Goal: Task Accomplishment & Management: Manage account settings

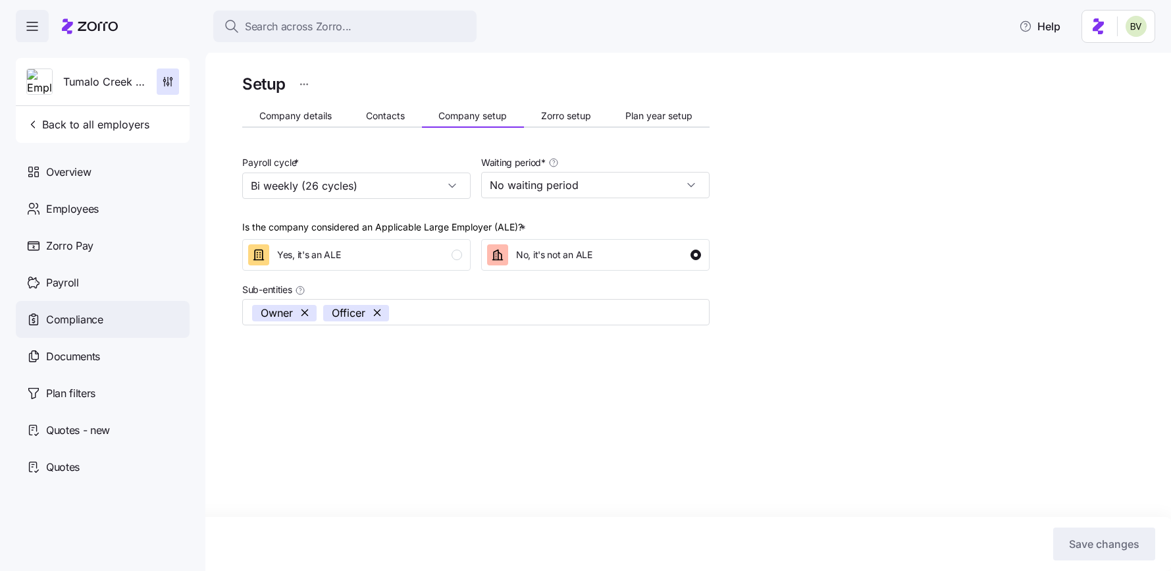
click at [100, 320] on span "Compliance" at bounding box center [74, 319] width 57 height 16
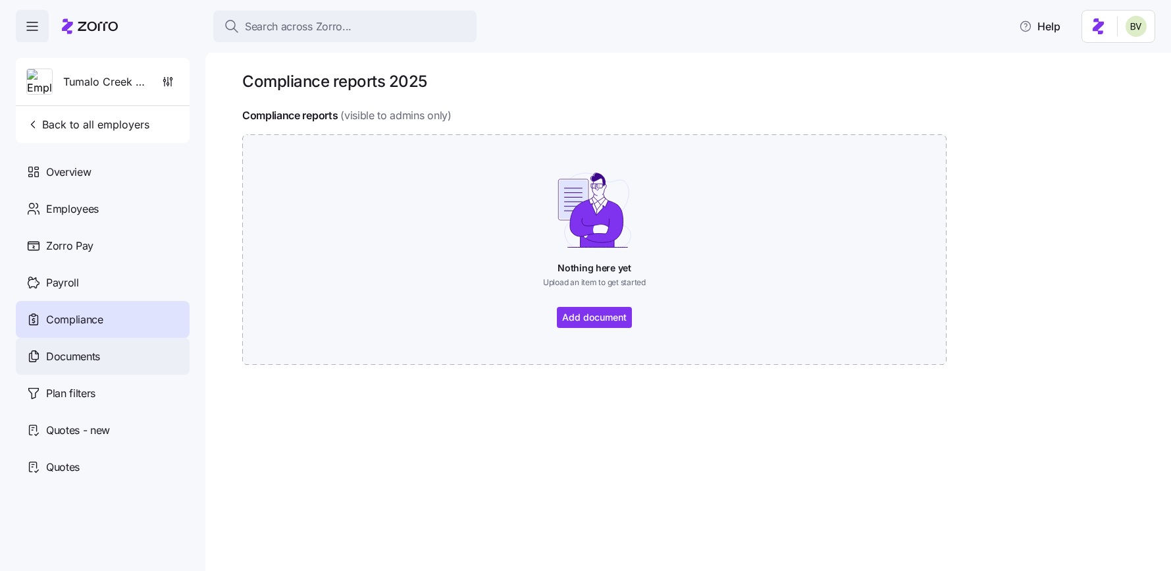
click at [80, 370] on div "Documents" at bounding box center [103, 356] width 174 height 37
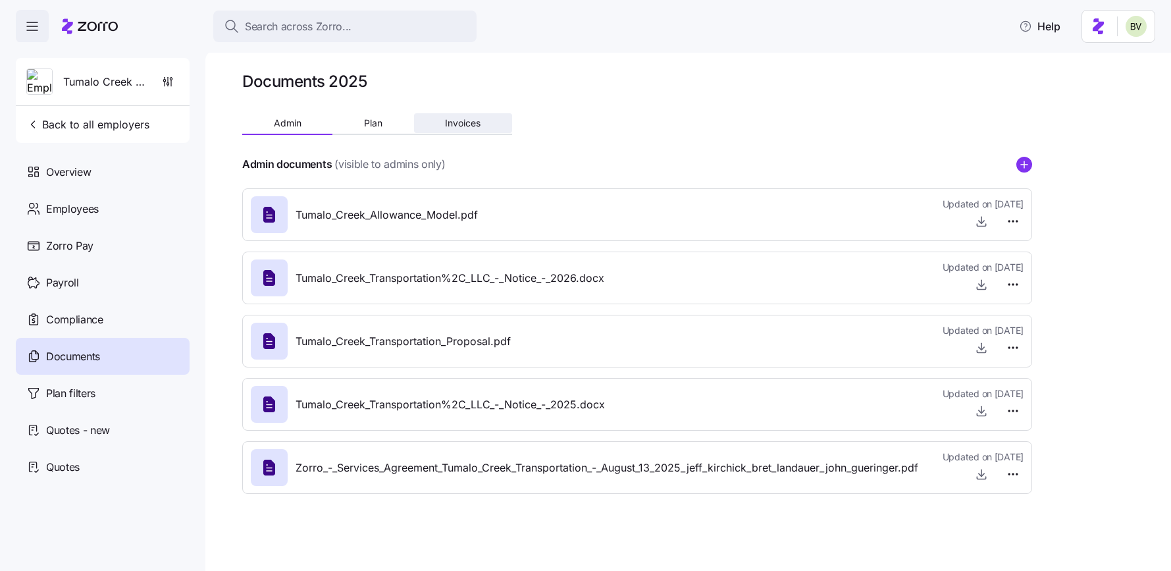
click at [456, 130] on button "Invoices" at bounding box center [463, 123] width 98 height 20
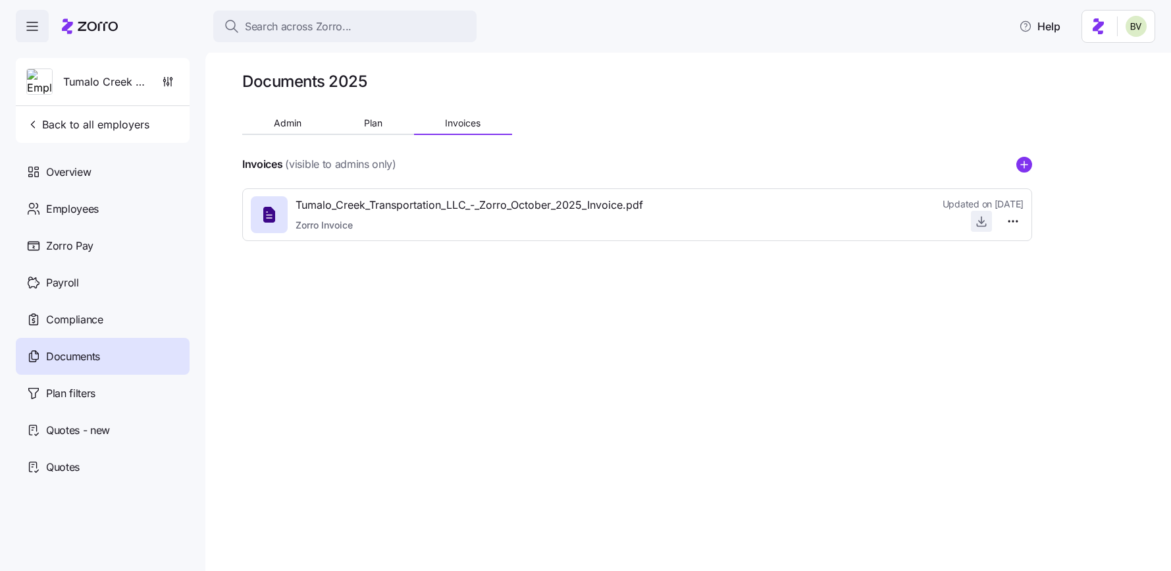
click at [978, 225] on icon "button" at bounding box center [981, 221] width 13 height 13
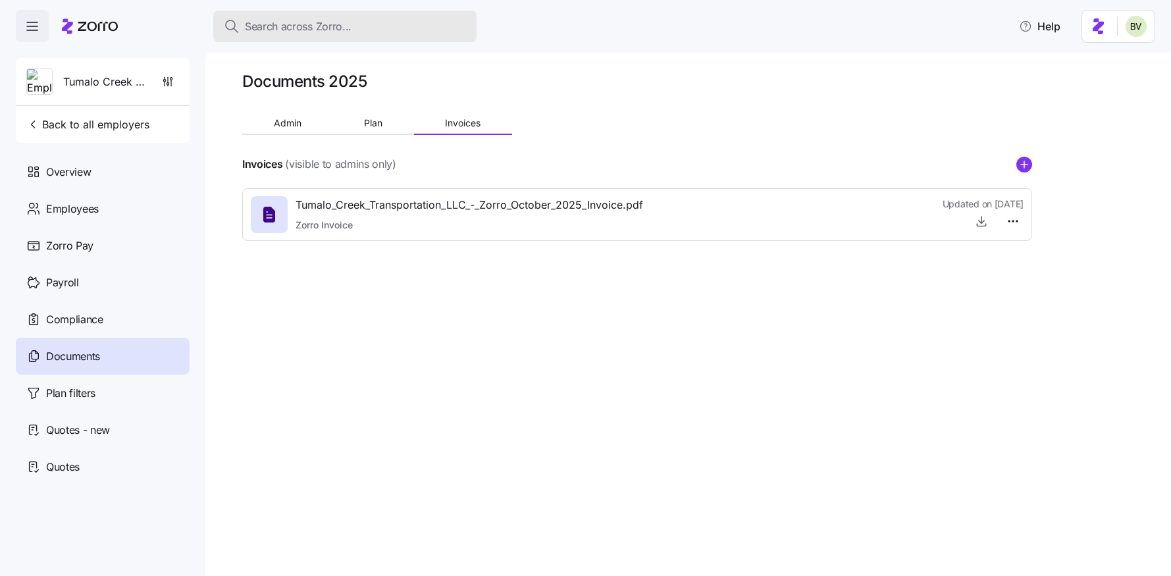
click at [288, 18] on span "Search across Zorro..." at bounding box center [298, 26] width 107 height 16
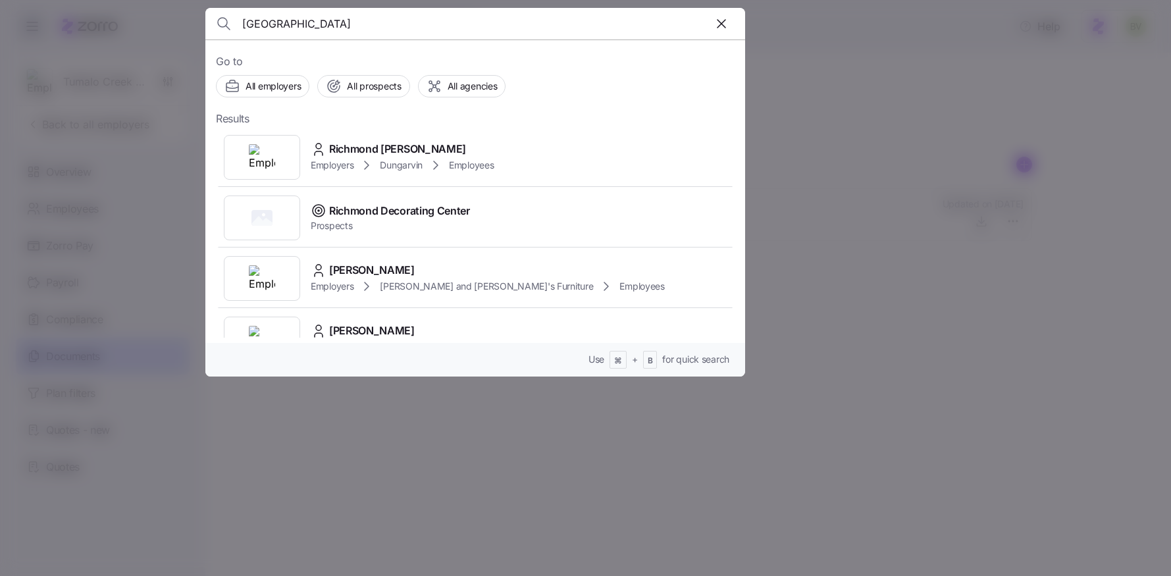
click at [282, 23] on input "[GEOGRAPHIC_DATA]" at bounding box center [410, 24] width 337 height 32
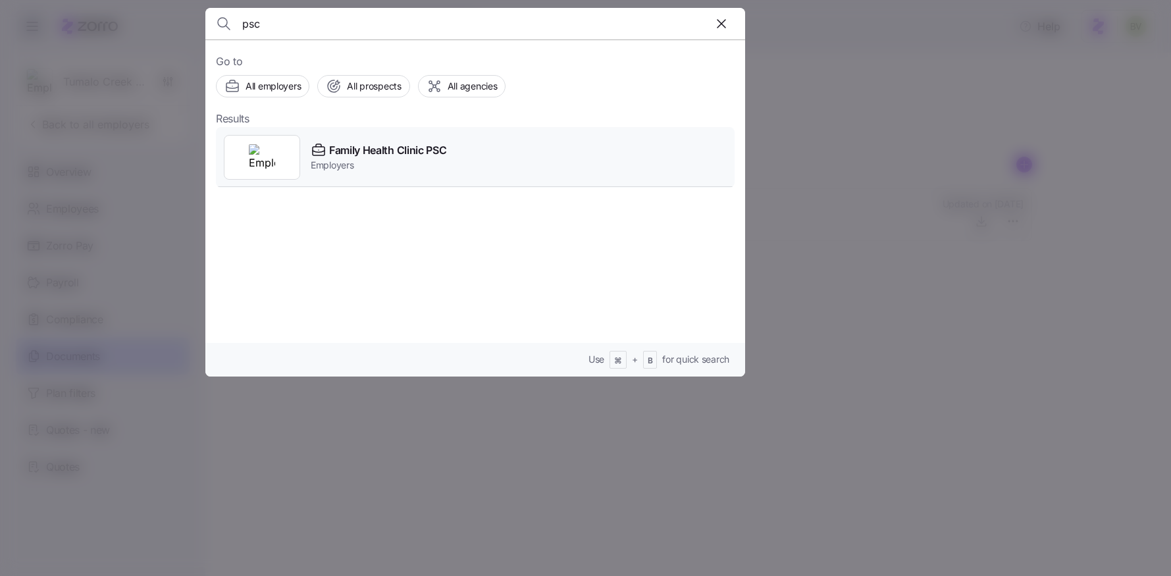
type input "psc"
click at [252, 155] on img at bounding box center [262, 157] width 26 height 26
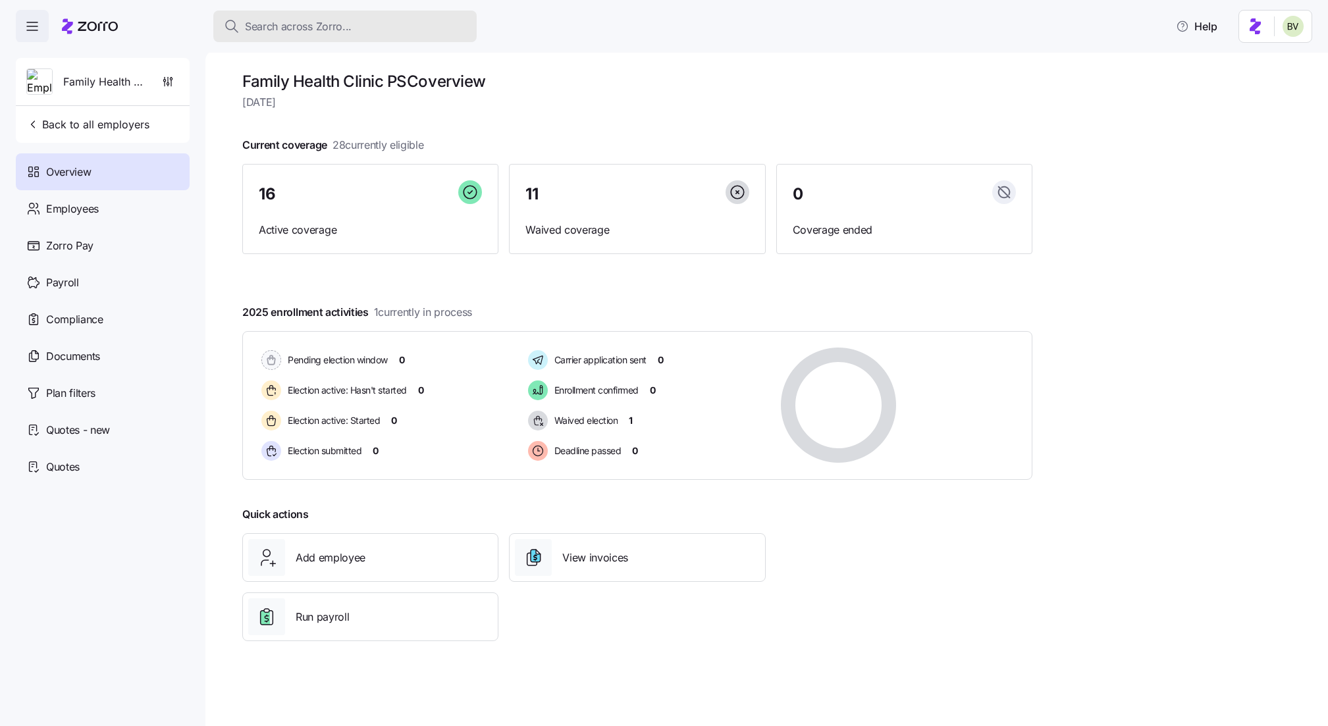
click at [352, 28] on div "Search across Zorro..." at bounding box center [345, 26] width 242 height 16
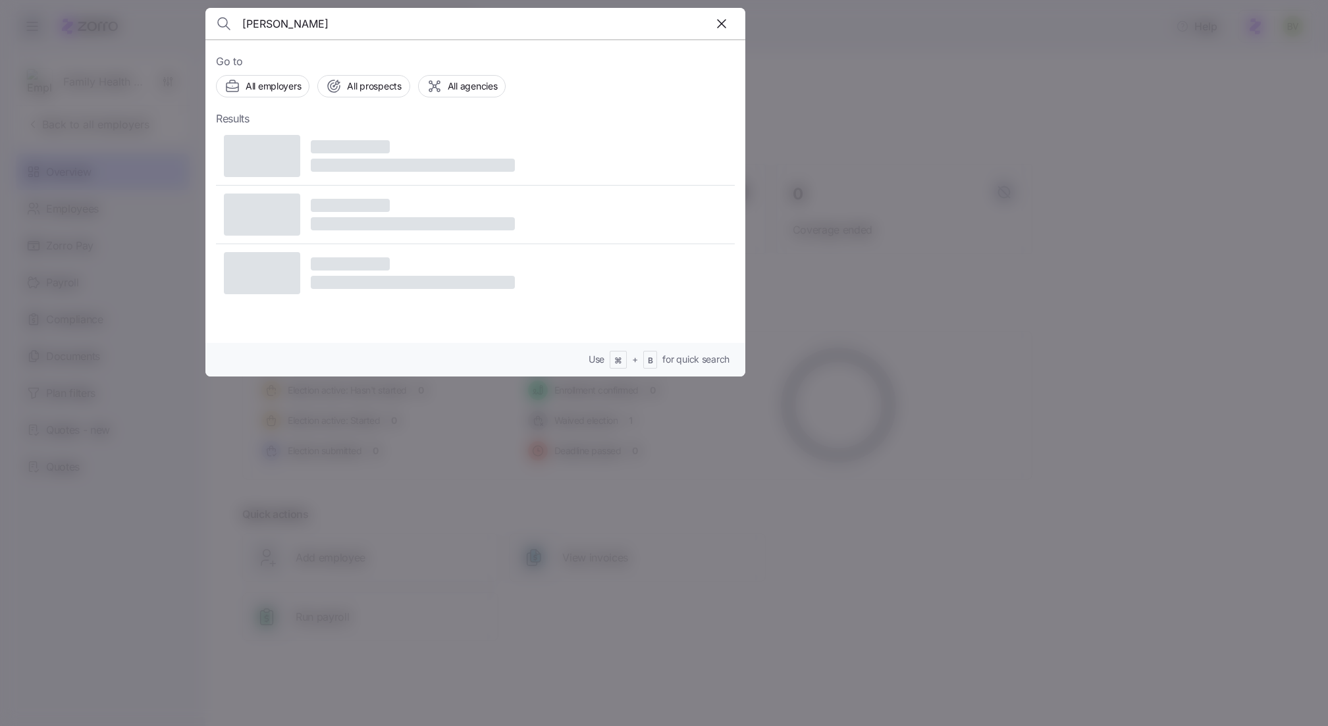
type input "[PERSON_NAME]"
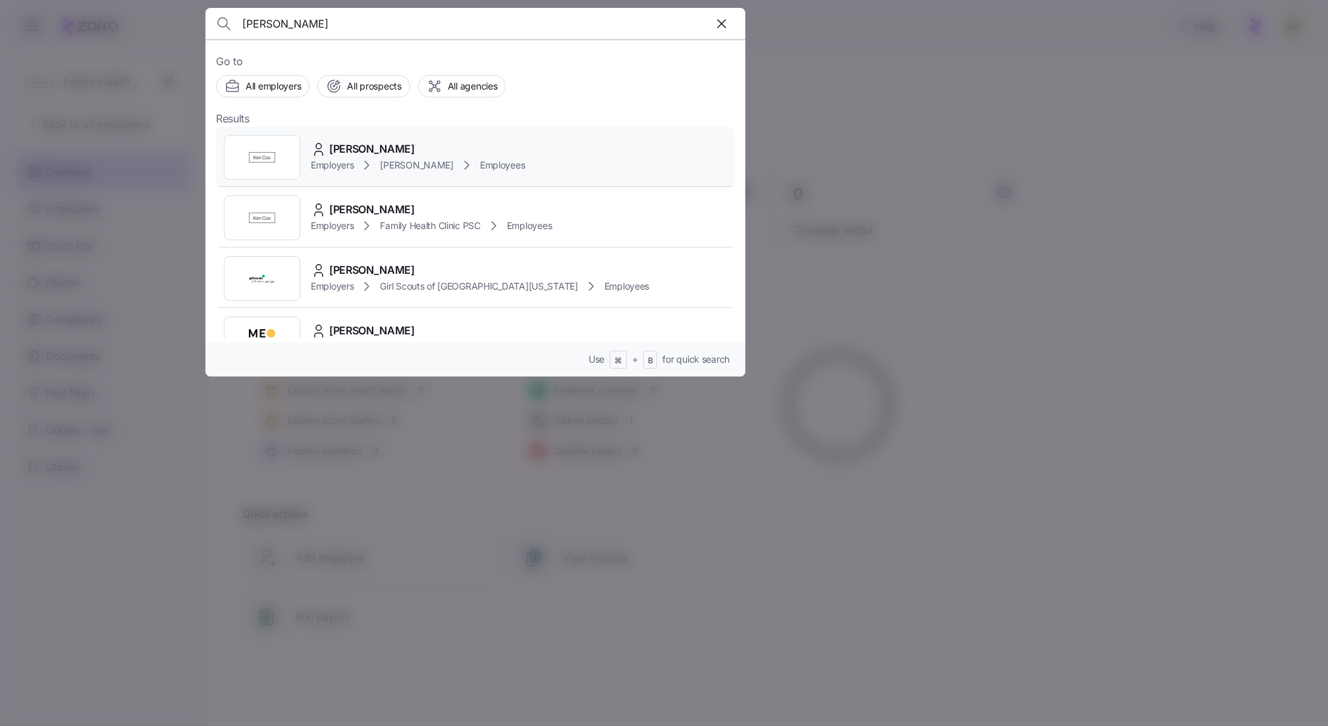
click at [271, 165] on img at bounding box center [262, 157] width 26 height 26
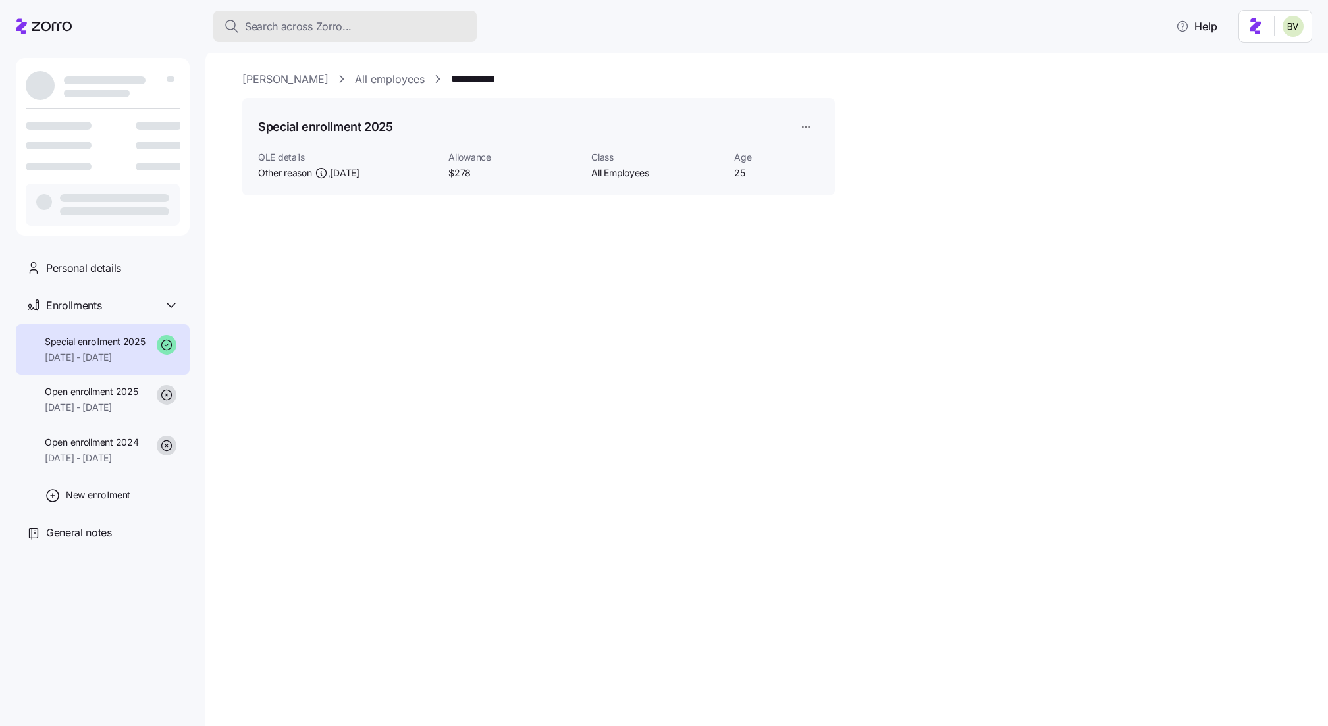
click at [284, 24] on span "Search across Zorro..." at bounding box center [298, 26] width 107 height 16
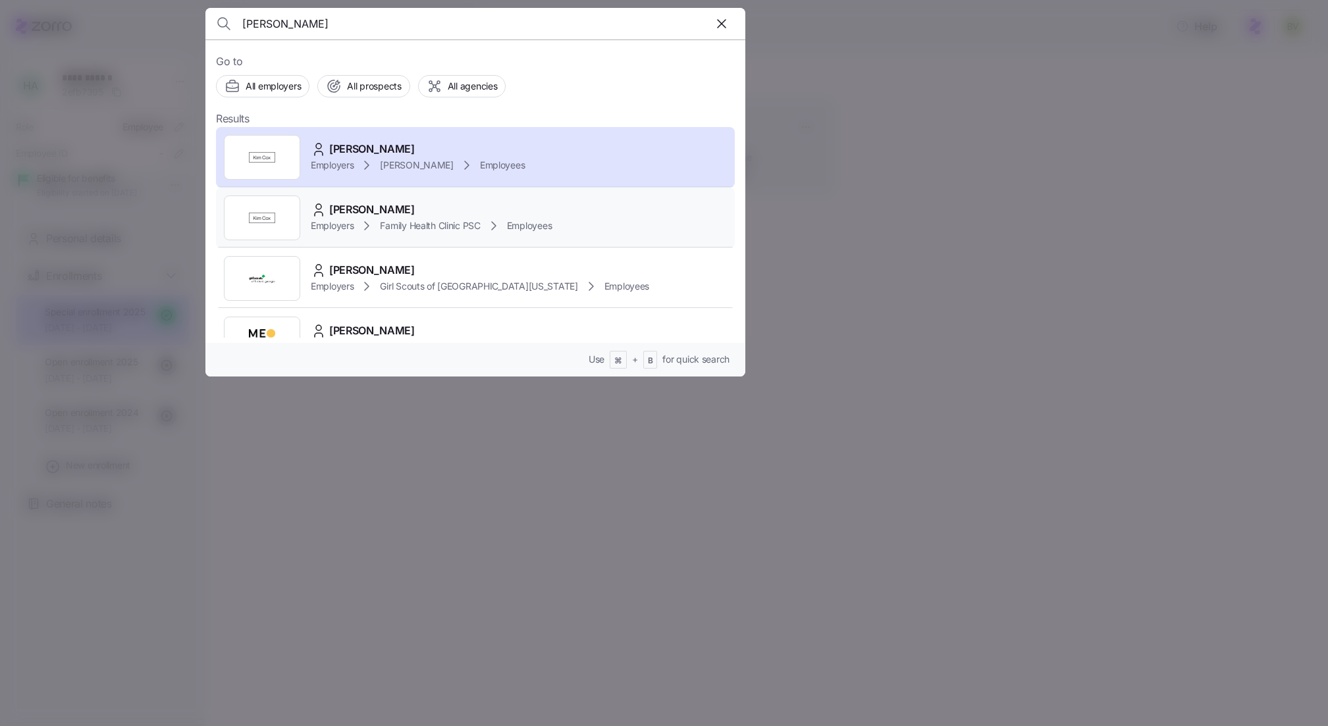
type input "[PERSON_NAME]"
click at [251, 222] on img at bounding box center [262, 218] width 26 height 26
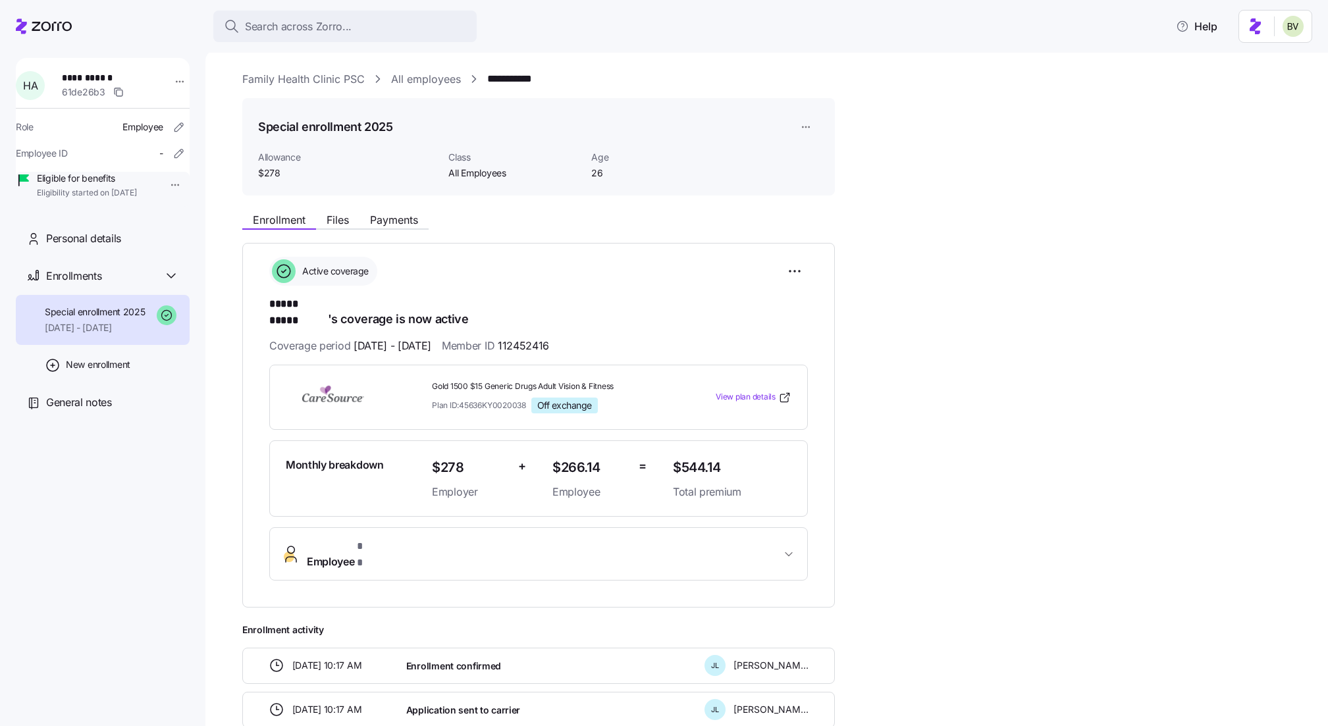
click at [415, 80] on link "All employees" at bounding box center [426, 79] width 70 height 16
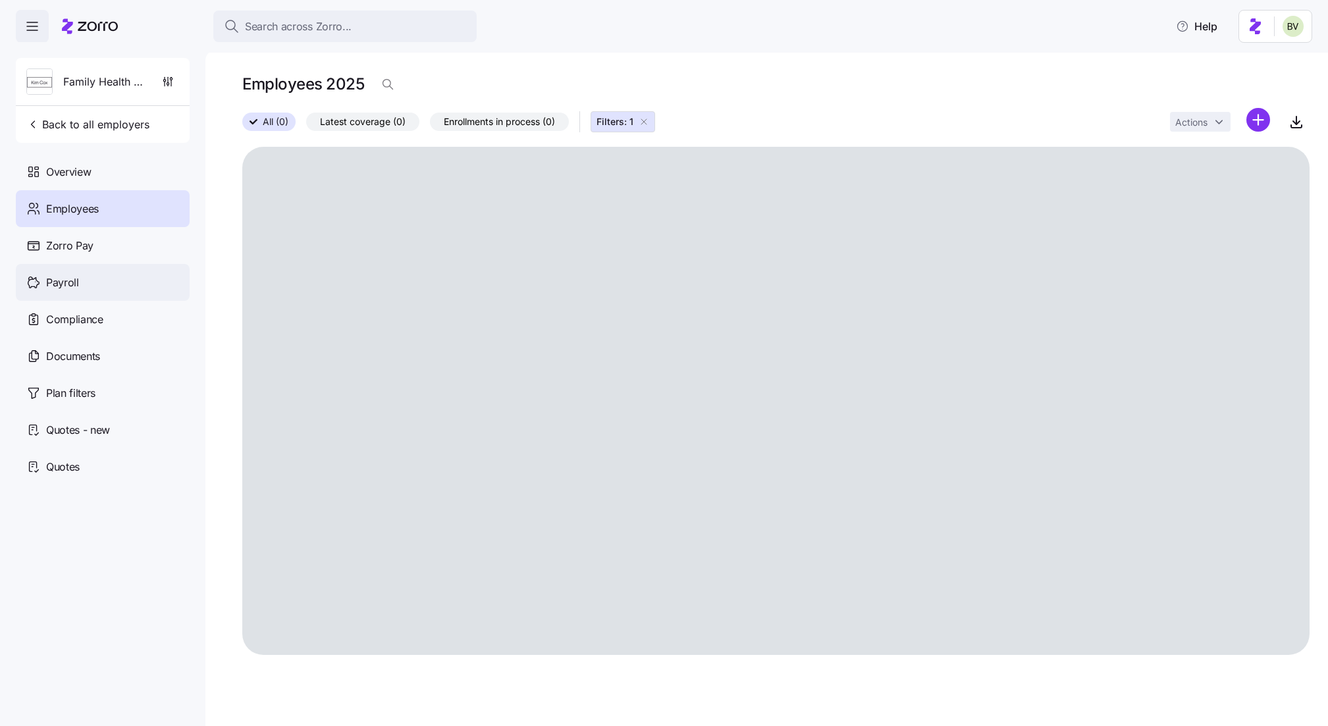
click at [89, 293] on div "Payroll" at bounding box center [103, 282] width 174 height 37
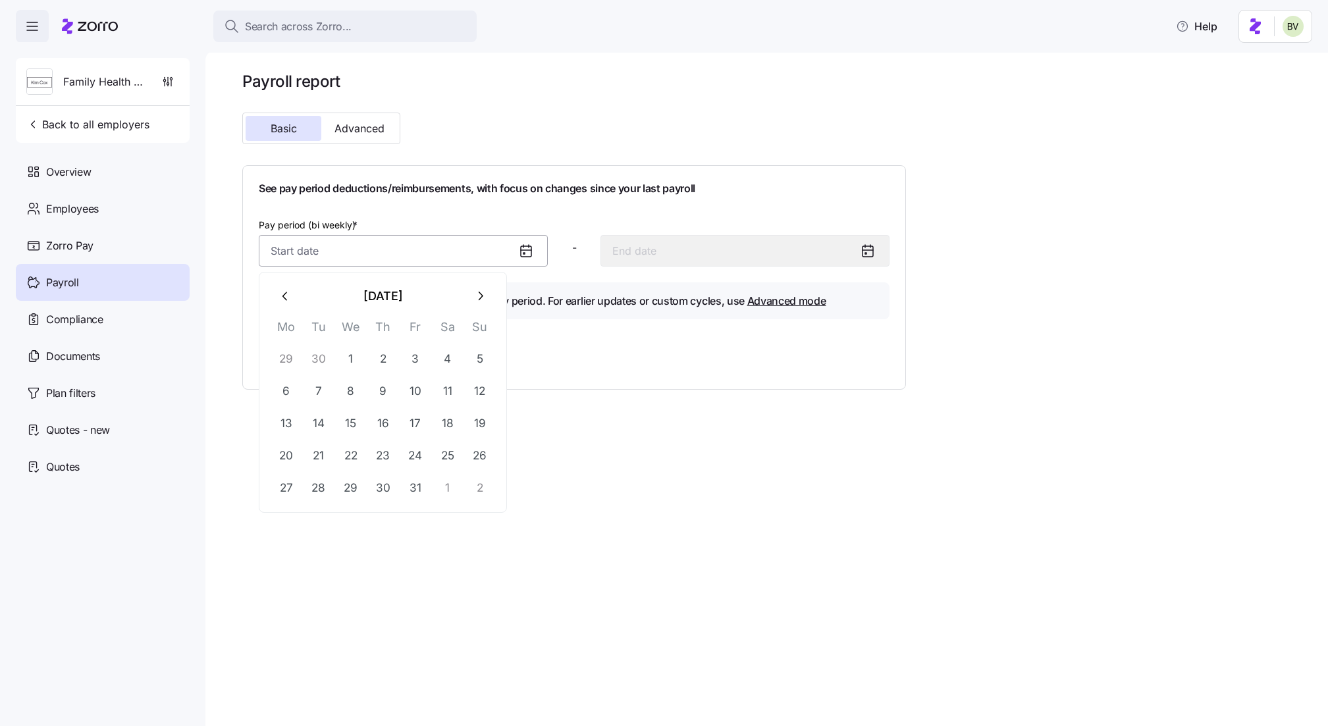
click at [377, 262] on input "Pay period (bi weekly) *" at bounding box center [403, 251] width 289 height 32
click at [354, 358] on button "1" at bounding box center [351, 359] width 32 height 32
type input "[DATE]"
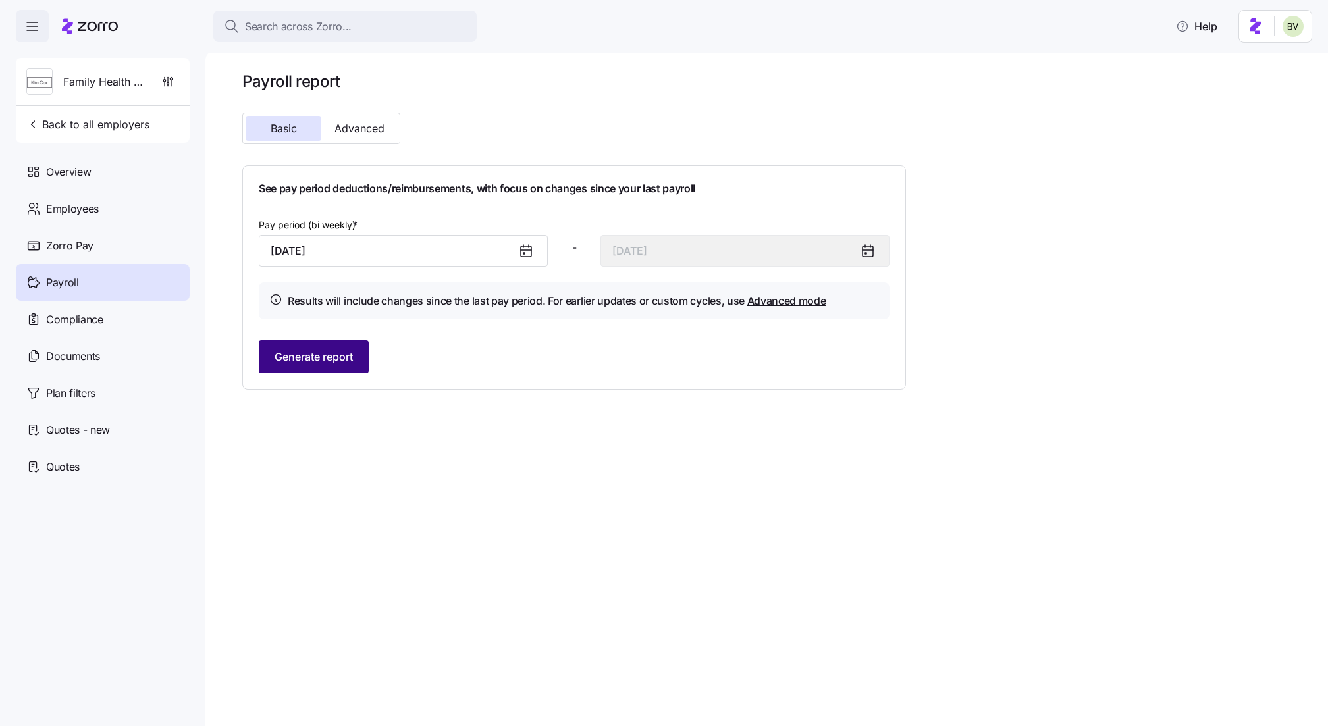
click at [323, 354] on span "Generate report" at bounding box center [314, 357] width 78 height 16
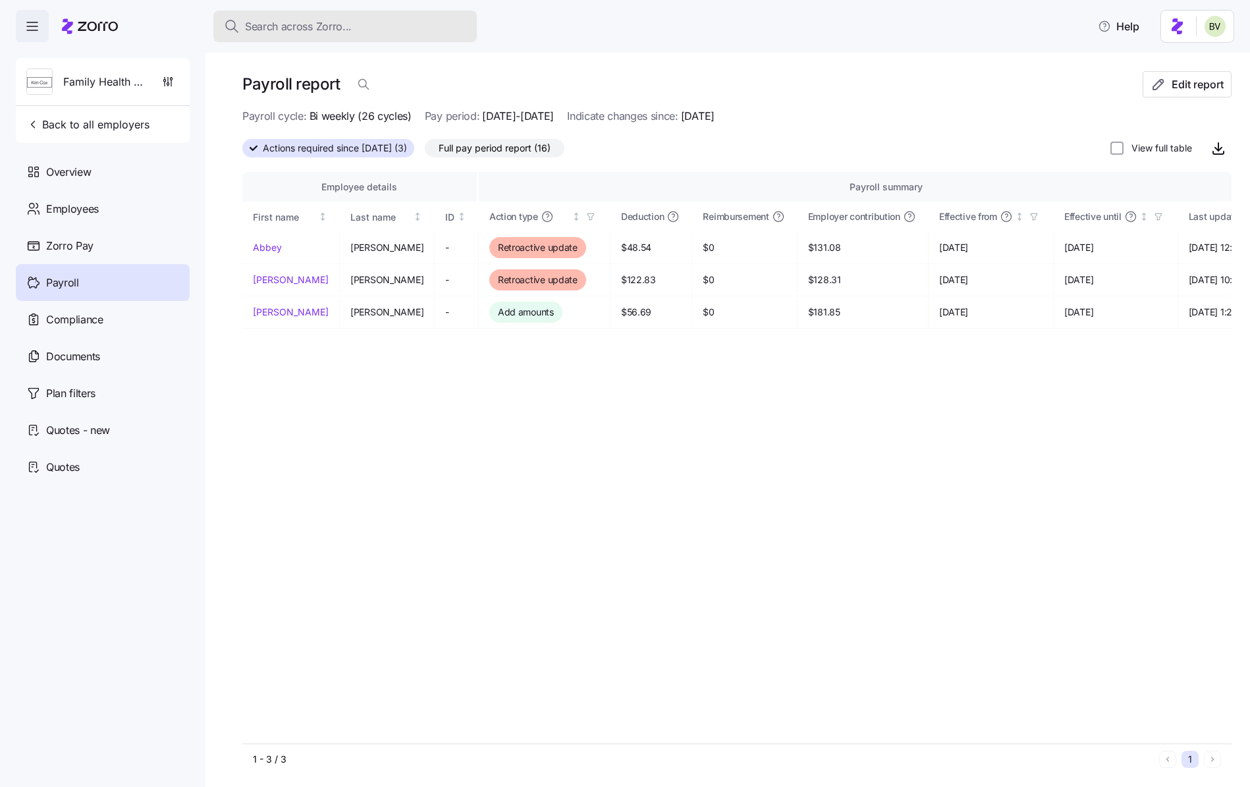
click at [328, 25] on span "Search across Zorro..." at bounding box center [298, 26] width 107 height 16
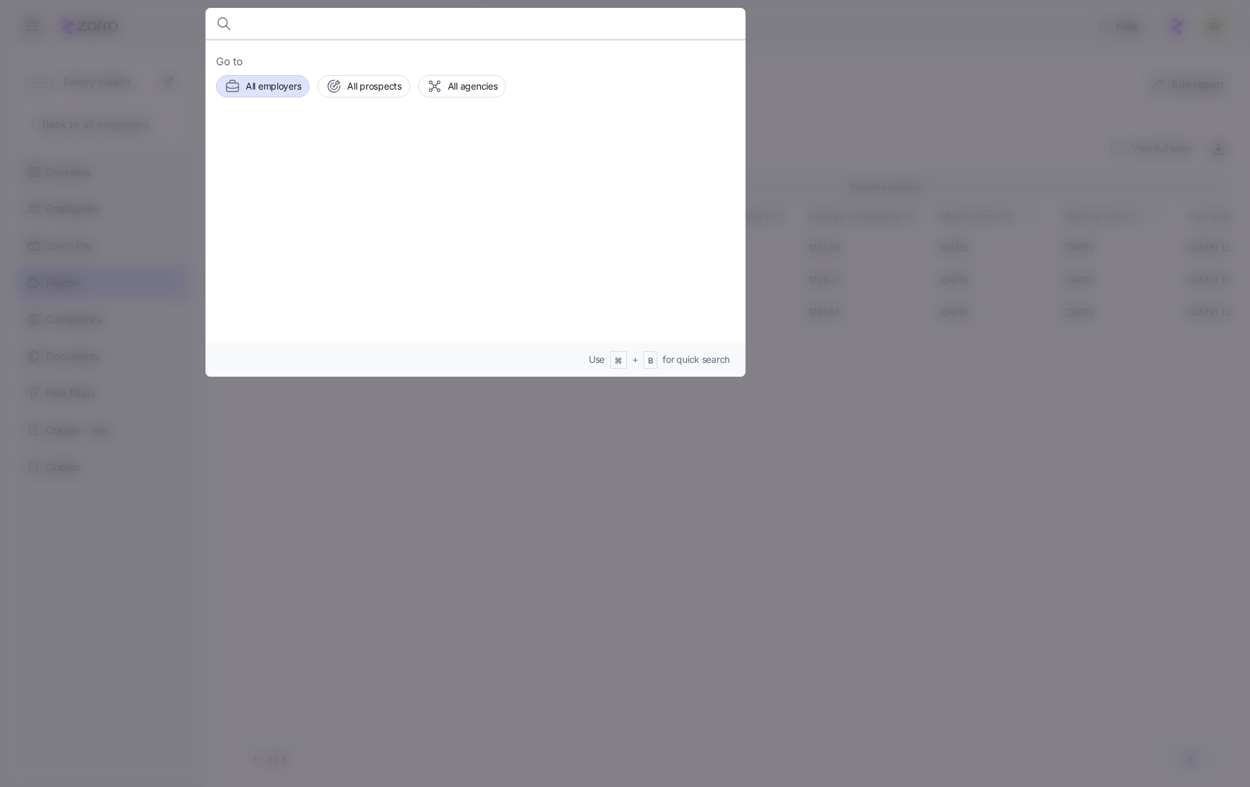
paste input "[PERSON_NAME]"
type input "[PERSON_NAME]"
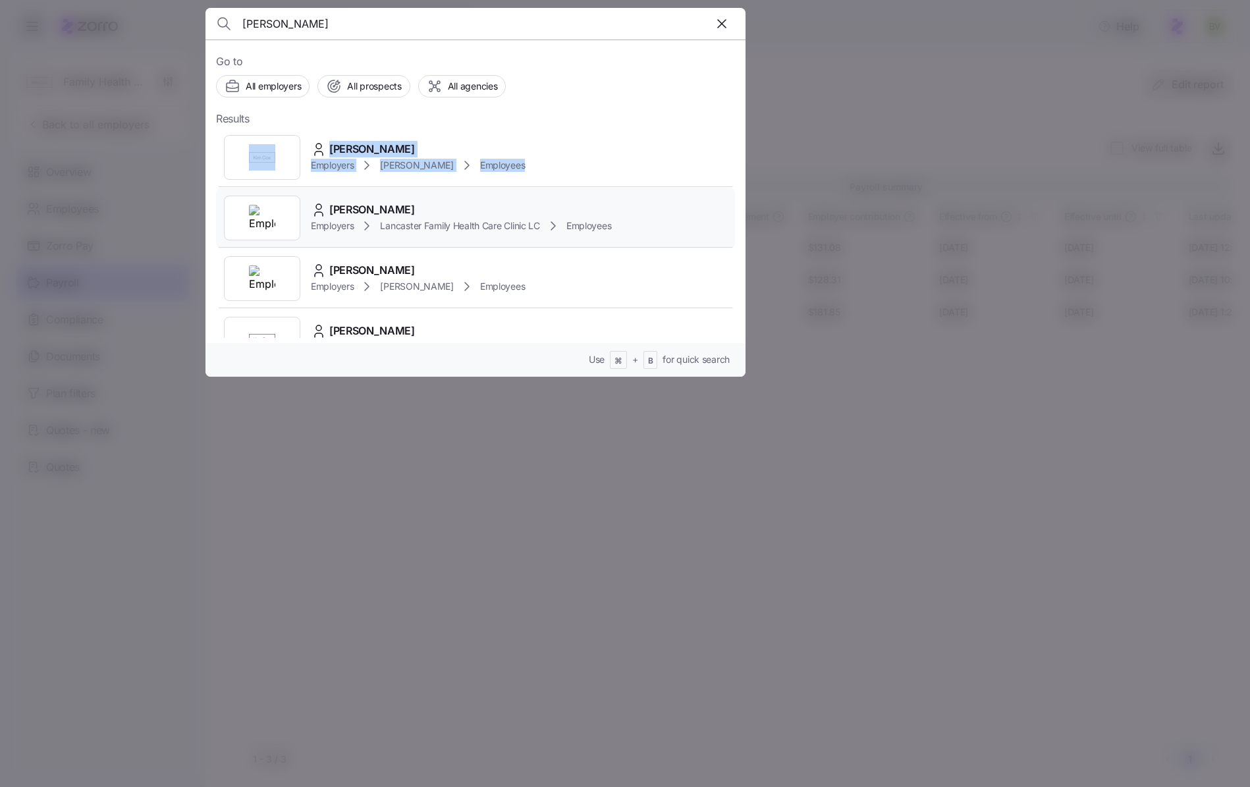
drag, startPoint x: 268, startPoint y: 139, endPoint x: 284, endPoint y: 204, distance: 67.1
click at [284, 204] on div "[PERSON_NAME] Employers [PERSON_NAME] Employees [PERSON_NAME] Employers Lancast…" at bounding box center [475, 663] width 519 height 1073
click at [282, 211] on div at bounding box center [262, 218] width 76 height 45
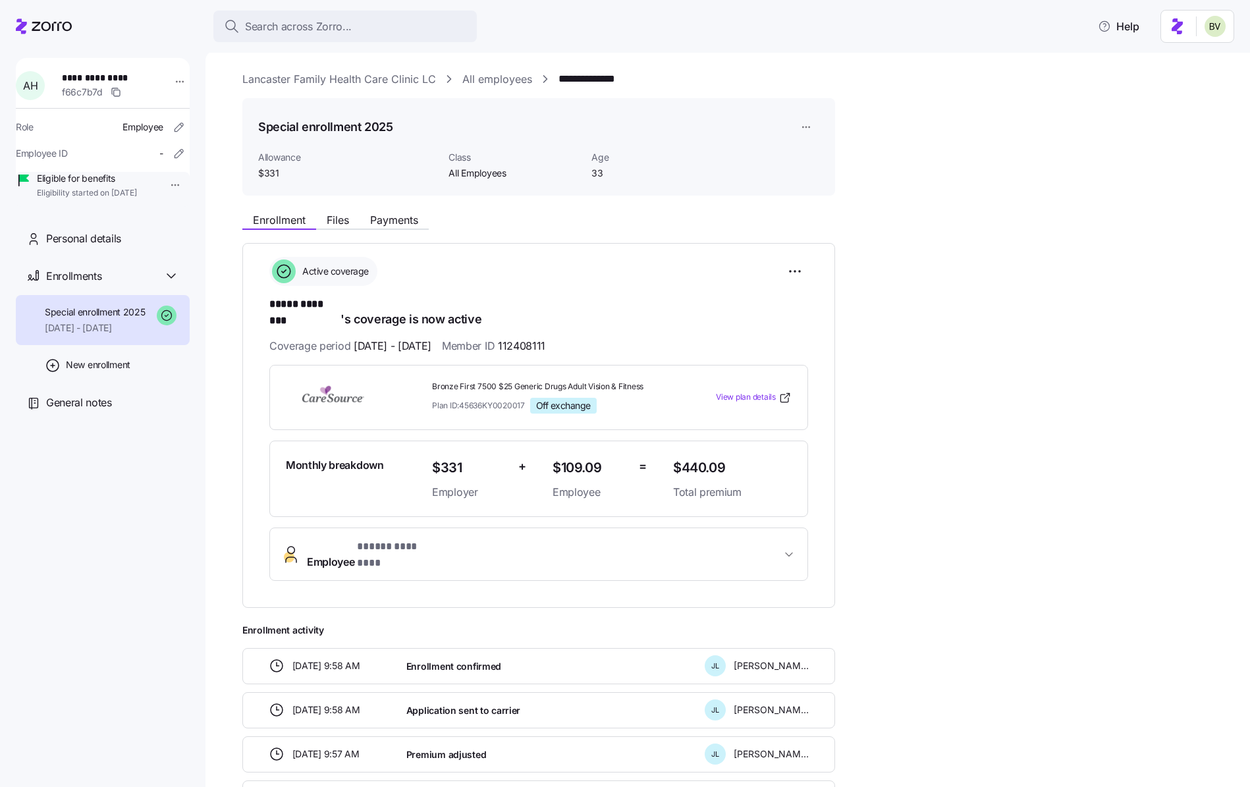
click at [510, 87] on link "All employees" at bounding box center [497, 79] width 70 height 16
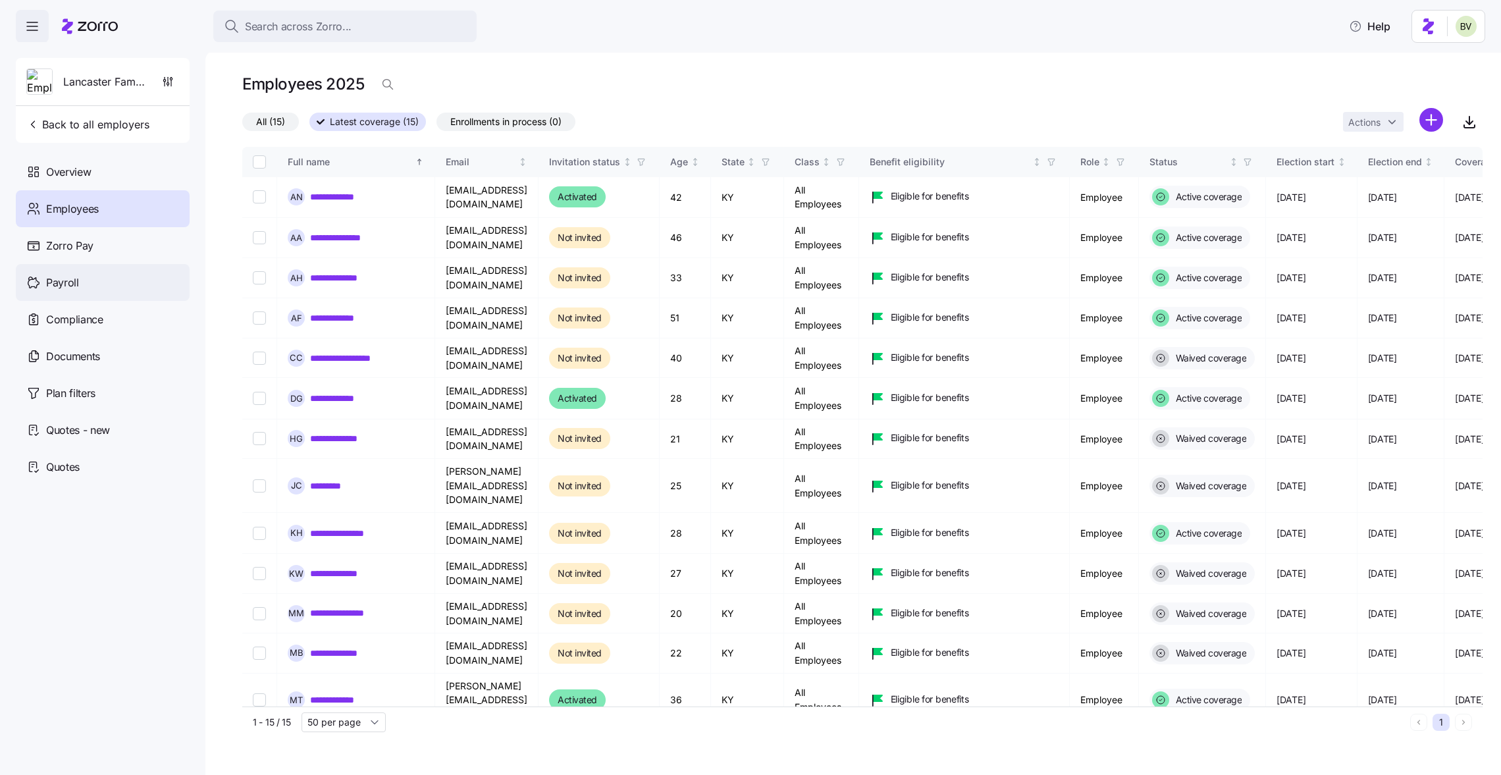
click at [86, 280] on div "Payroll" at bounding box center [103, 282] width 174 height 37
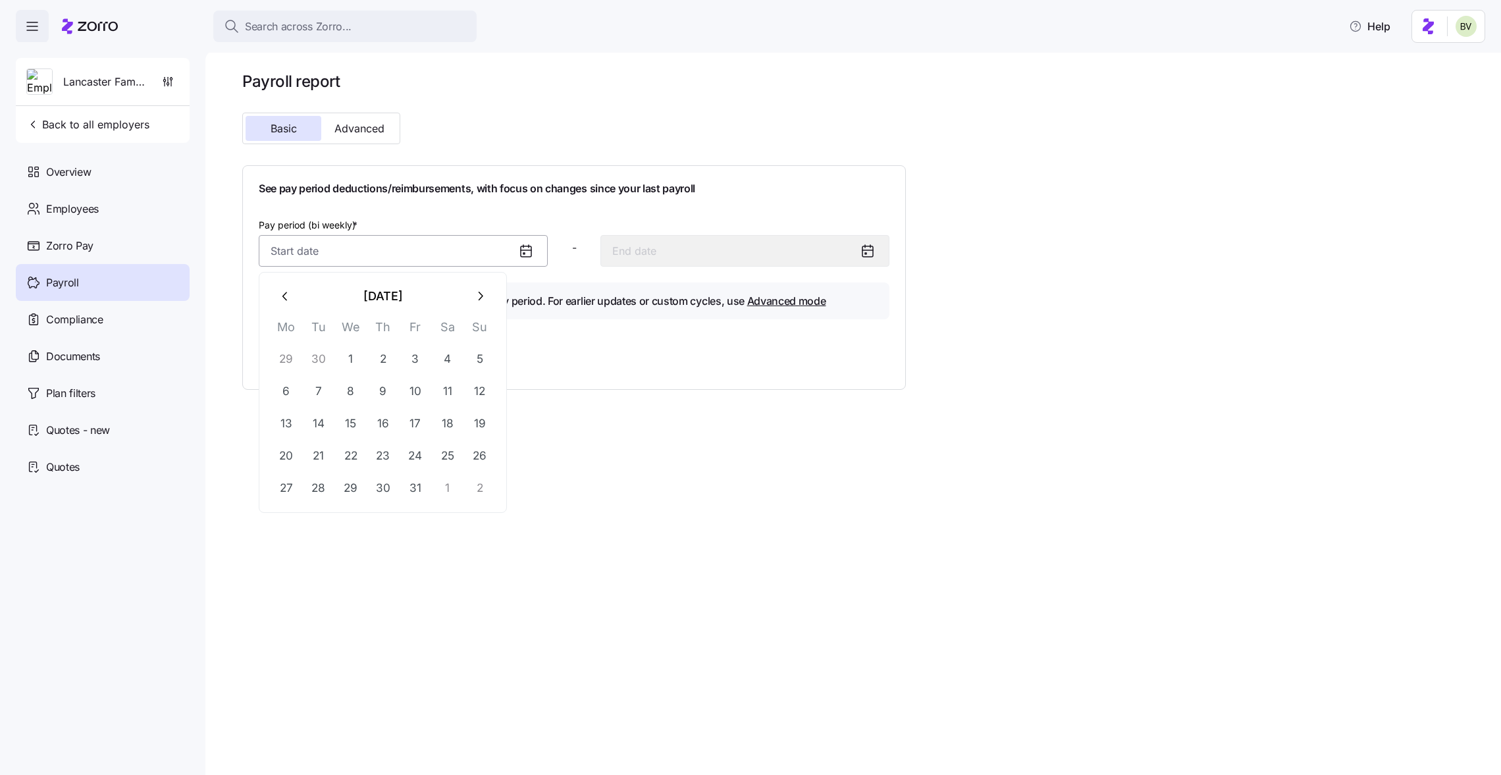
click at [383, 251] on input "Pay period (bi weekly) *" at bounding box center [403, 251] width 289 height 32
click at [345, 356] on button "1" at bounding box center [351, 359] width 32 height 32
type input "[DATE]"
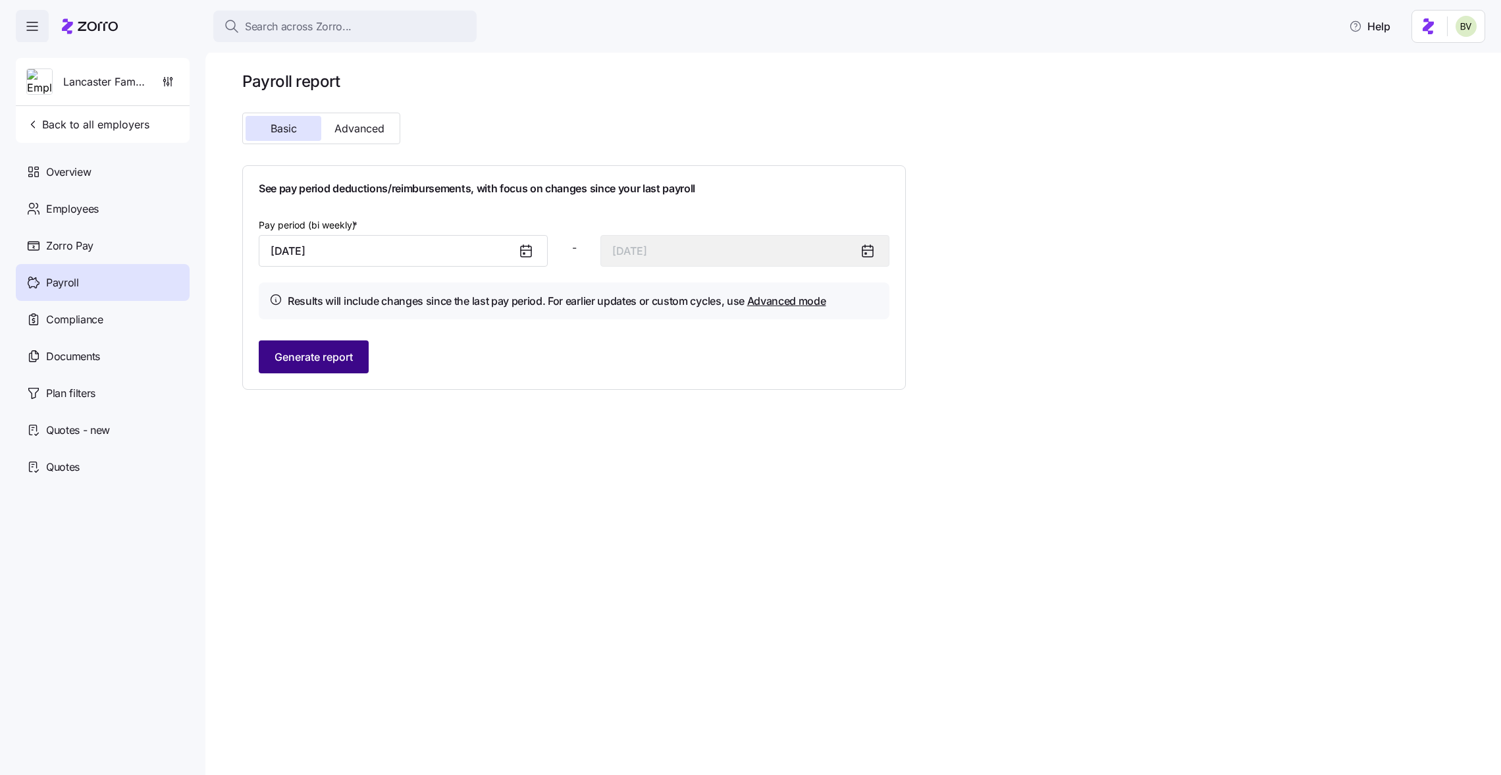
click at [317, 365] on button "Generate report" at bounding box center [314, 356] width 110 height 33
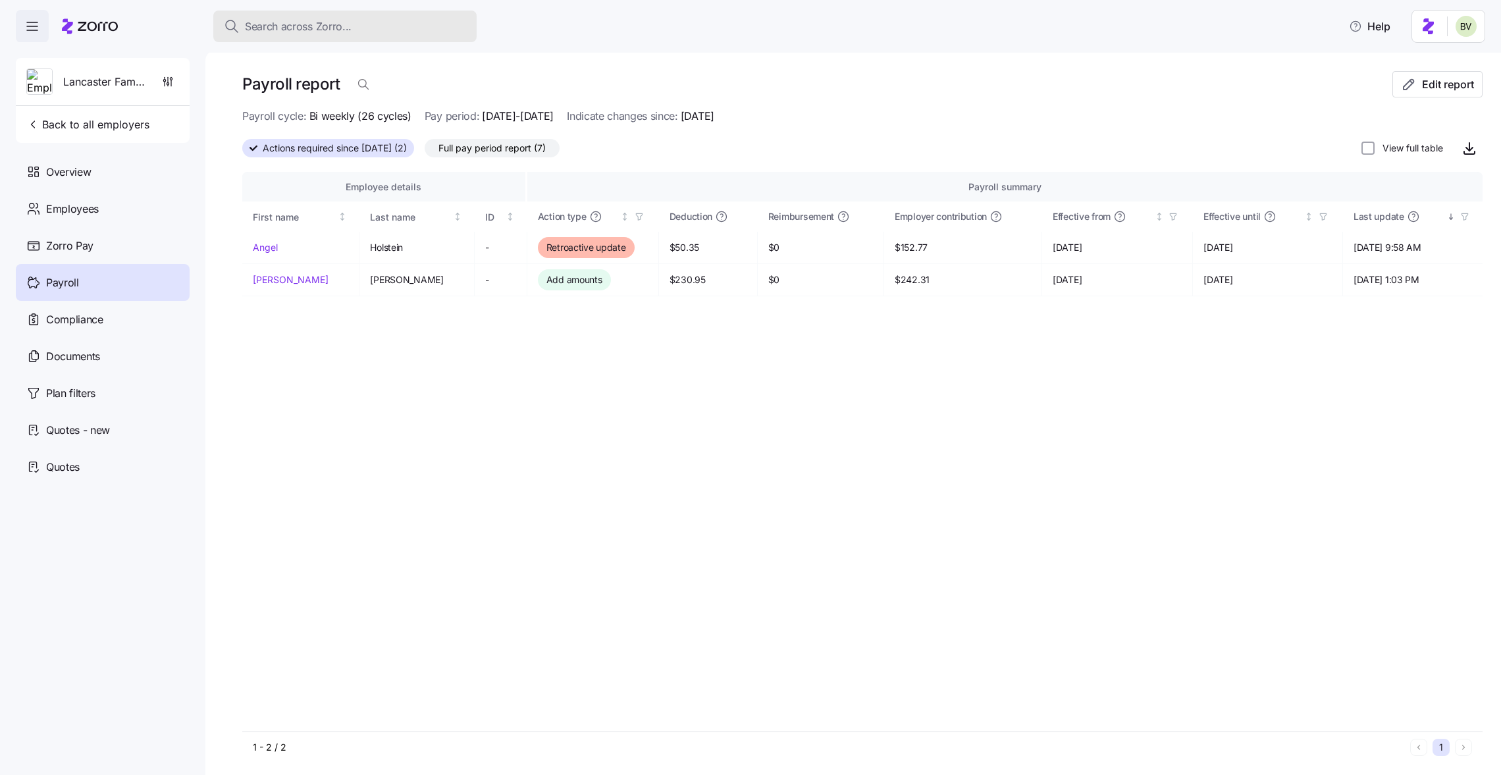
click at [346, 20] on span "Search across Zorro..." at bounding box center [298, 26] width 107 height 16
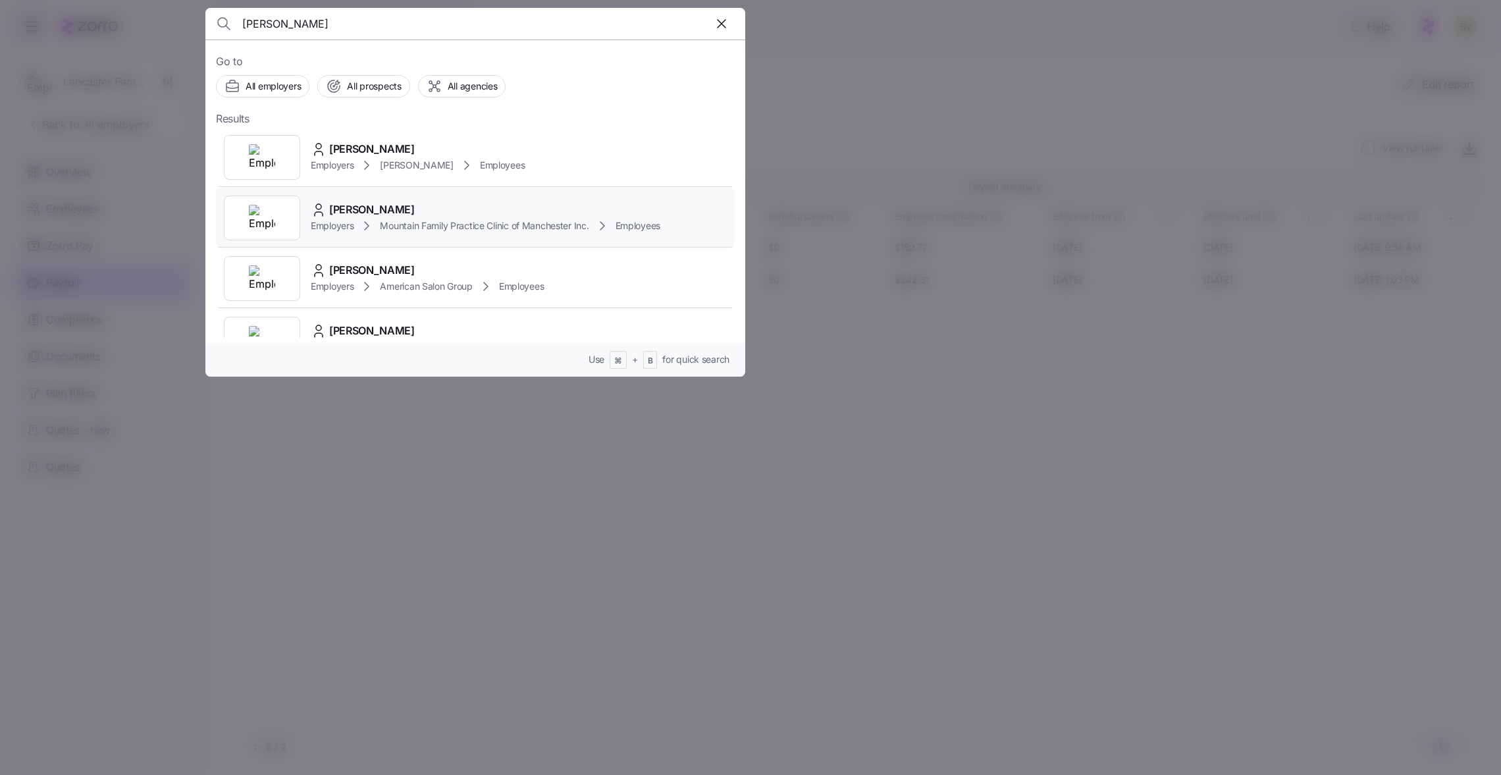
type input "[PERSON_NAME]"
click at [277, 212] on div at bounding box center [262, 218] width 76 height 45
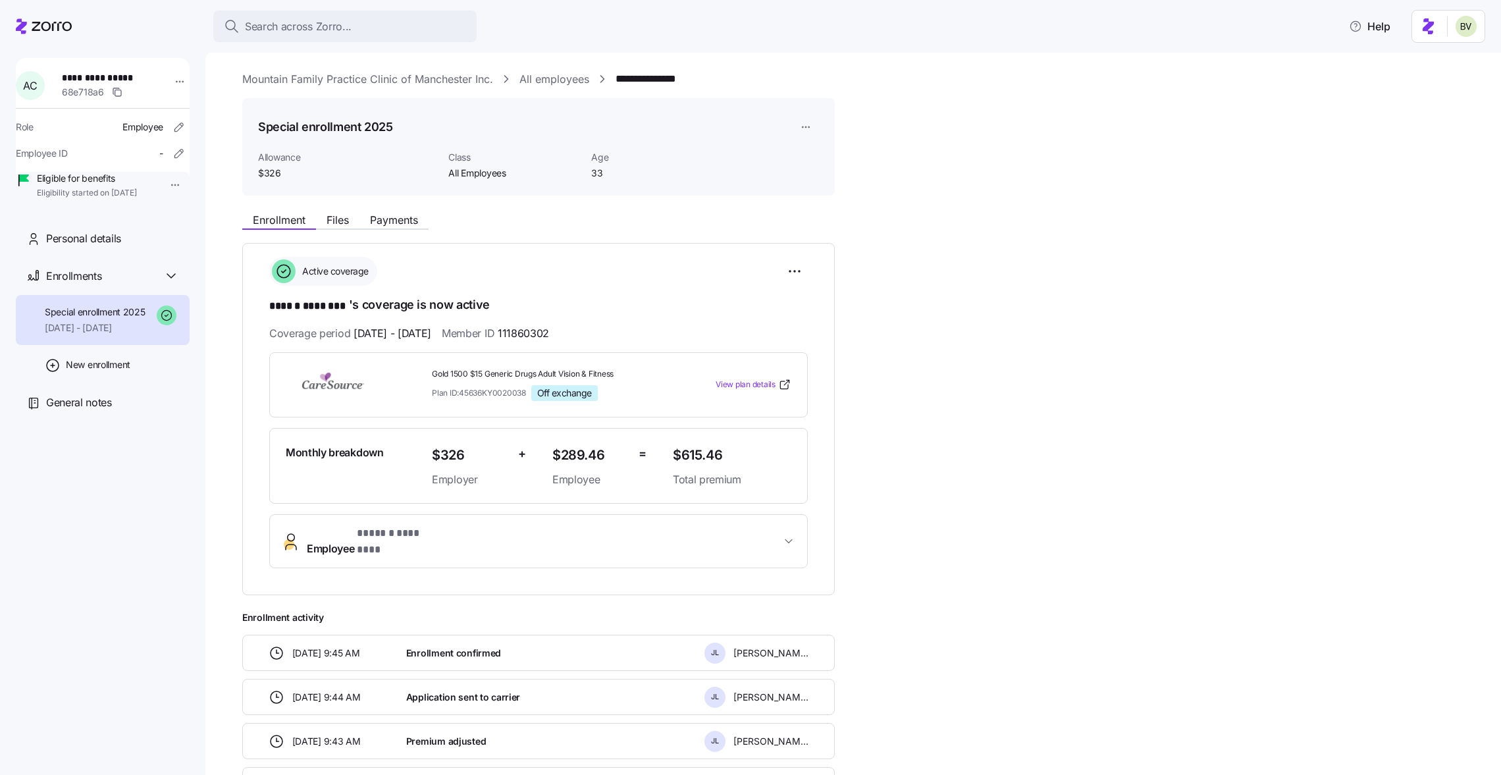
click at [548, 79] on link "All employees" at bounding box center [554, 79] width 70 height 16
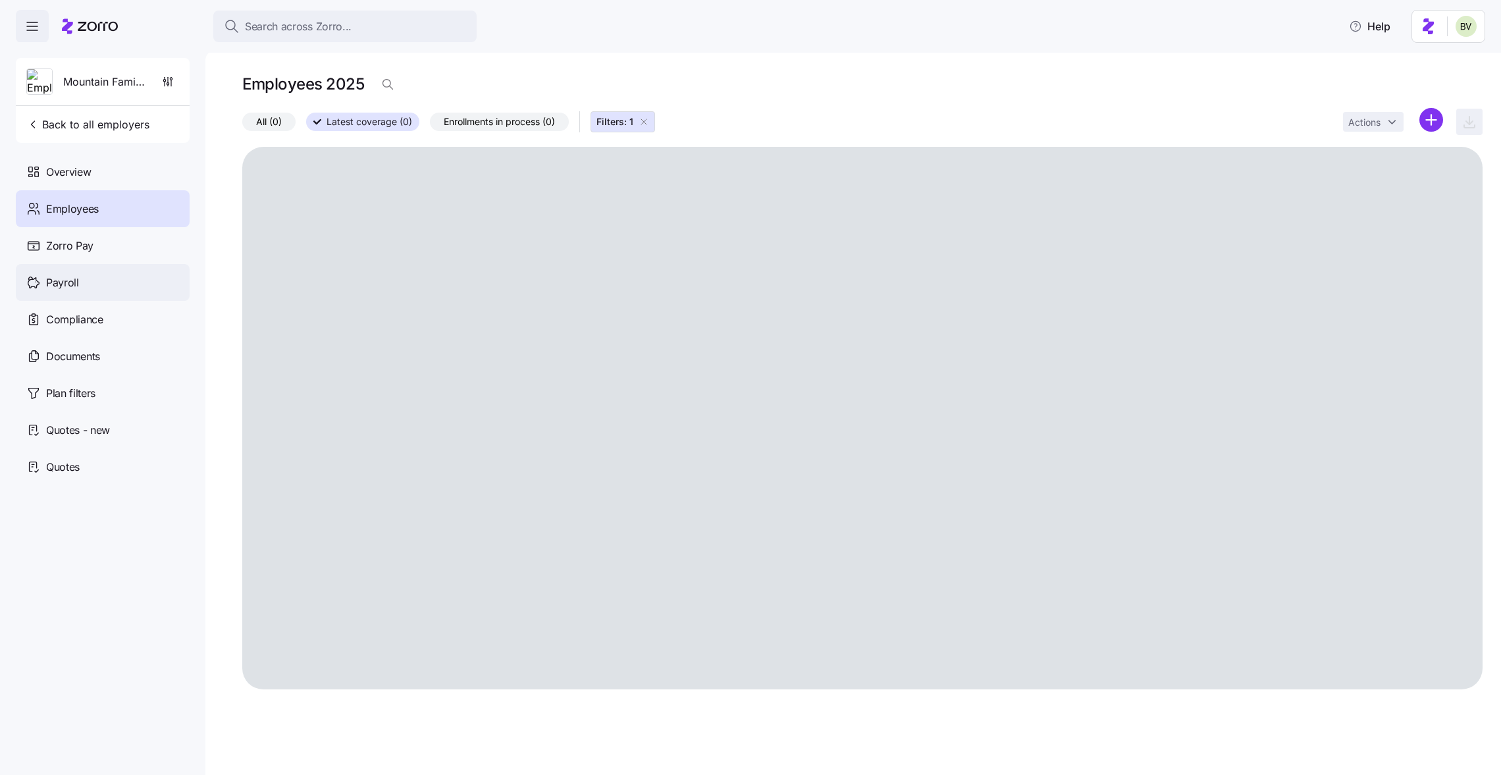
click at [90, 280] on div "Payroll" at bounding box center [103, 282] width 174 height 37
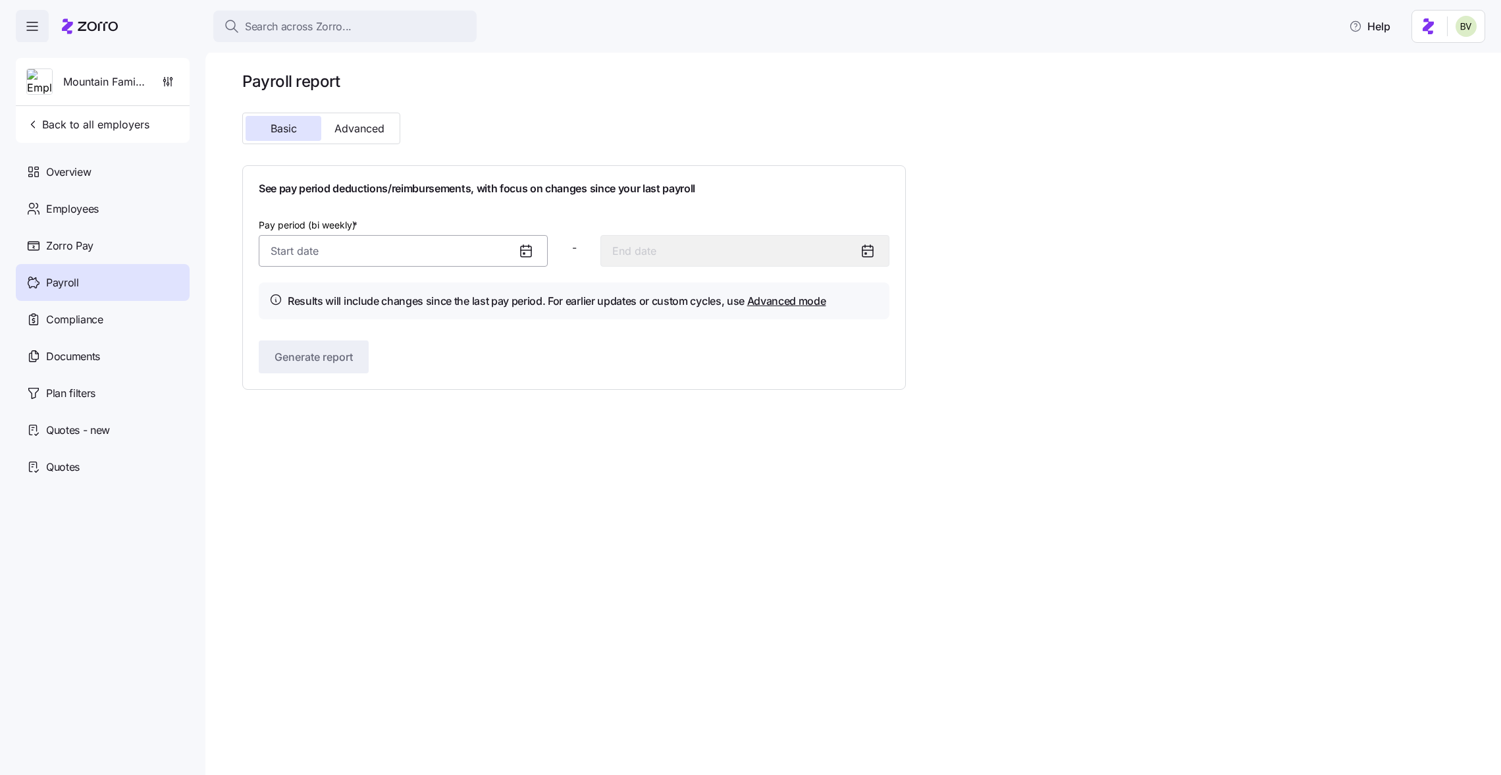
click at [477, 250] on input "Pay period (bi weekly) *" at bounding box center [403, 251] width 289 height 32
click at [348, 363] on button "1" at bounding box center [351, 359] width 32 height 32
type input "[DATE]"
click at [311, 371] on button "Generate report" at bounding box center [314, 356] width 110 height 33
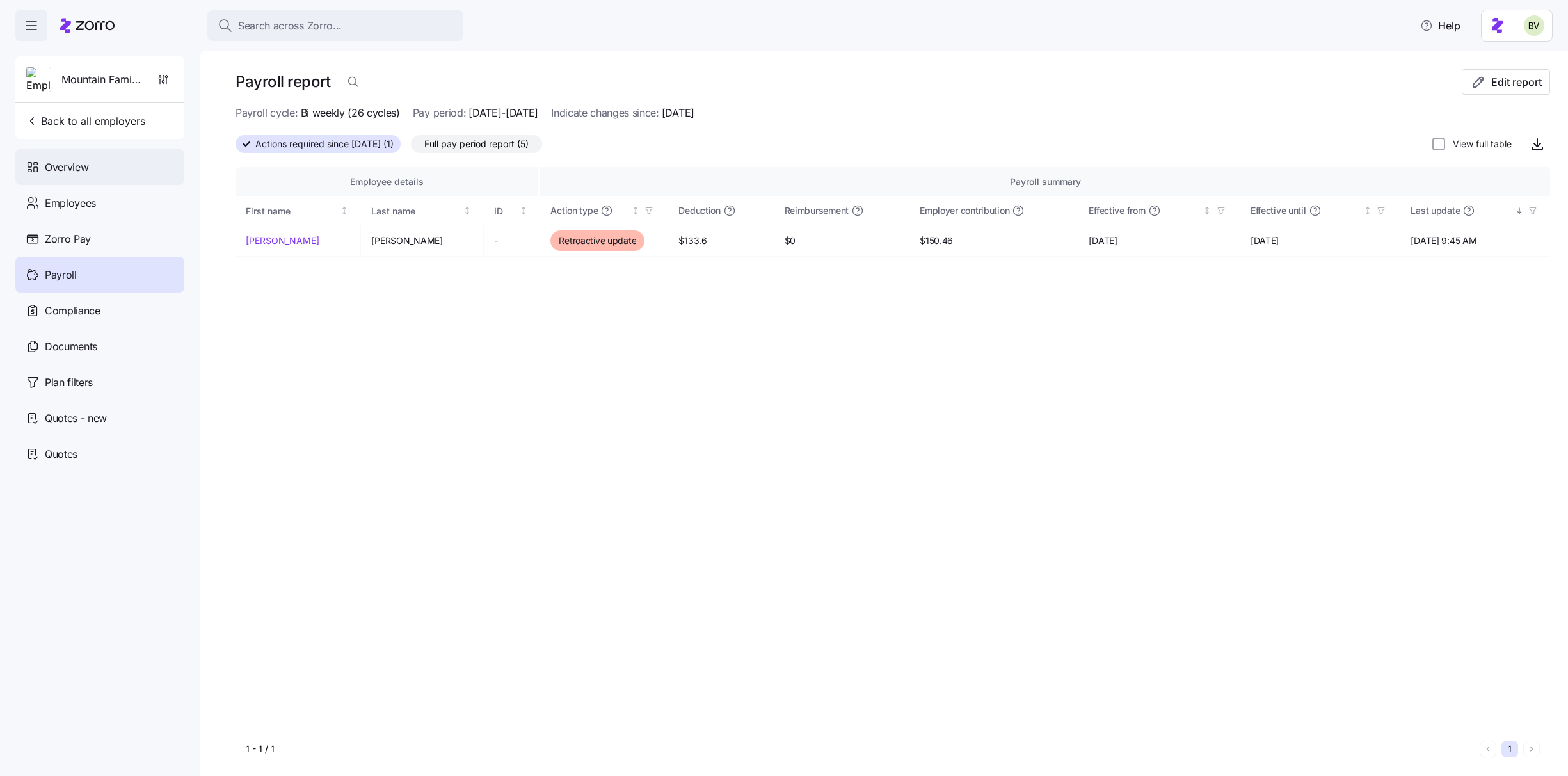
click at [92, 178] on div "Overview" at bounding box center [100, 166] width 169 height 36
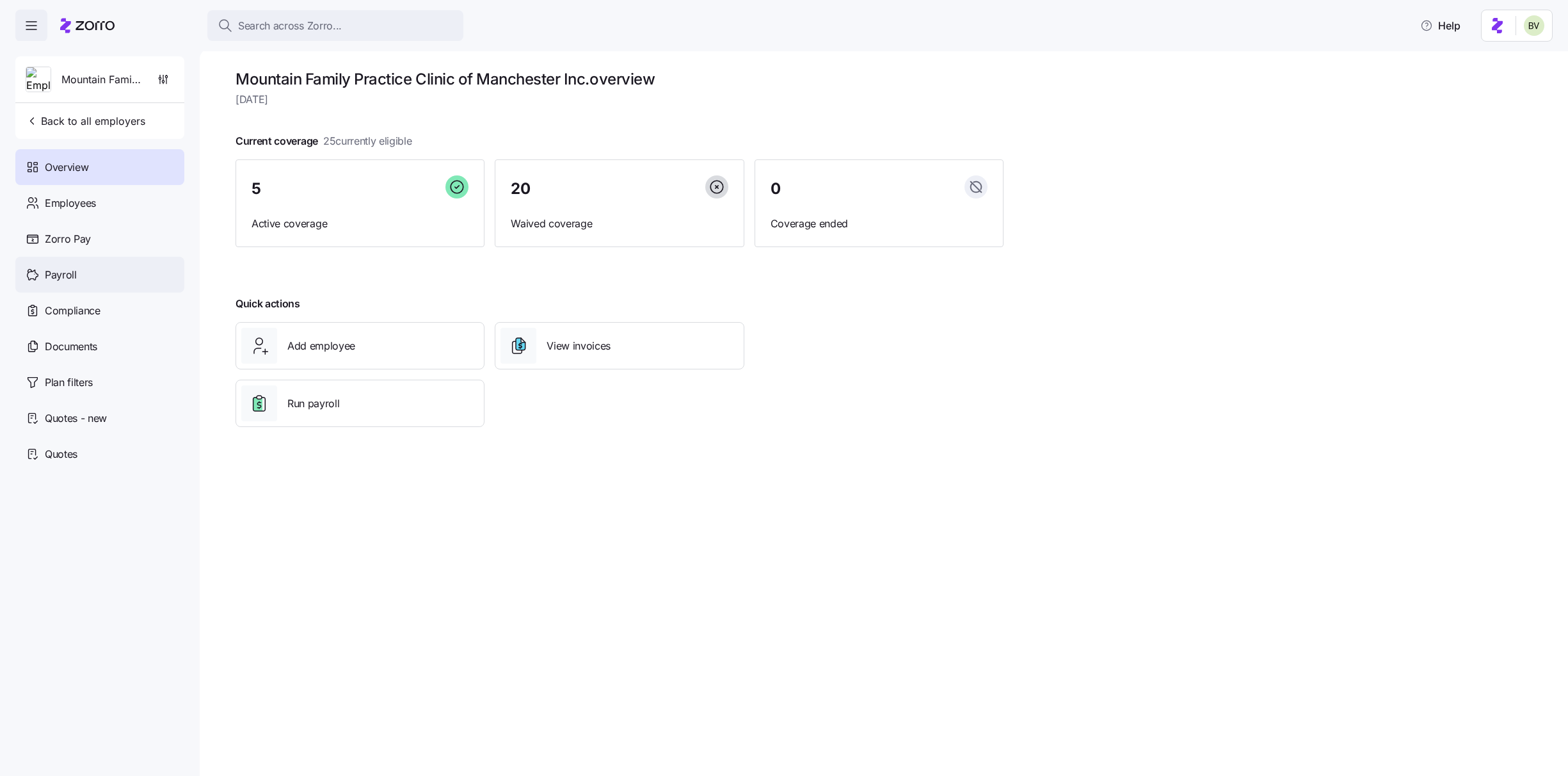
click at [93, 278] on div "Payroll" at bounding box center [100, 274] width 169 height 36
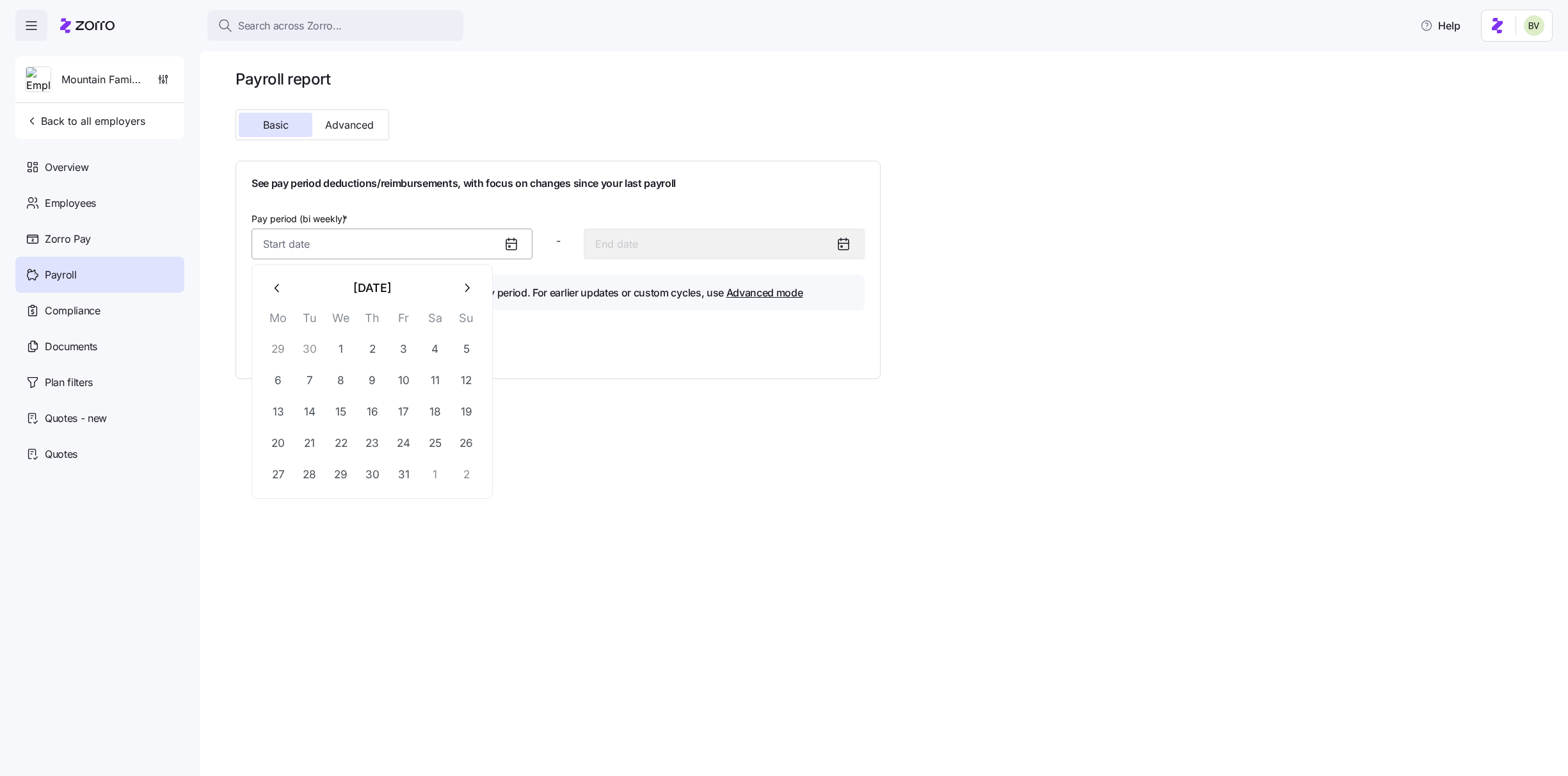
click at [316, 245] on input "Pay period (bi weekly) *" at bounding box center [392, 244] width 281 height 31
click at [336, 344] on button "1" at bounding box center [341, 349] width 31 height 31
type input "[DATE]"
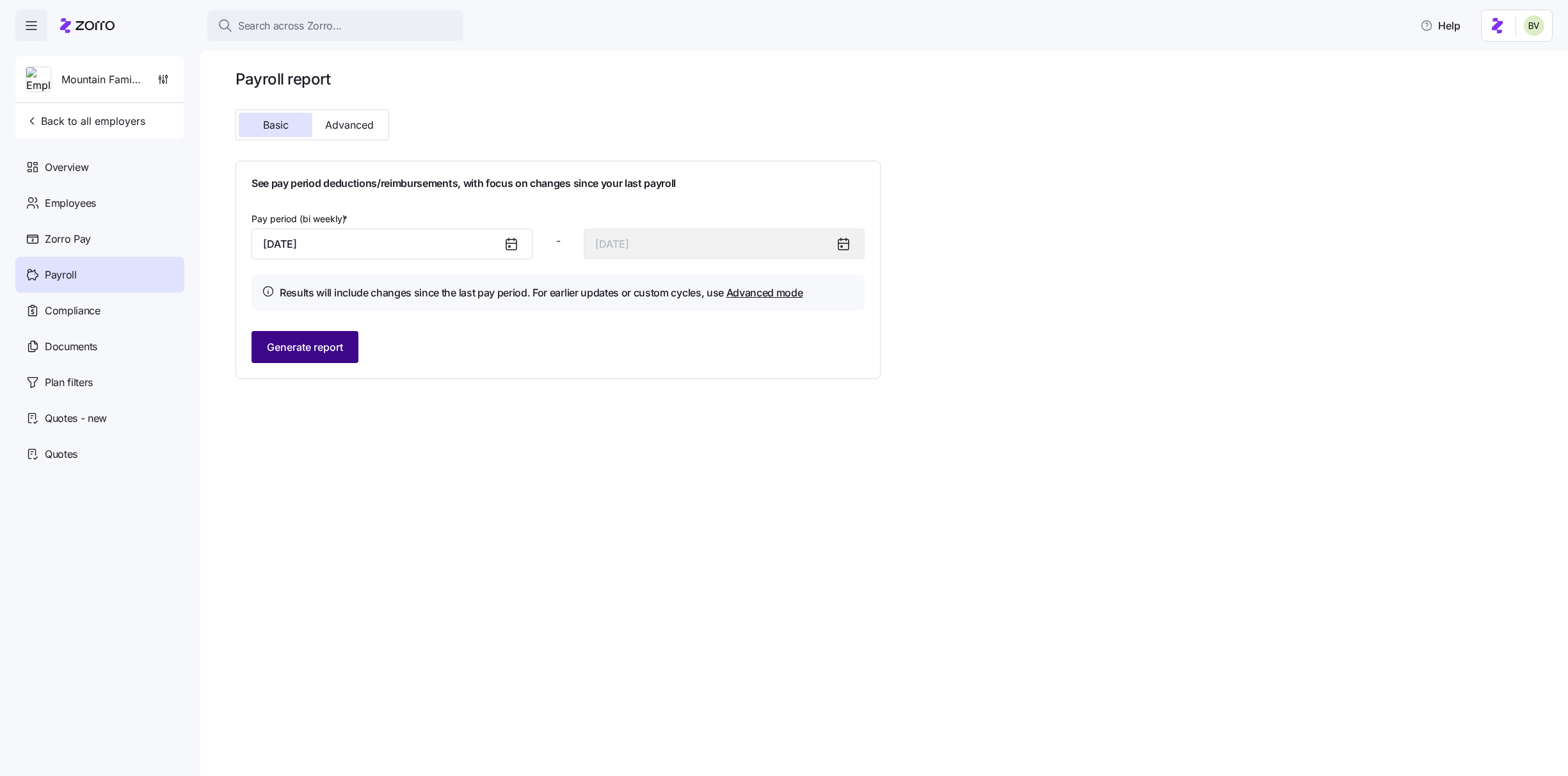
click at [306, 343] on span "Generate report" at bounding box center [305, 347] width 76 height 16
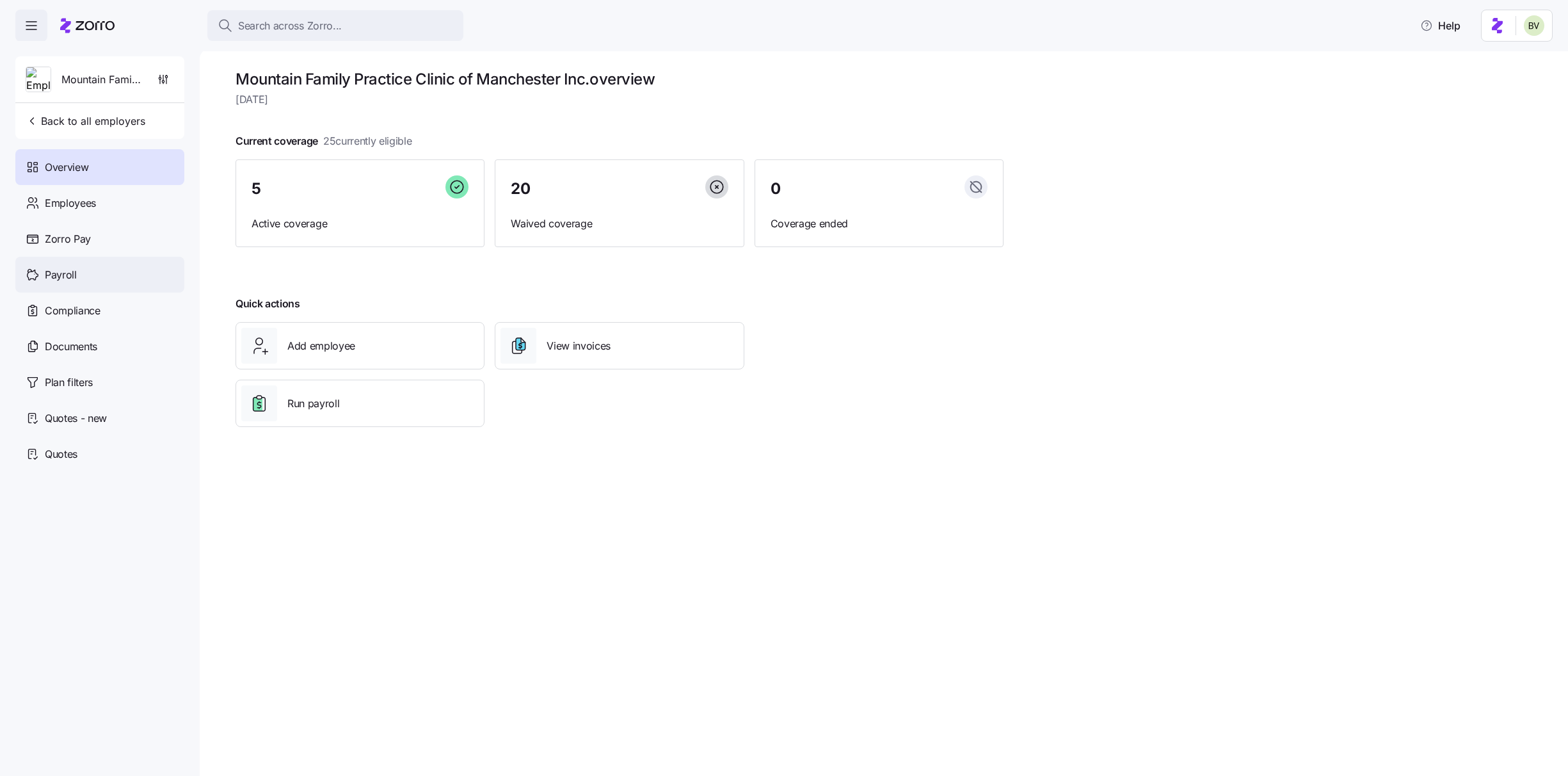
click at [141, 267] on div "Payroll" at bounding box center [100, 274] width 169 height 36
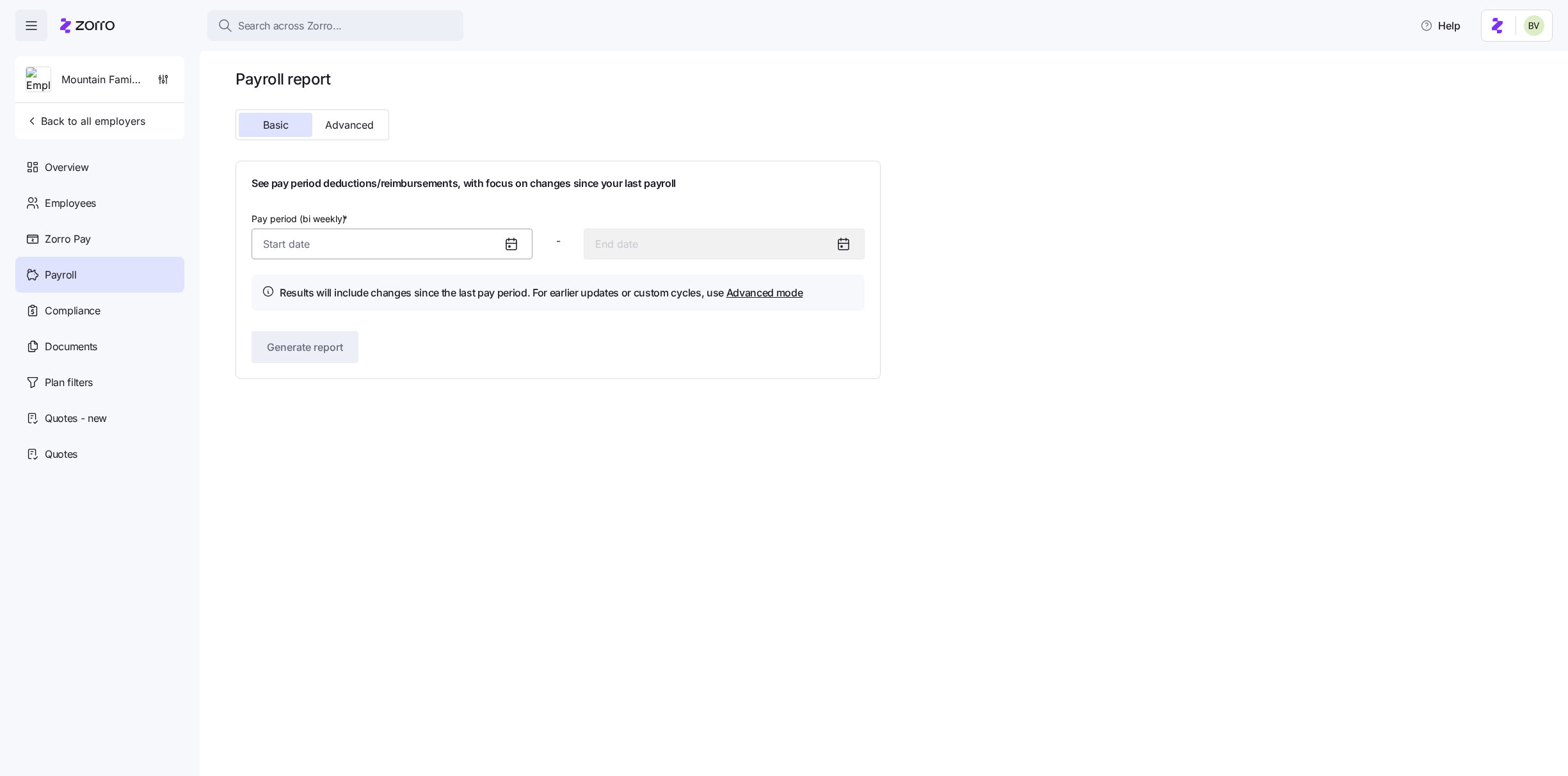
click at [324, 250] on input "Pay period (bi weekly) *" at bounding box center [392, 244] width 281 height 31
click at [282, 288] on icon "button" at bounding box center [278, 288] width 14 height 14
click at [279, 413] on button "15" at bounding box center [279, 412] width 31 height 31
type input "[DATE]"
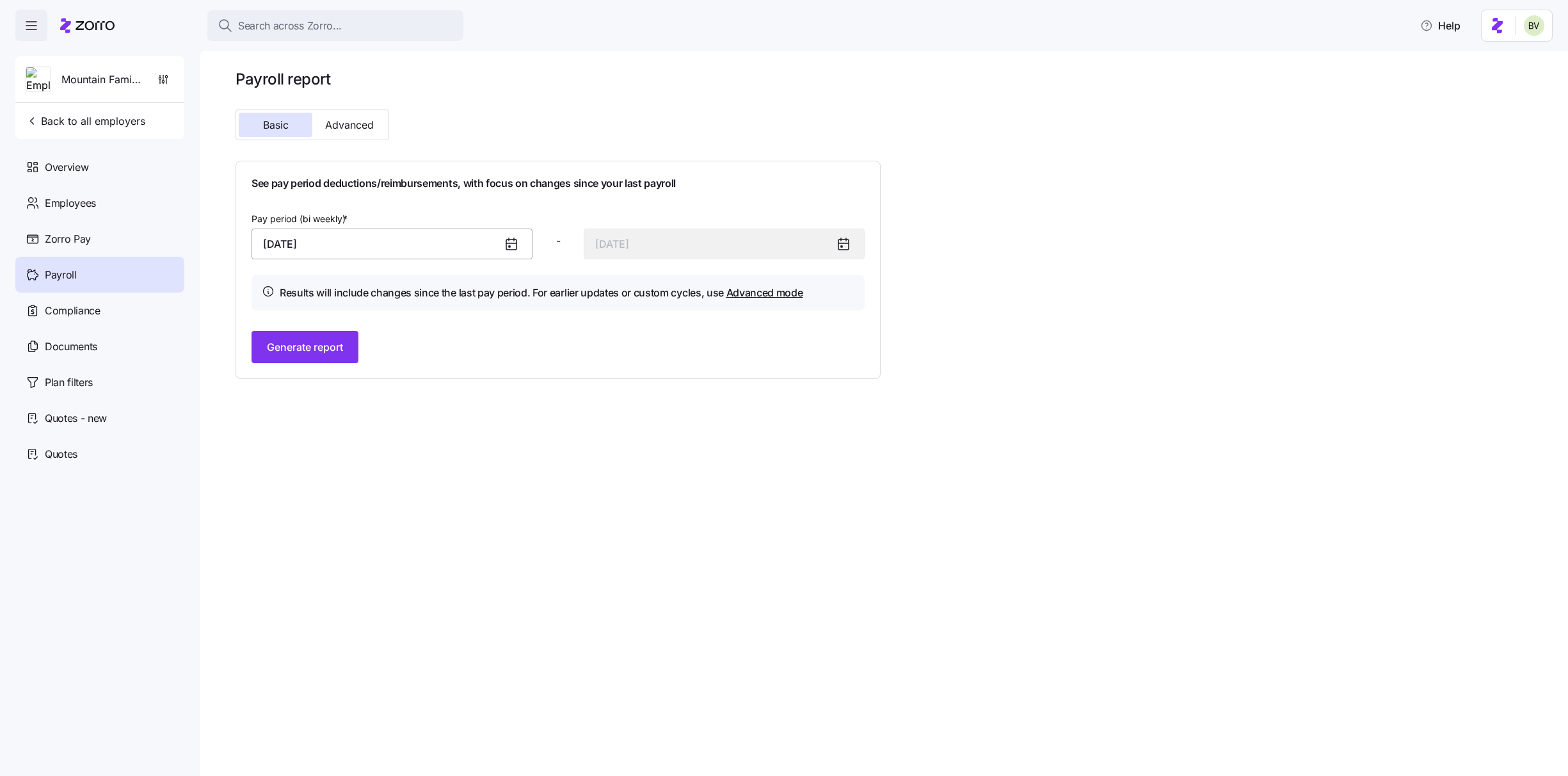
click at [368, 245] on input "[DATE]" at bounding box center [392, 244] width 281 height 31
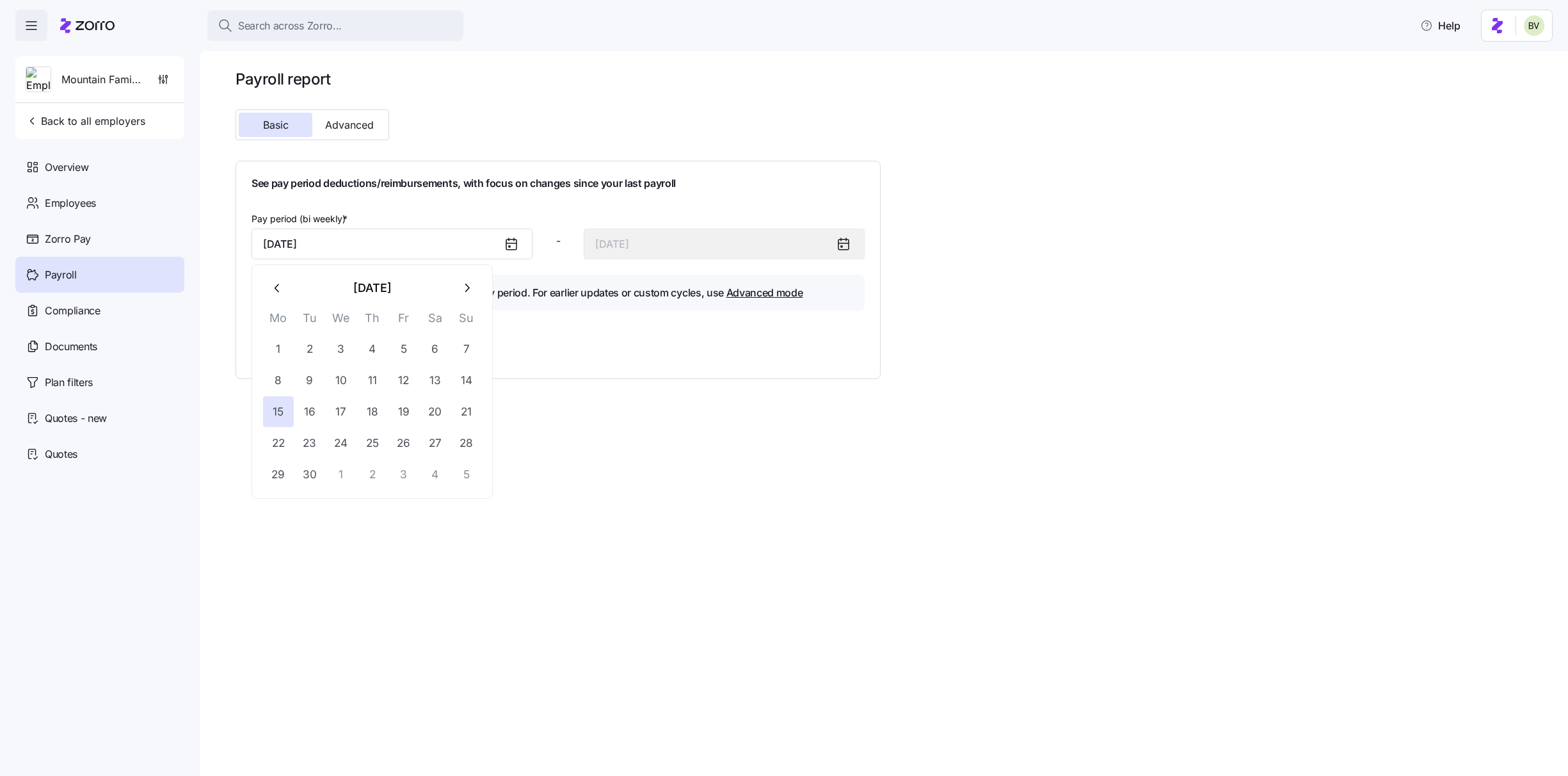
click at [466, 292] on icon "button" at bounding box center [467, 288] width 14 height 14
click at [279, 291] on icon "button" at bounding box center [278, 288] width 14 height 14
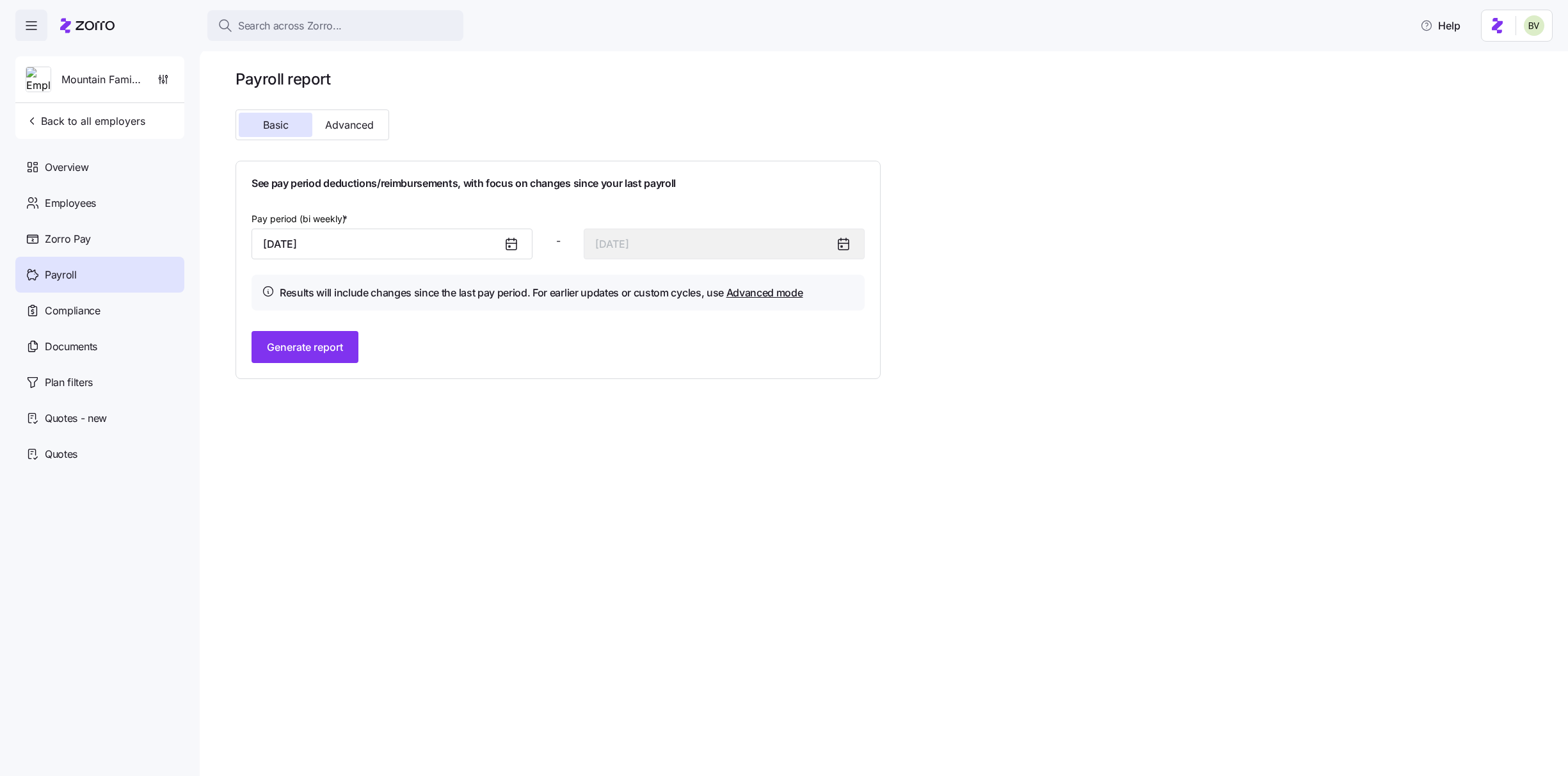
click at [585, 457] on div "Payroll report Basic Advanced See pay period deductions/reimbursements, with fo…" at bounding box center [884, 412] width 1369 height 727
click at [331, 348] on span "Generate report" at bounding box center [305, 347] width 76 height 16
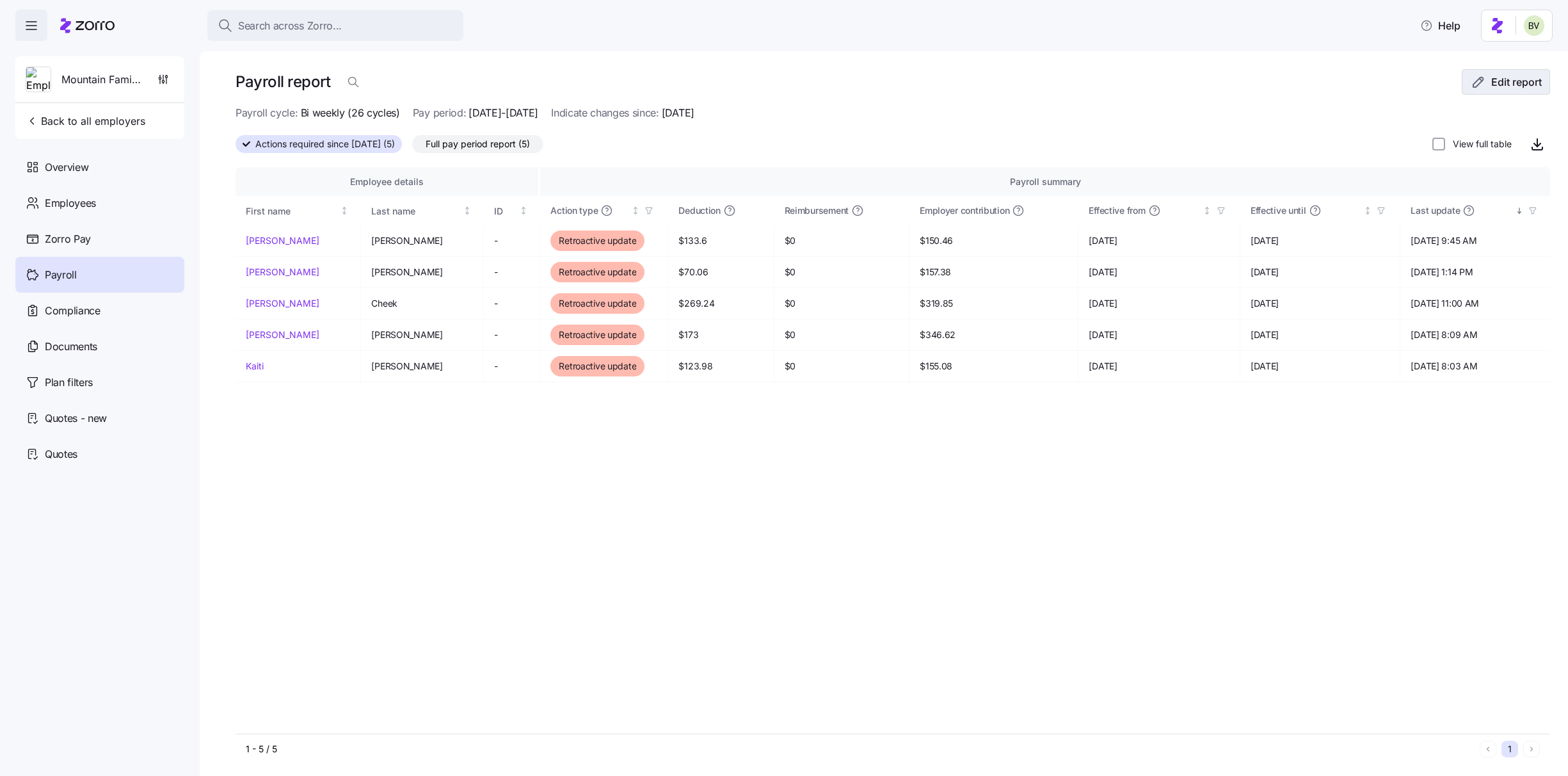
click at [1138, 89] on button "Edit report" at bounding box center [1506, 82] width 88 height 25
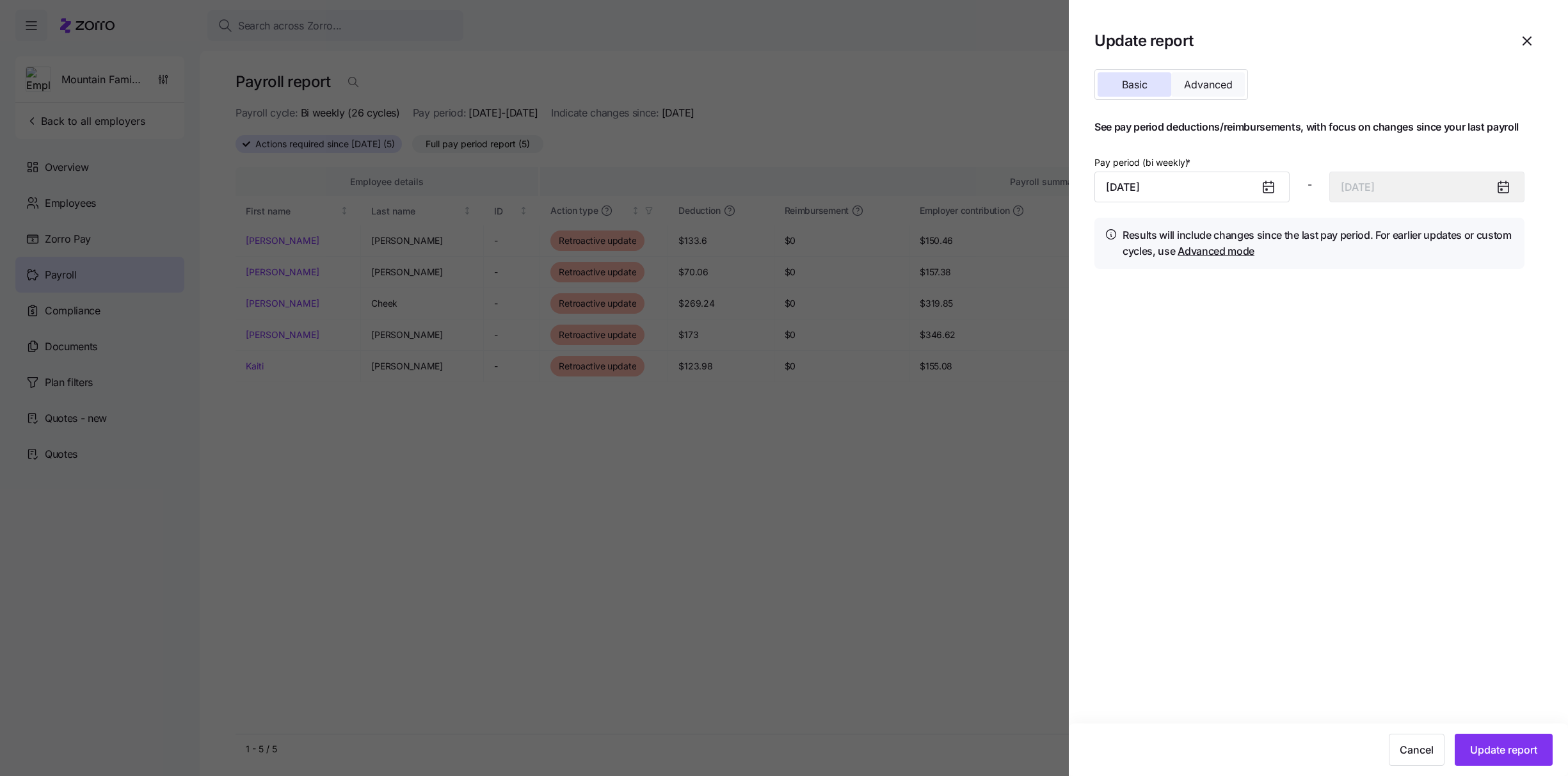
click at [1138, 89] on span "Advanced" at bounding box center [1208, 85] width 49 height 11
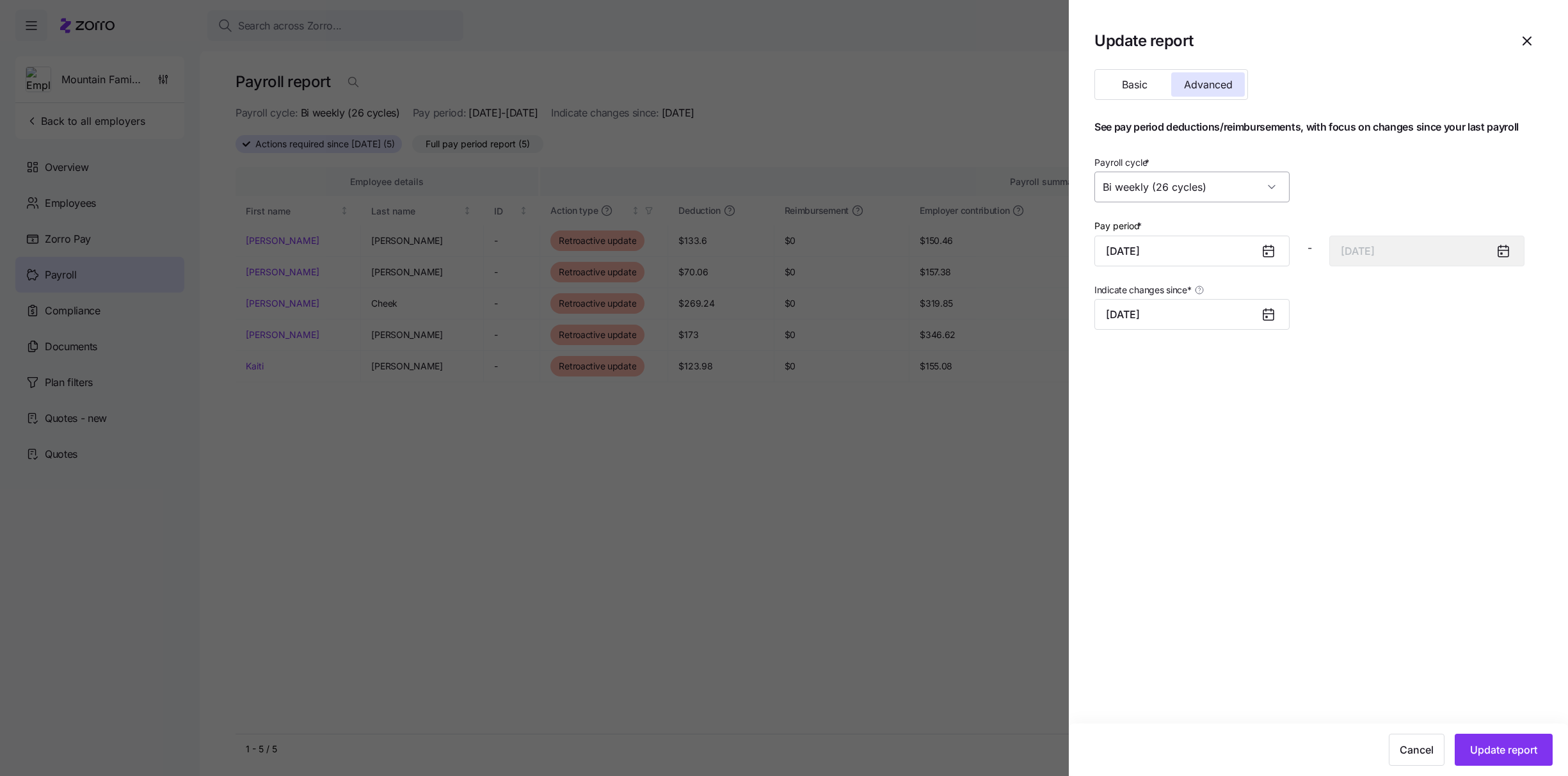
click at [1138, 184] on input "Bi weekly (26 cycles)" at bounding box center [1192, 187] width 195 height 31
click at [1138, 300] on div "Monthly (12 cycles)" at bounding box center [1192, 307] width 185 height 27
type input "[DATE]"
type input "Monthly (12 cycles)"
click at [1138, 253] on input "[DATE]" at bounding box center [1192, 251] width 195 height 31
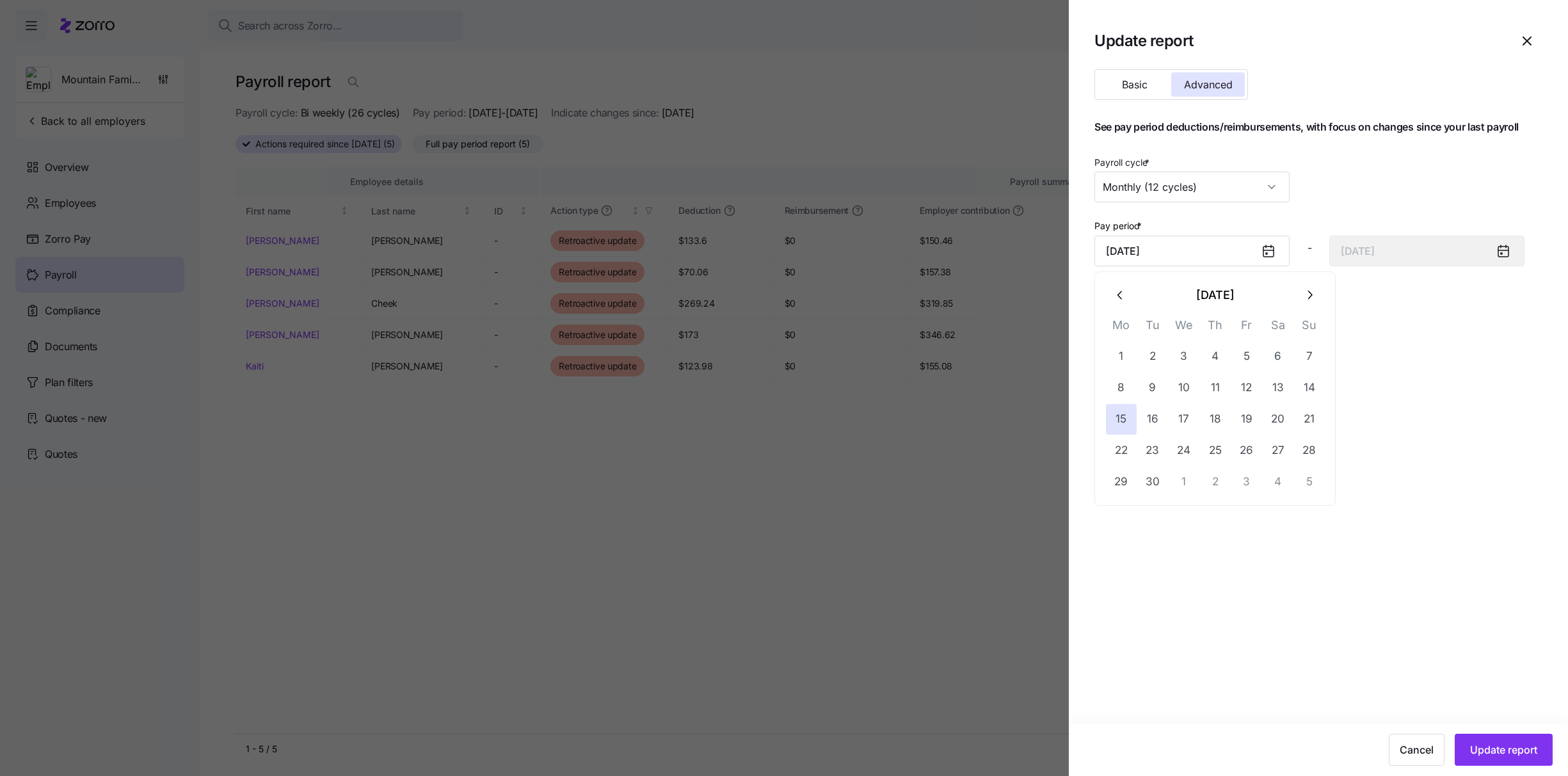
click at [1138, 301] on button "button" at bounding box center [1309, 296] width 31 height 31
click at [1138, 349] on button "1" at bounding box center [1184, 357] width 31 height 31
type input "[DATE]"
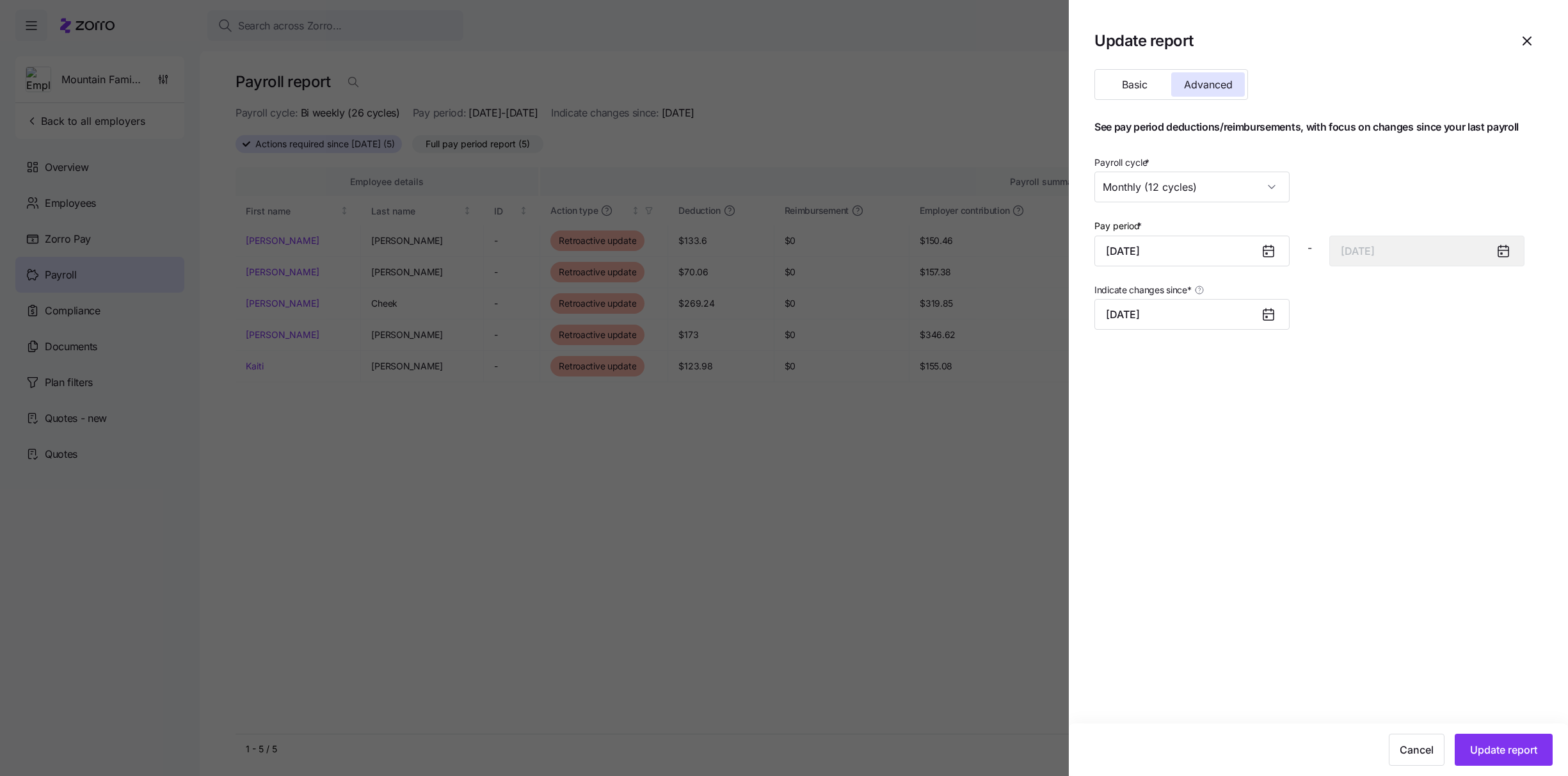
click at [348, 468] on div at bounding box center [784, 388] width 1568 height 776
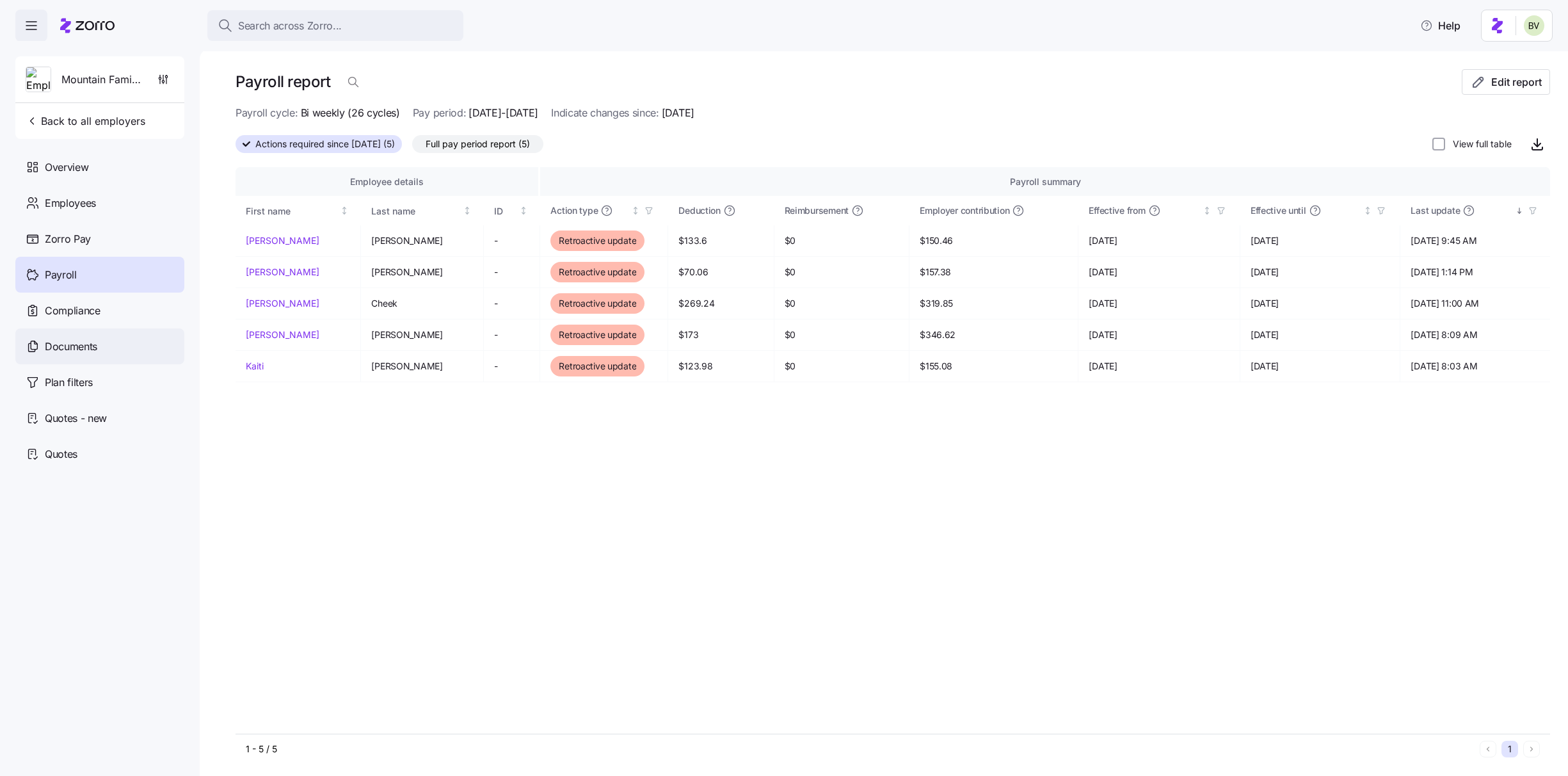
click at [70, 344] on span "Documents" at bounding box center [71, 346] width 52 height 16
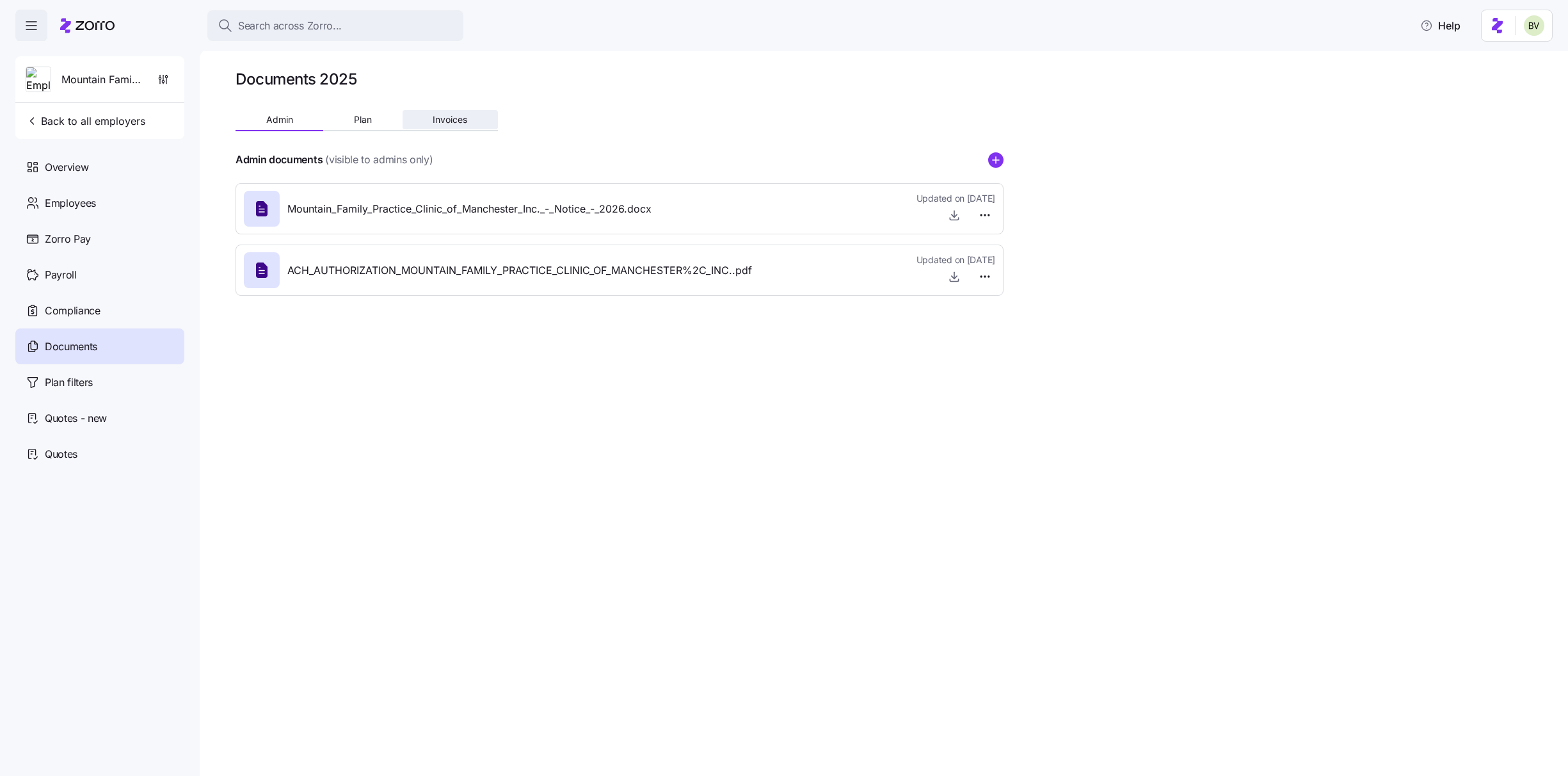
click at [442, 110] on button "Invoices" at bounding box center [450, 120] width 95 height 19
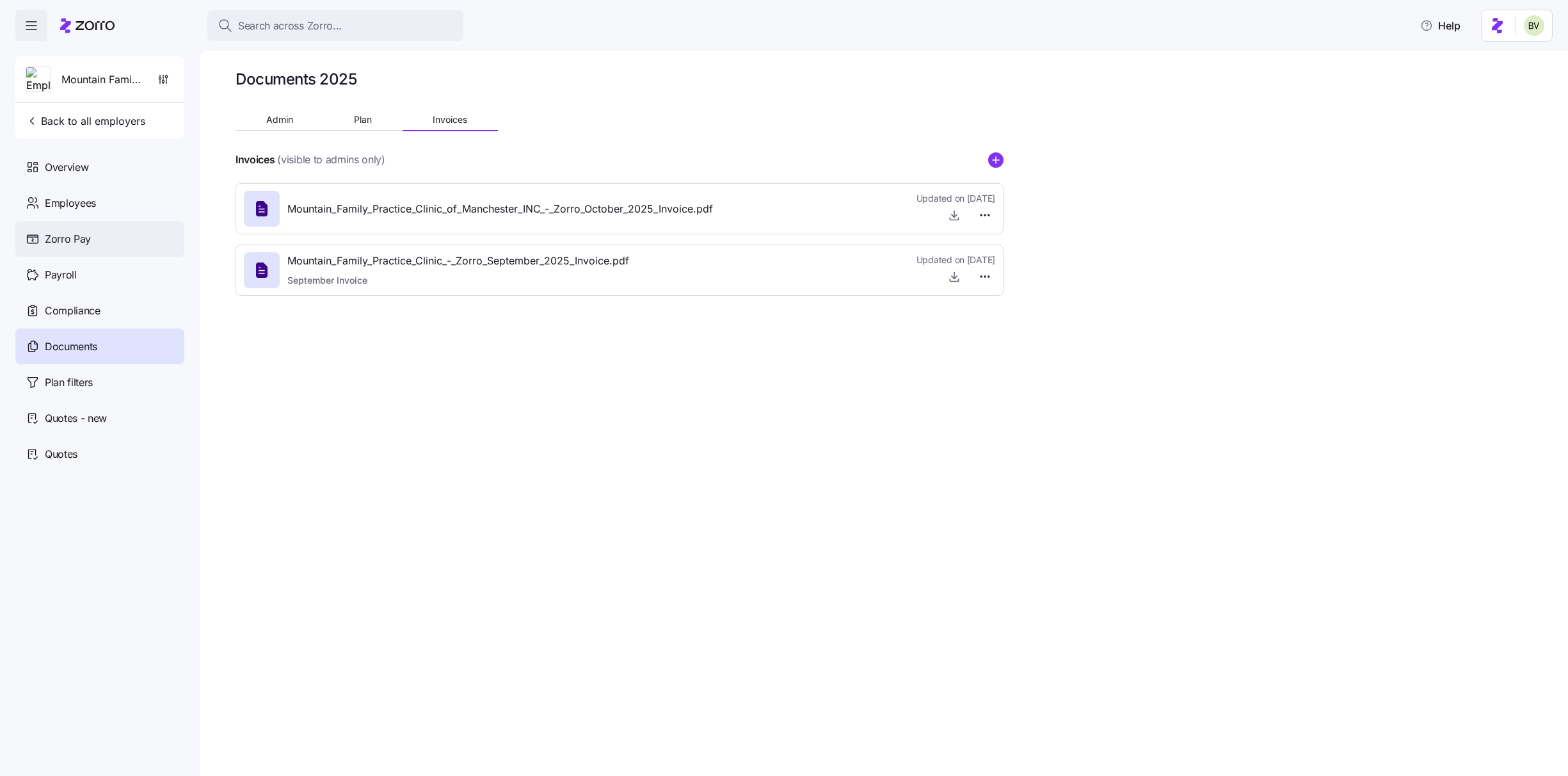
click at [110, 255] on div "Zorro Pay" at bounding box center [100, 238] width 169 height 36
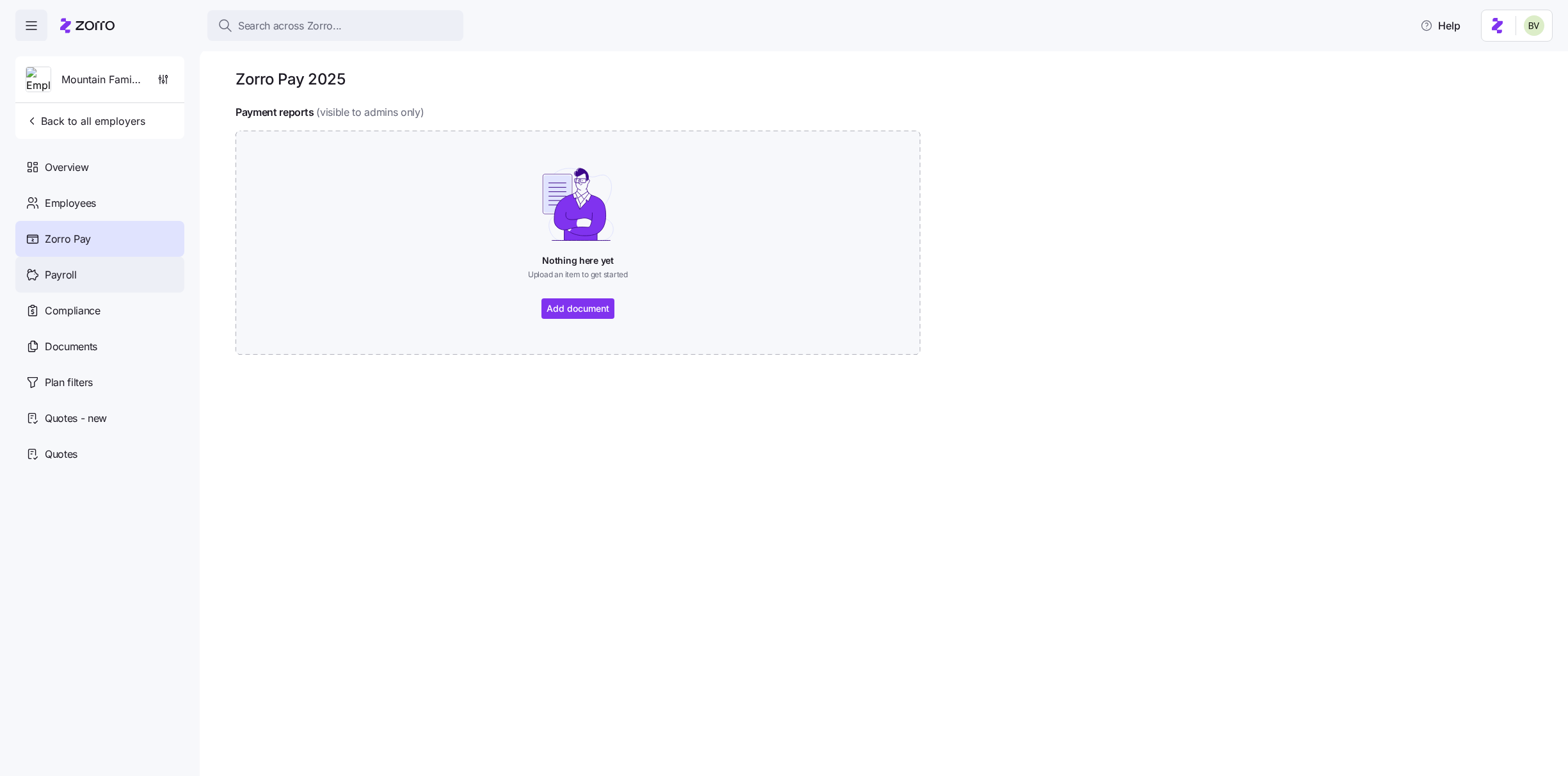
click at [69, 284] on div "Payroll" at bounding box center [100, 274] width 169 height 36
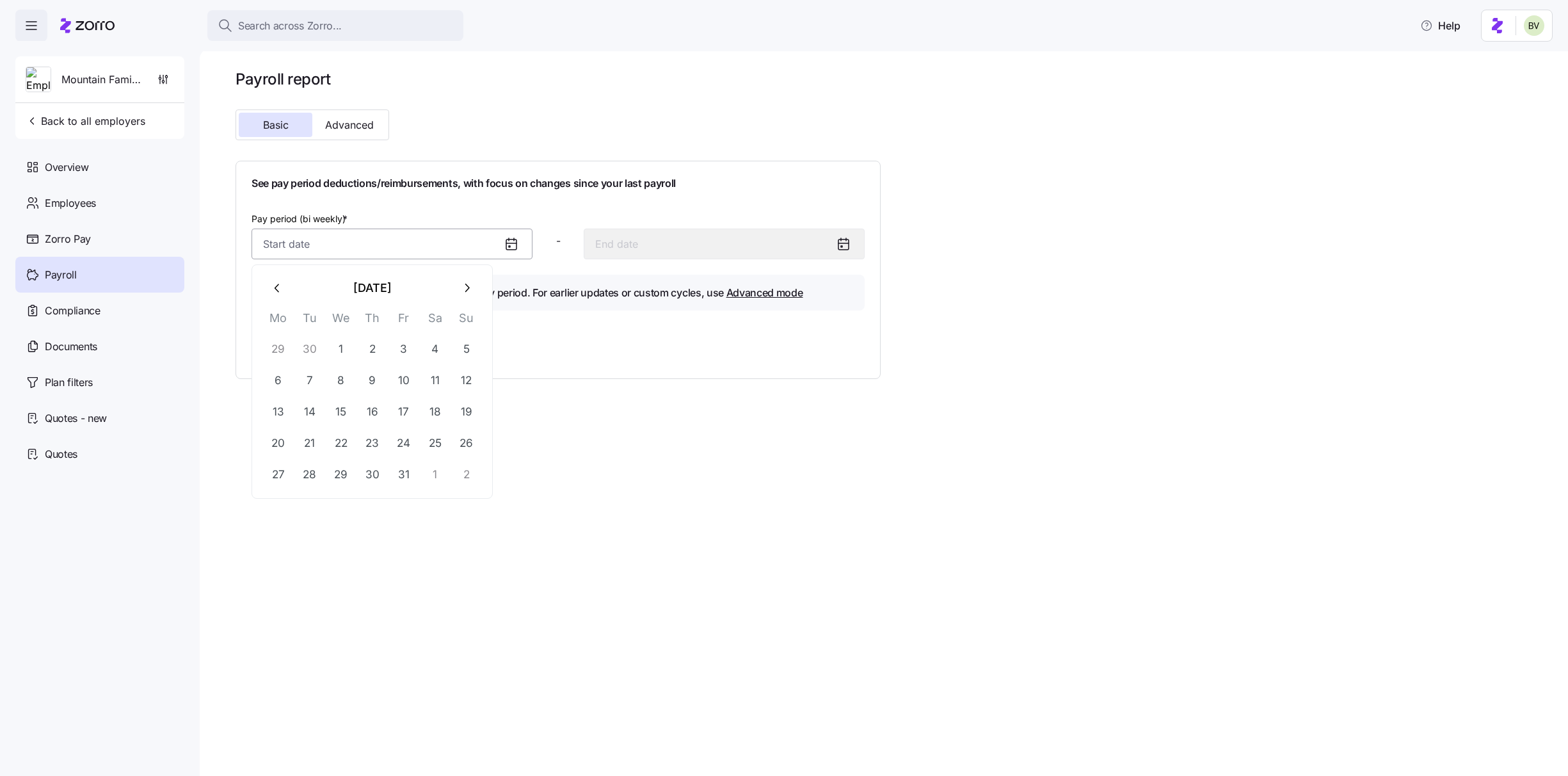
click at [321, 251] on input "Pay period (bi weekly) *" at bounding box center [392, 244] width 281 height 31
click at [334, 336] on button "1" at bounding box center [341, 349] width 31 height 31
type input "[DATE]"
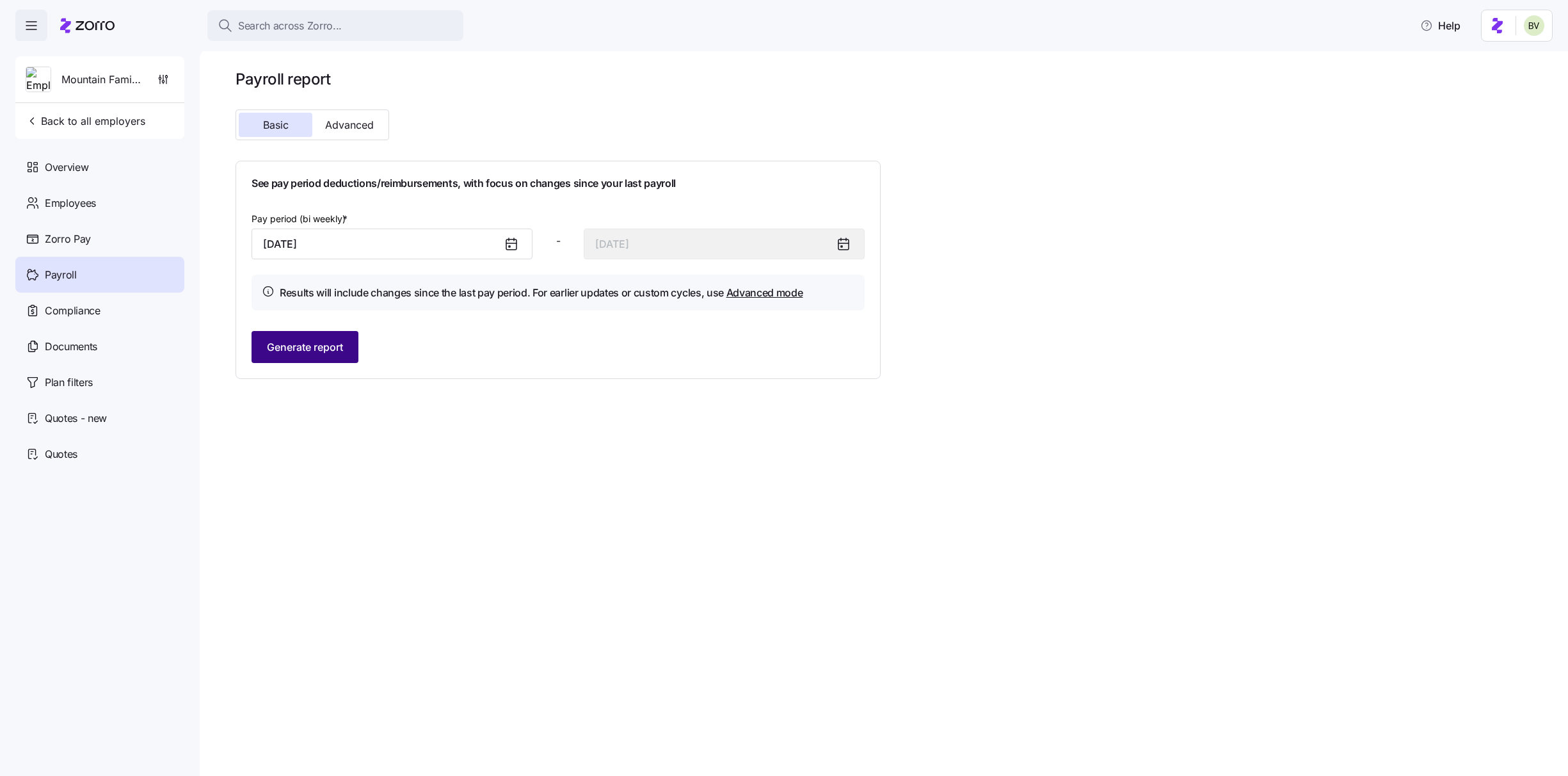
click at [317, 357] on button "Generate report" at bounding box center [305, 346] width 107 height 32
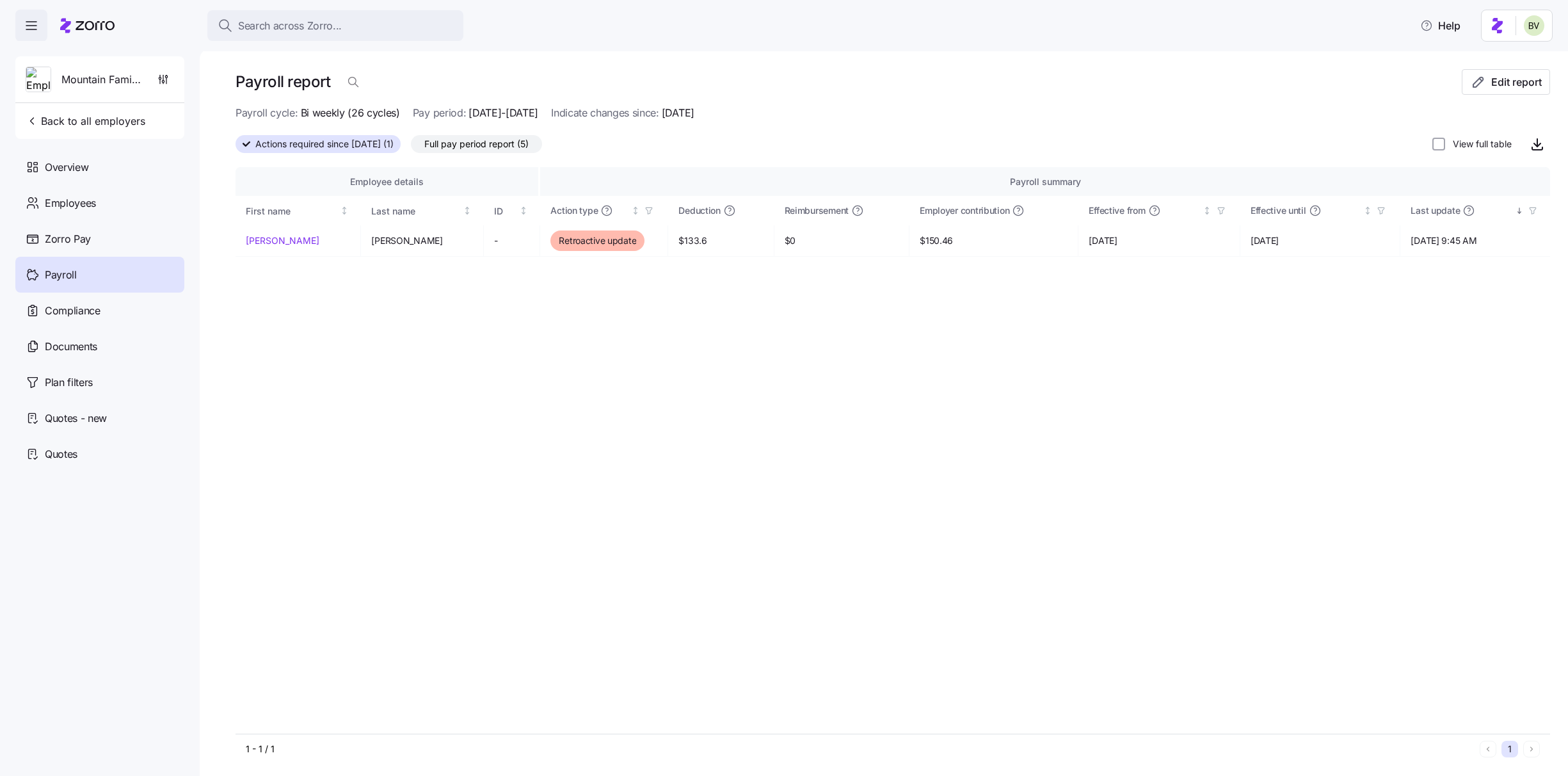
click at [484, 152] on label "Full pay period report (5)" at bounding box center [476, 144] width 131 height 18
click at [411, 147] on input "Full pay period report (5)" at bounding box center [411, 147] width 0 height 0
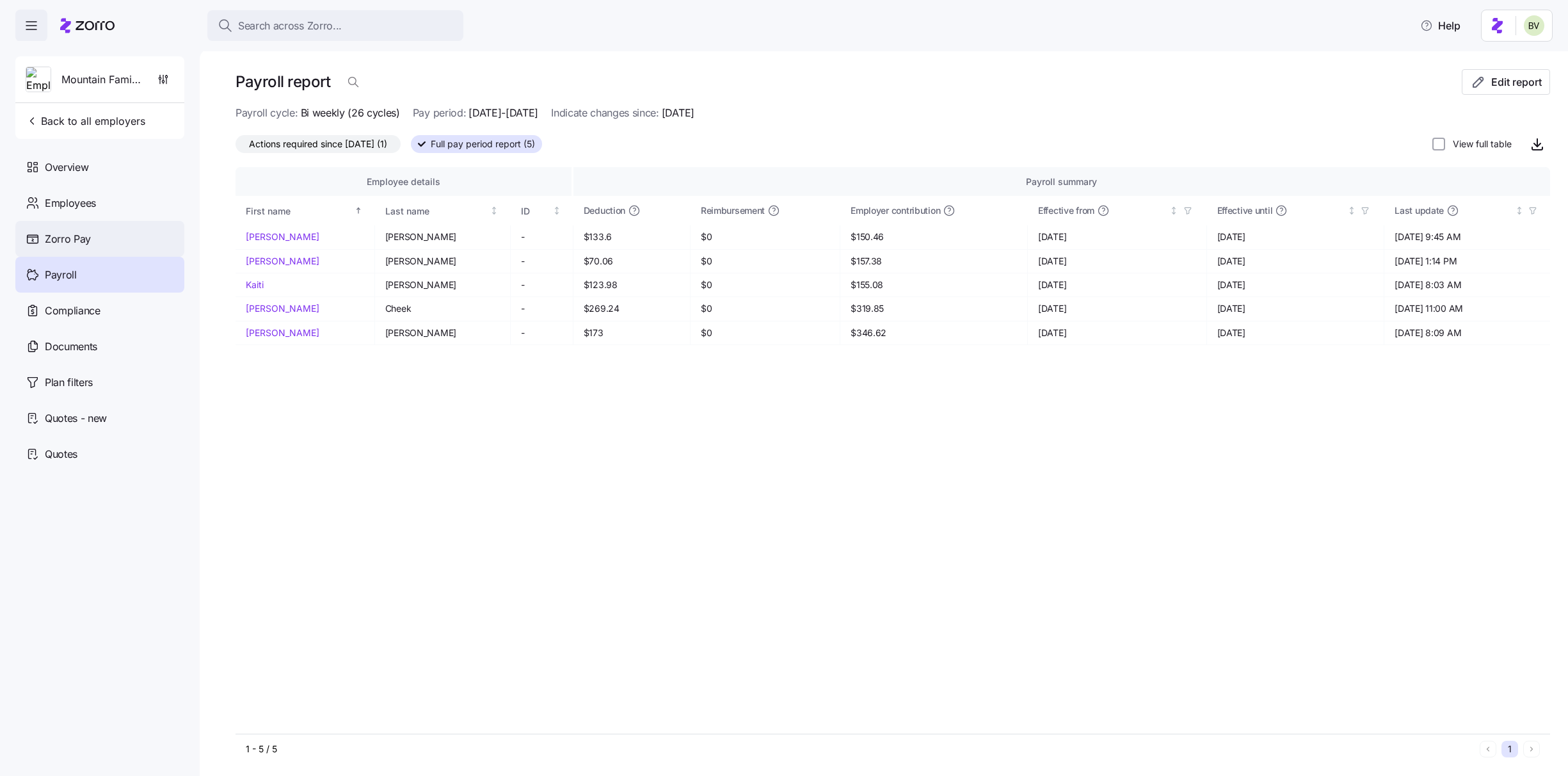
click at [66, 241] on span "Zorro Pay" at bounding box center [67, 239] width 46 height 16
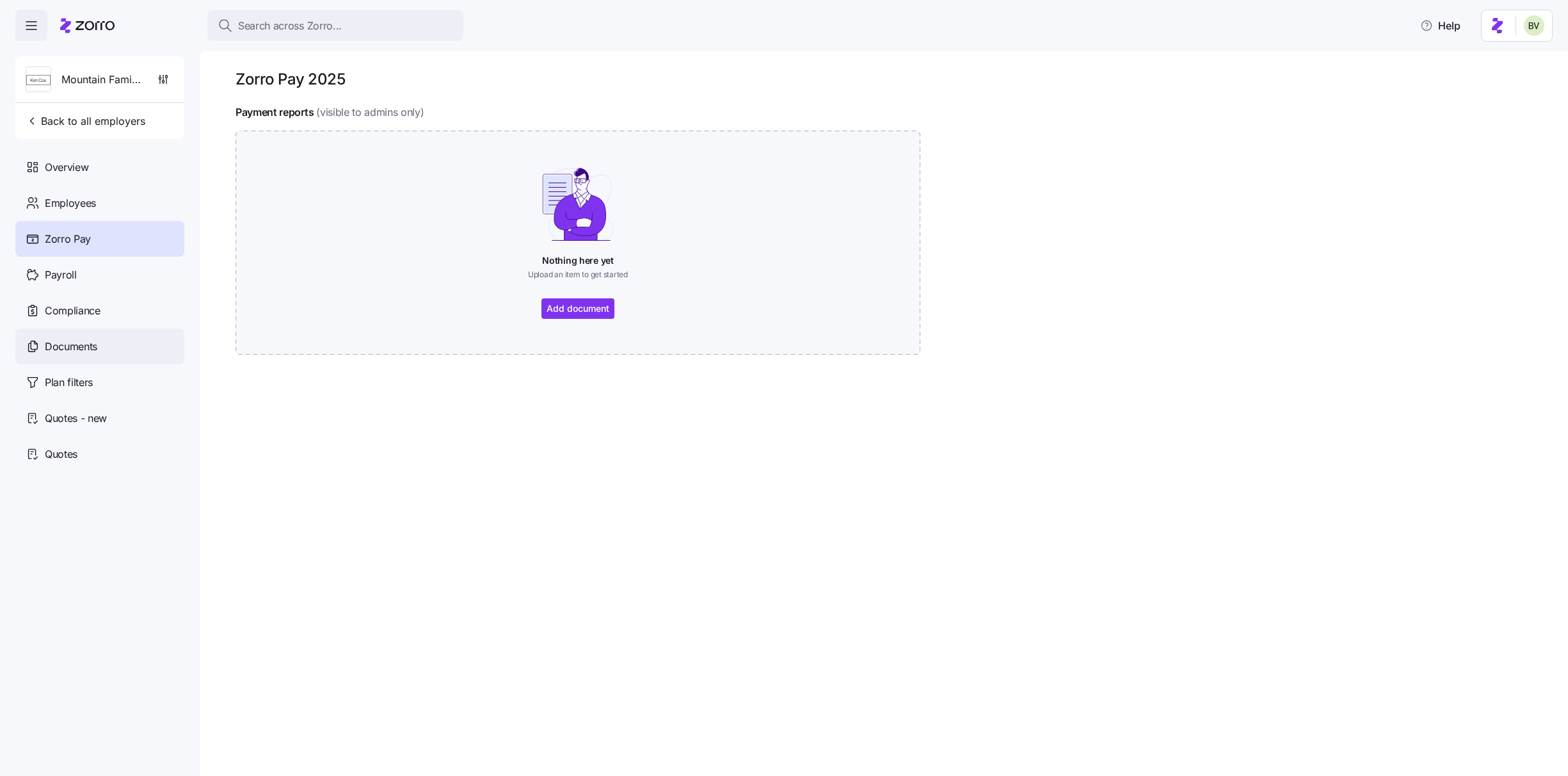
click at [82, 349] on span "Documents" at bounding box center [71, 346] width 52 height 16
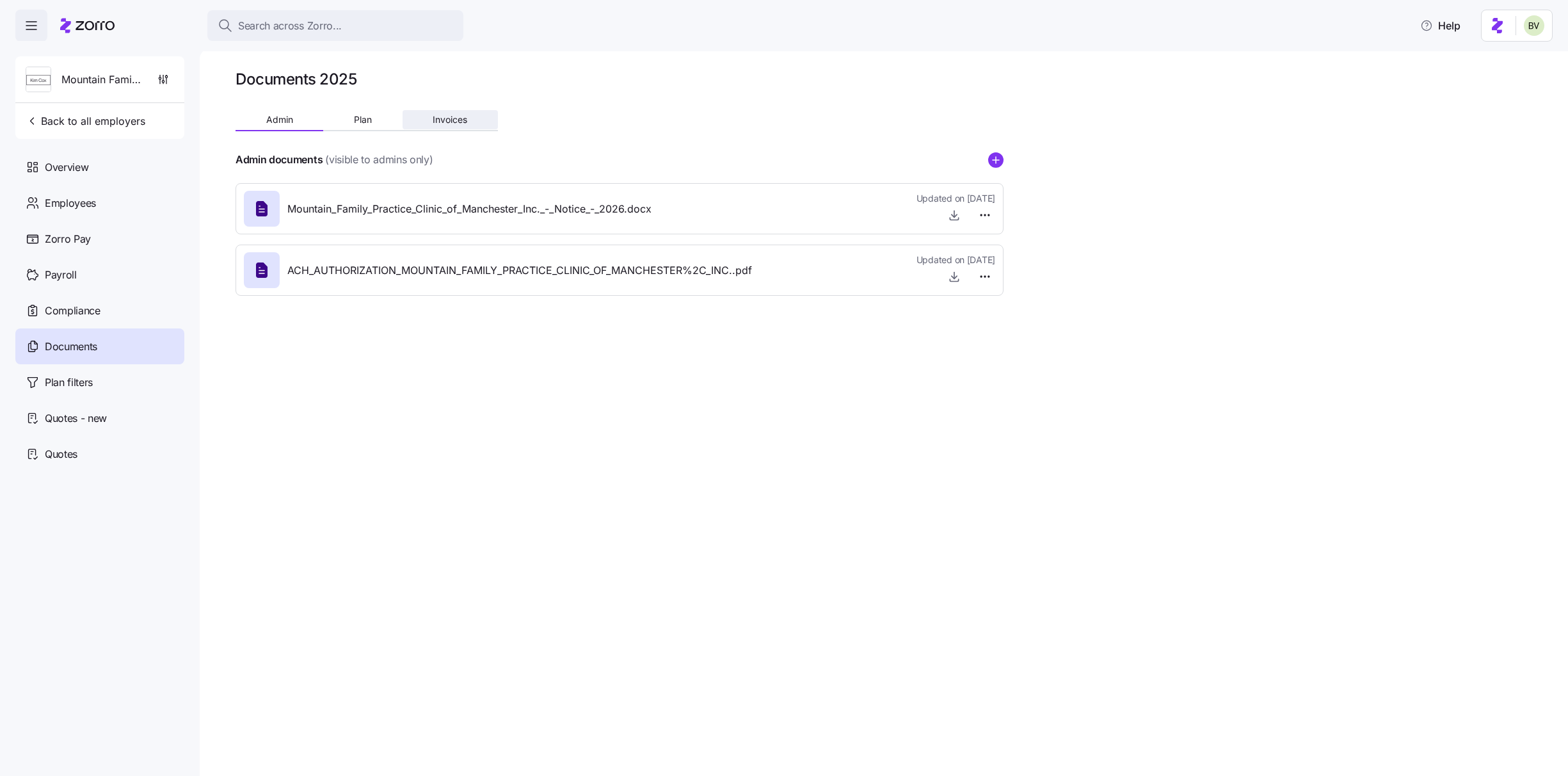
click at [464, 112] on button "Invoices" at bounding box center [450, 120] width 95 height 19
click at [955, 219] on icon "button" at bounding box center [954, 215] width 13 height 13
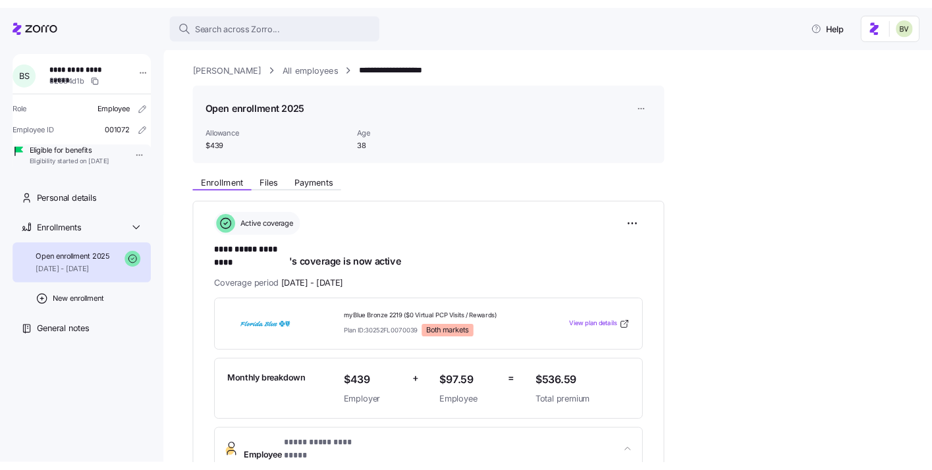
scroll to position [355, 0]
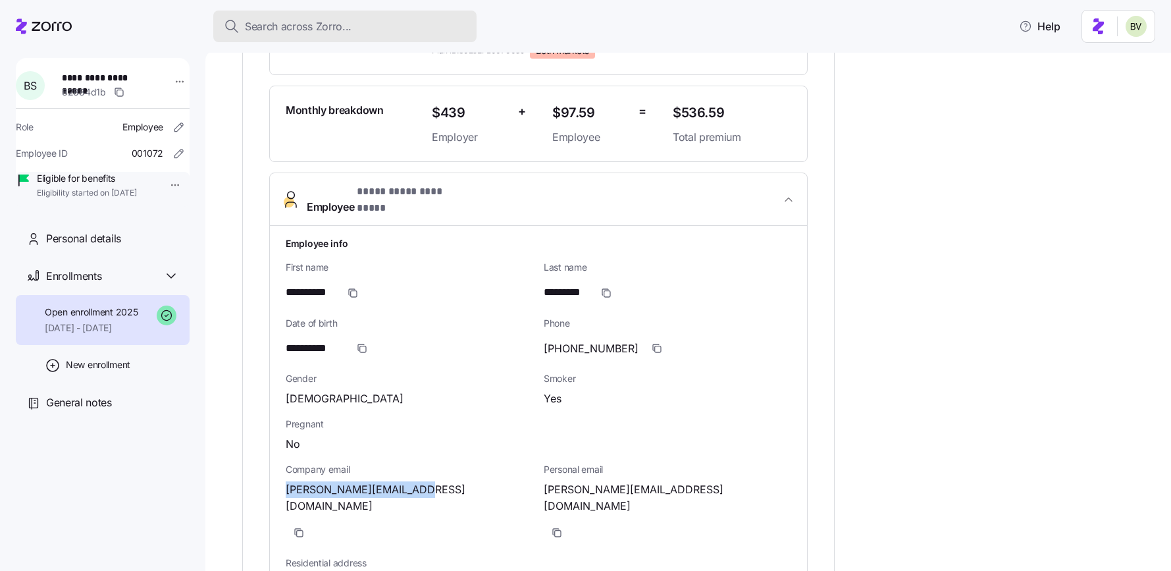
click at [269, 27] on span "Search across Zorro..." at bounding box center [298, 26] width 107 height 16
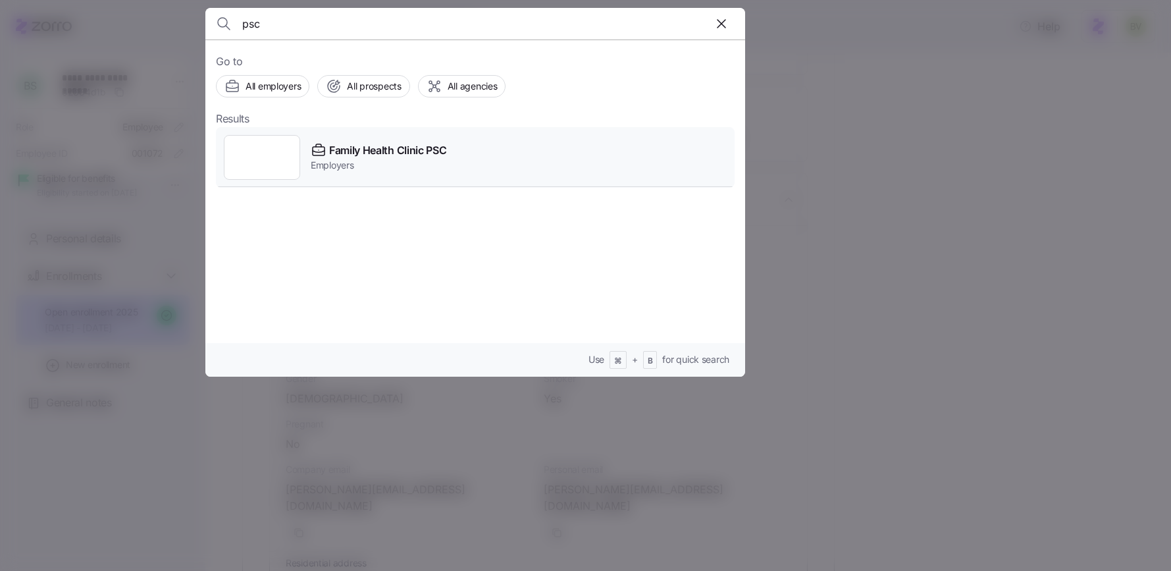
type input "psc"
click at [263, 147] on div at bounding box center [262, 157] width 76 height 45
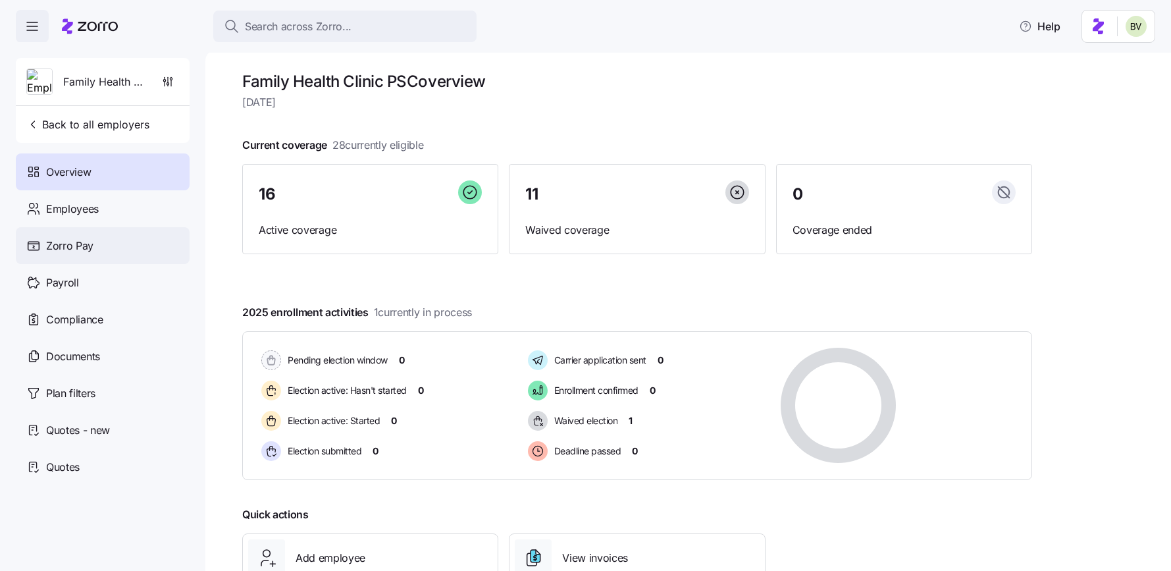
click at [100, 257] on div "Zorro Pay" at bounding box center [103, 245] width 174 height 37
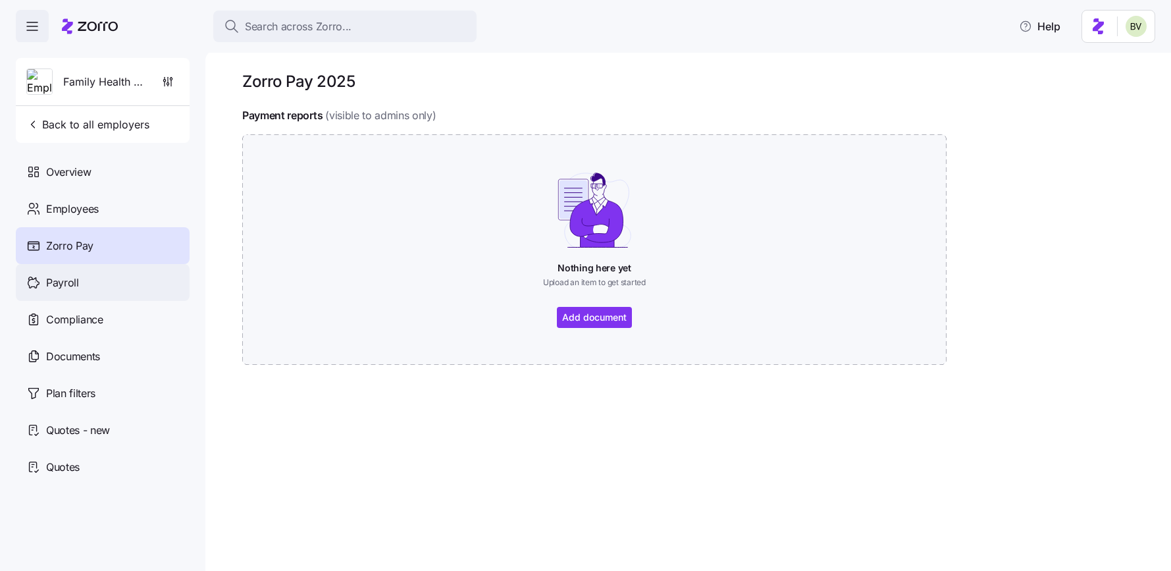
click at [99, 280] on div "Payroll" at bounding box center [103, 282] width 174 height 37
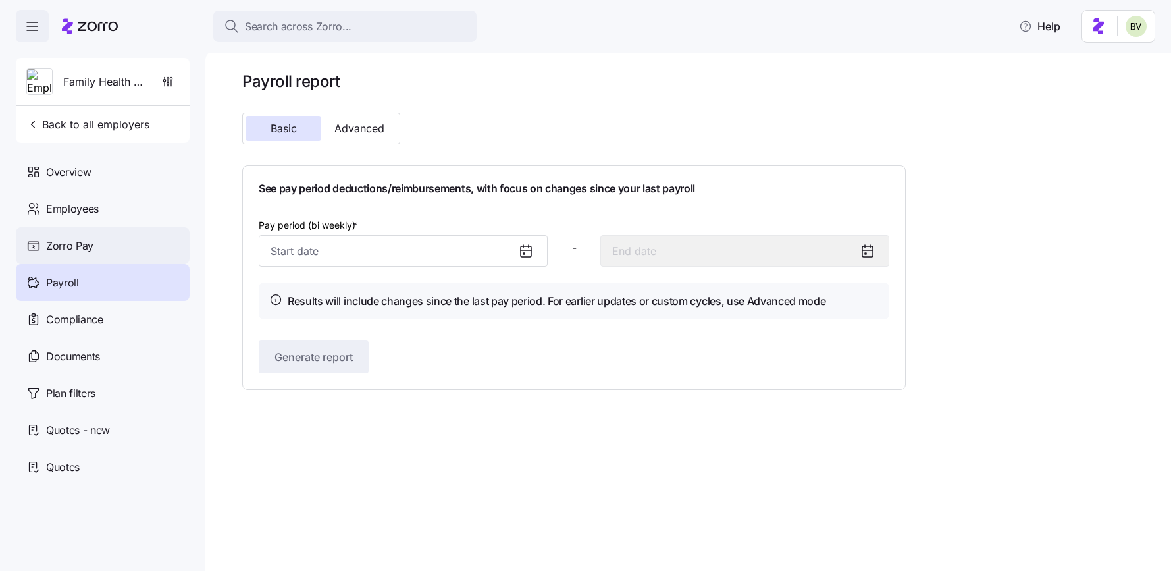
click at [99, 252] on div "Zorro Pay" at bounding box center [103, 245] width 174 height 37
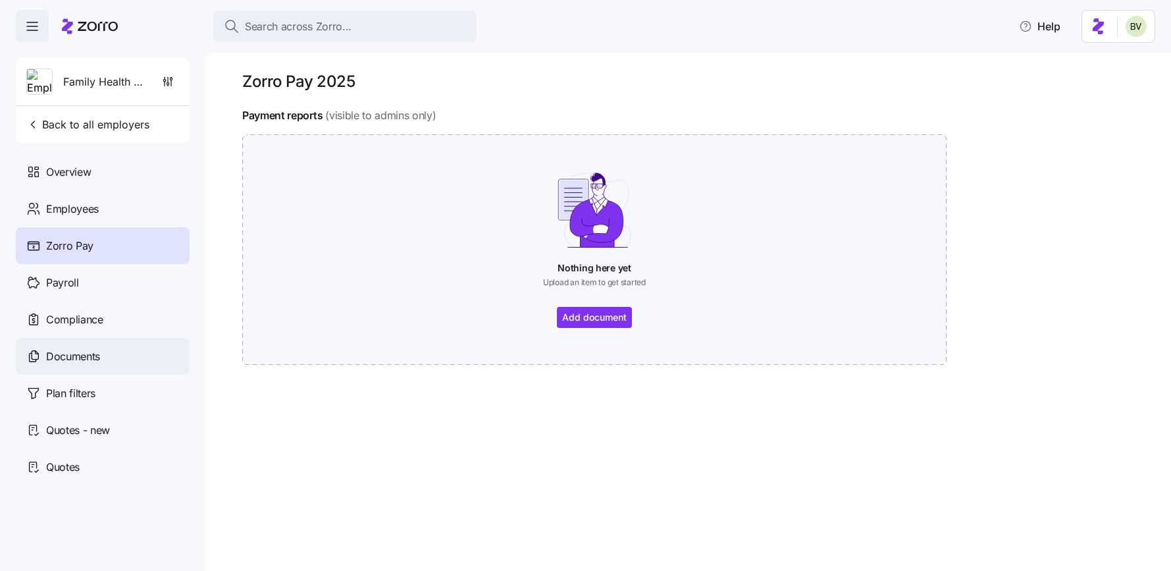
click at [86, 359] on span "Documents" at bounding box center [73, 356] width 54 height 16
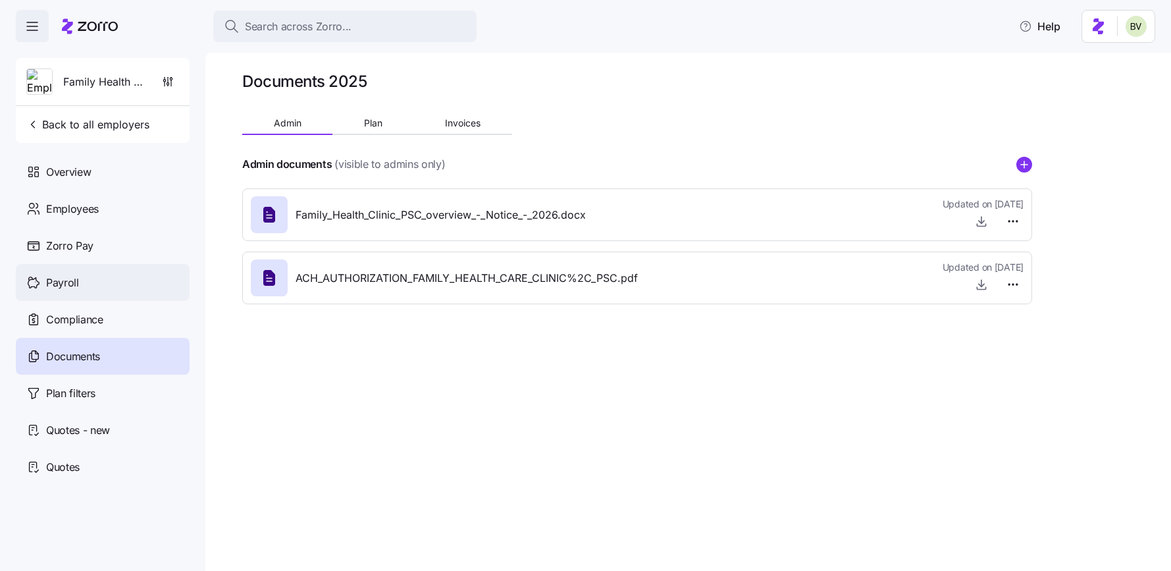
click at [86, 291] on div "Payroll" at bounding box center [103, 282] width 174 height 37
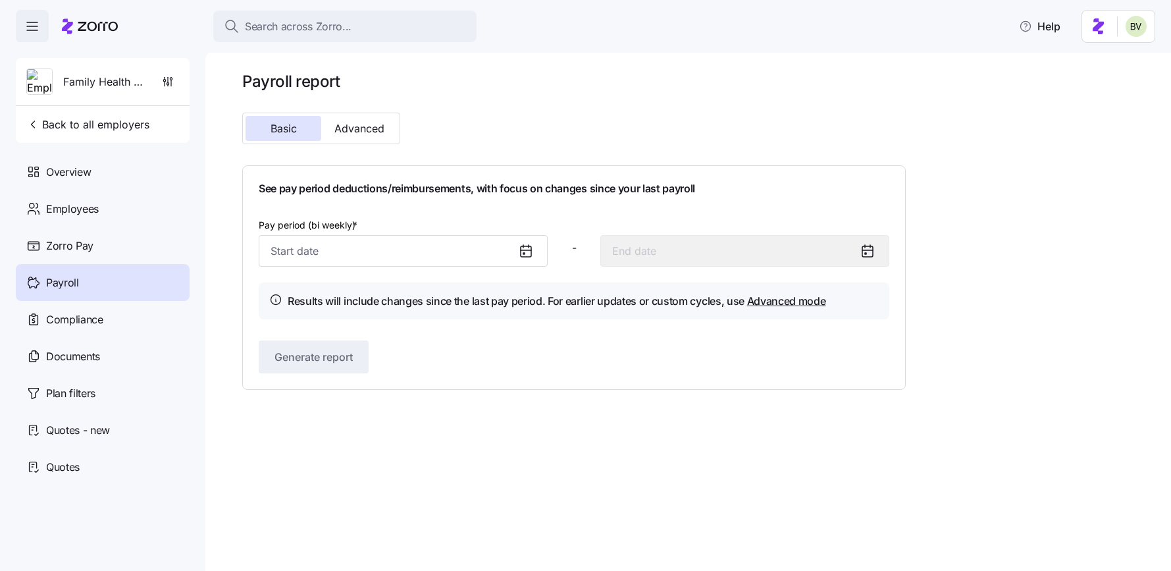
click at [77, 299] on div "Payroll" at bounding box center [103, 282] width 174 height 37
click at [77, 344] on div "Documents" at bounding box center [103, 356] width 174 height 37
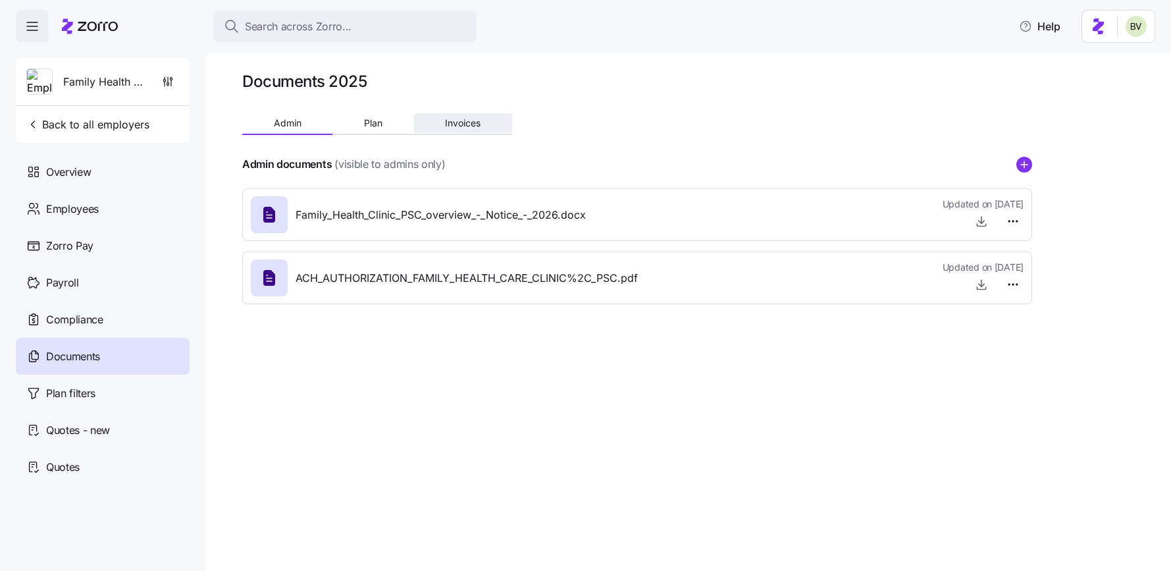
click at [454, 119] on span "Invoices" at bounding box center [463, 123] width 36 height 9
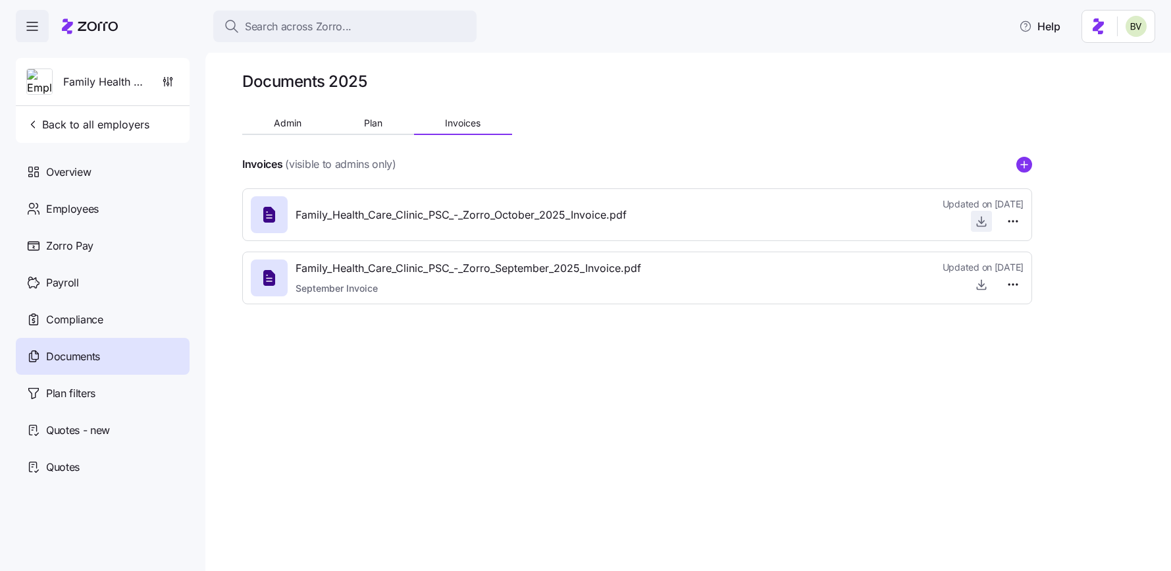
click at [983, 224] on icon "button" at bounding box center [981, 221] width 13 height 13
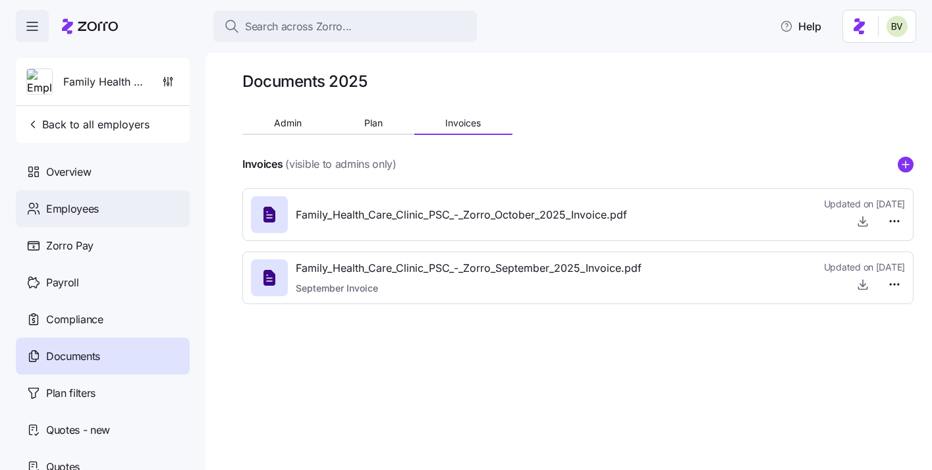
click at [107, 195] on div "Employees" at bounding box center [103, 208] width 174 height 37
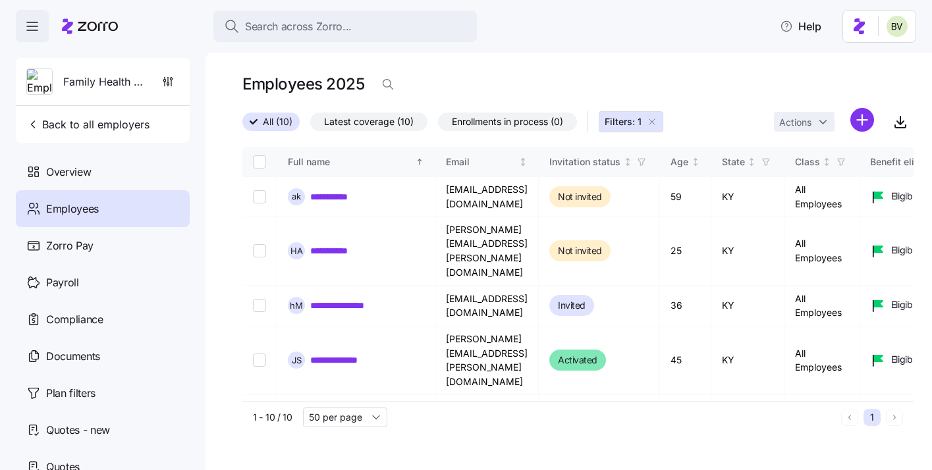
click at [651, 120] on icon "button" at bounding box center [652, 122] width 11 height 11
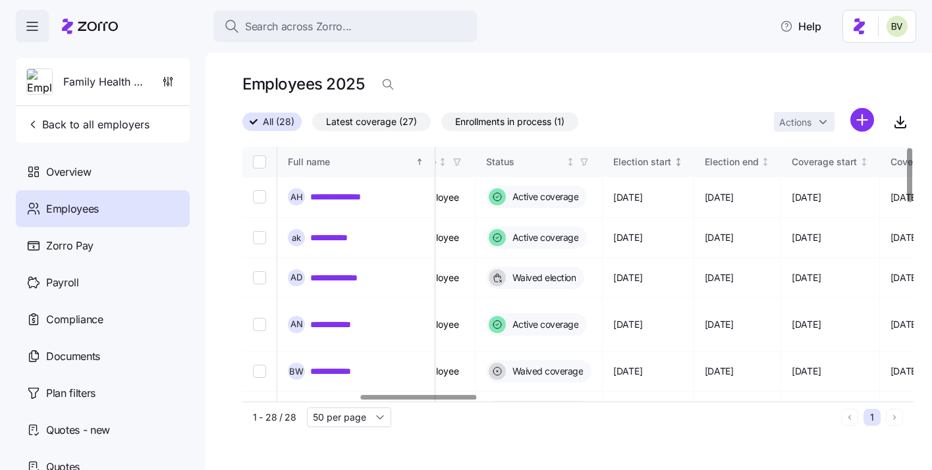
scroll to position [0, 679]
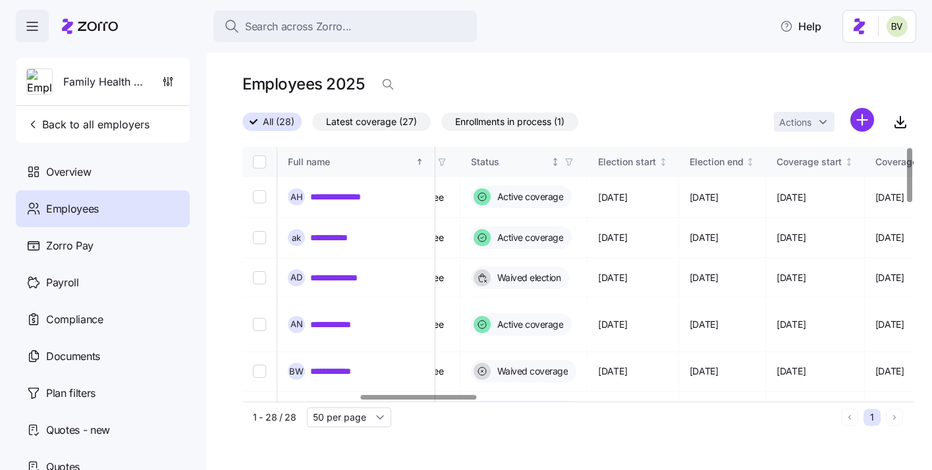
click at [573, 165] on icon "button" at bounding box center [568, 161] width 9 height 9
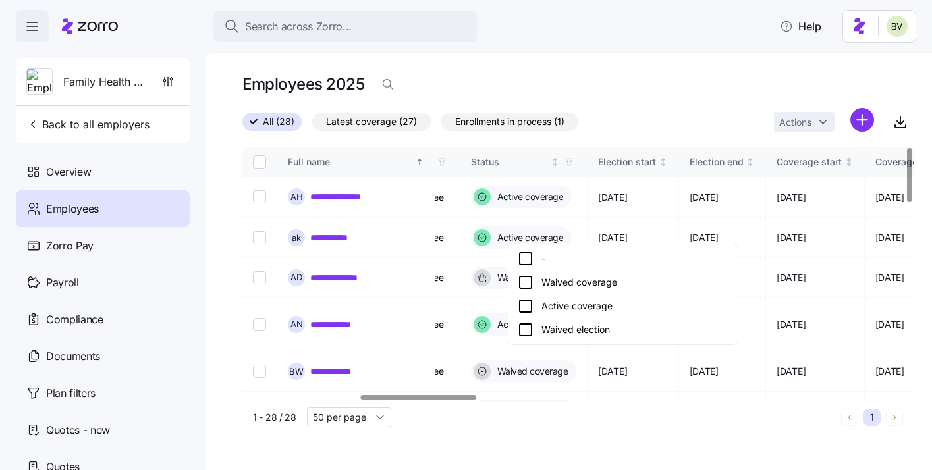
click at [529, 303] on icon at bounding box center [526, 306] width 16 height 16
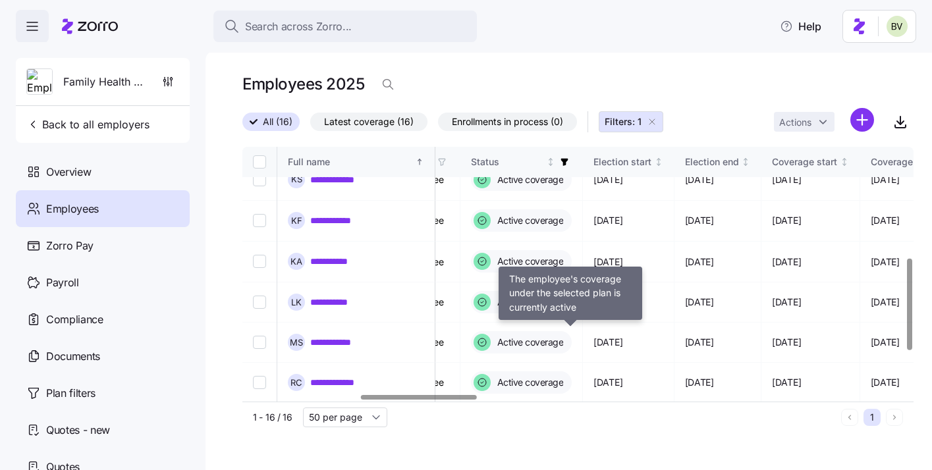
scroll to position [0, 679]
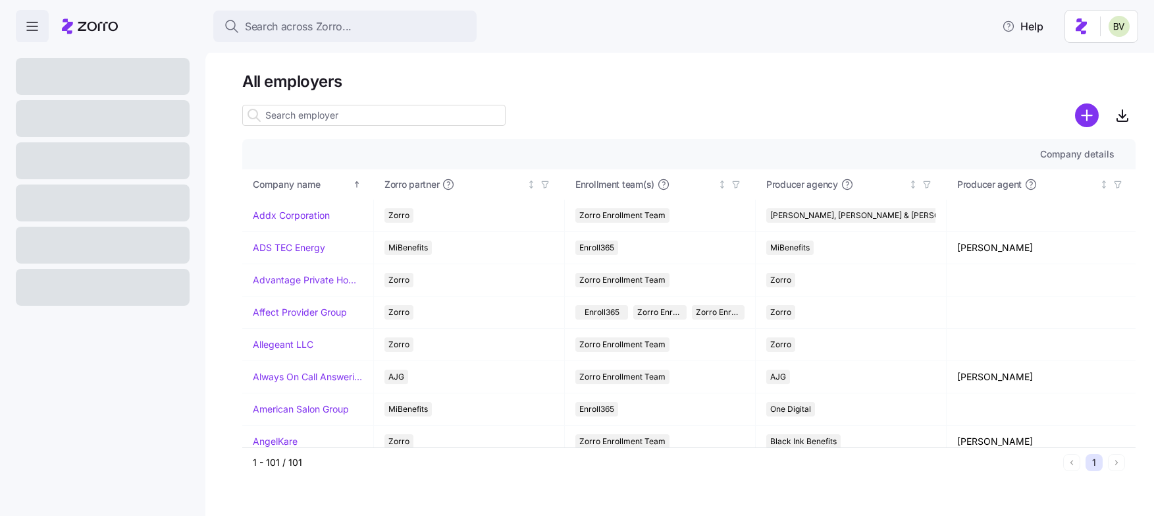
click at [269, 115] on input at bounding box center [373, 115] width 263 height 21
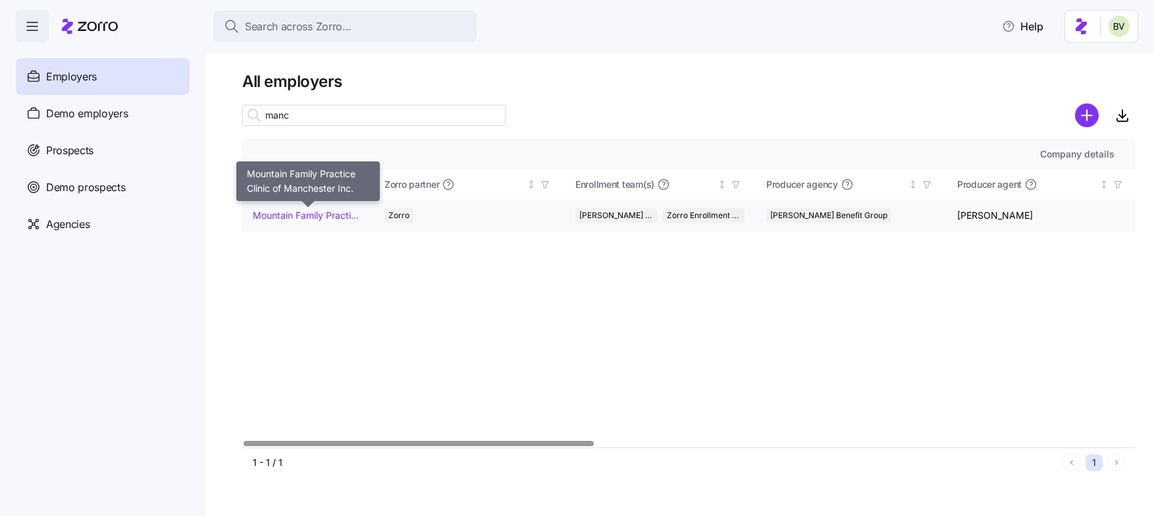
type input "manc"
click at [286, 211] on link "Mountain Family Practice Clinic of Manchester Inc." at bounding box center [308, 215] width 110 height 13
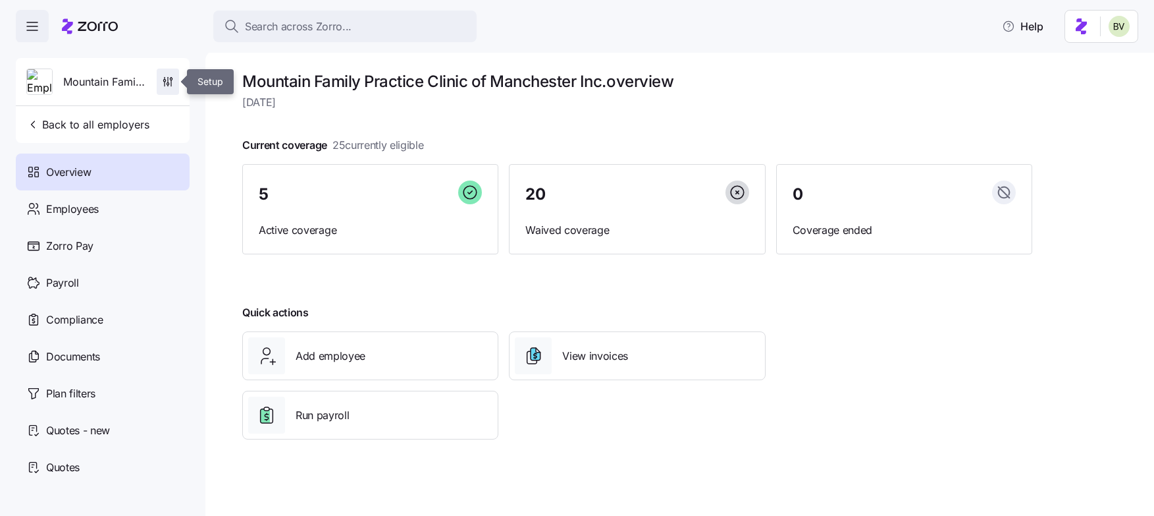
click at [176, 80] on span "button" at bounding box center [167, 81] width 21 height 25
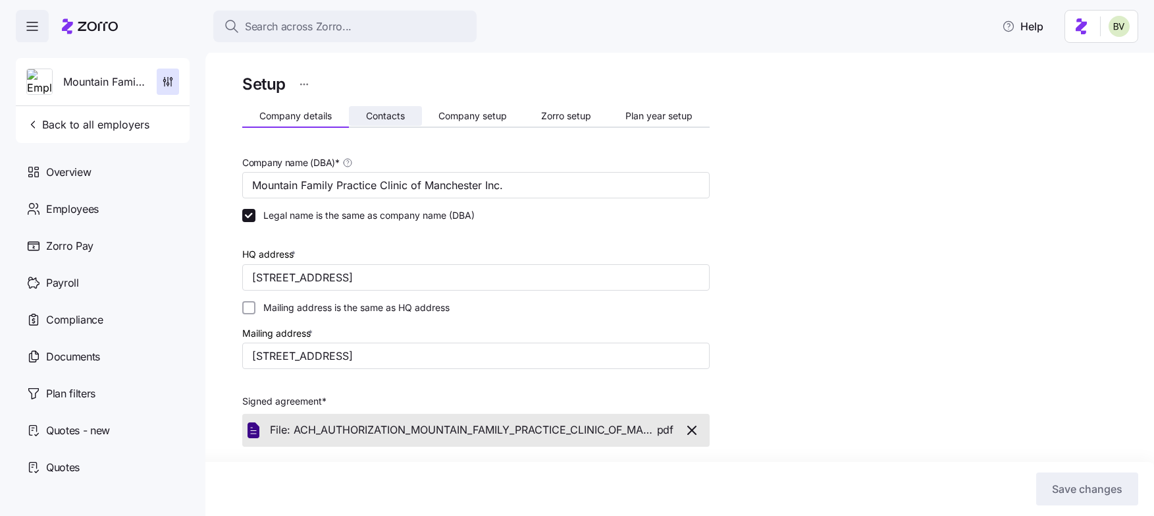
click at [375, 122] on button "Contacts" at bounding box center [385, 116] width 73 height 20
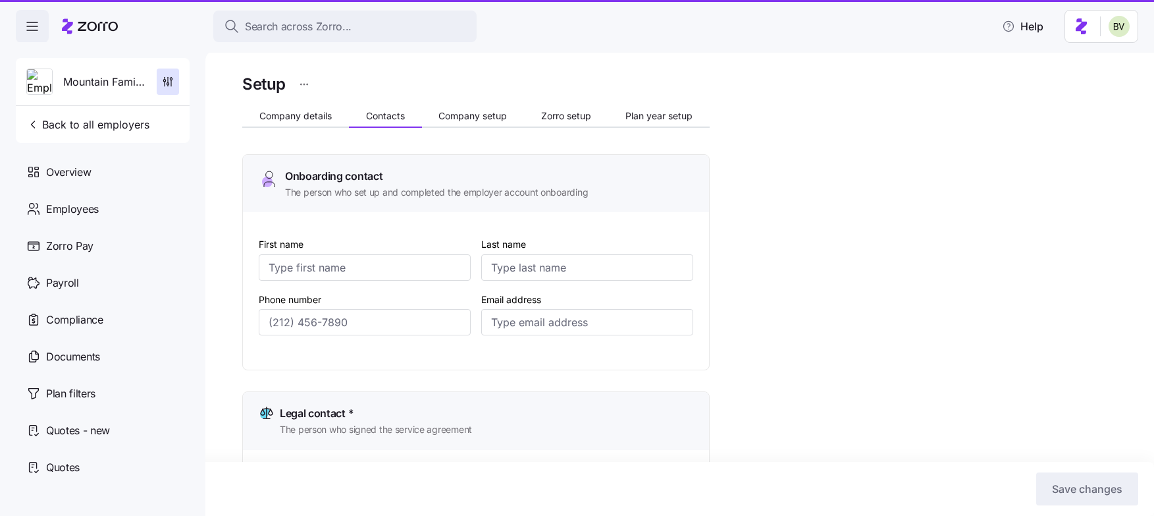
type input "Lori"
type input "Koretski"
type input "lkoretski+manchester@kimcoxgroup.com"
type input "Lori"
type input "Koretski"
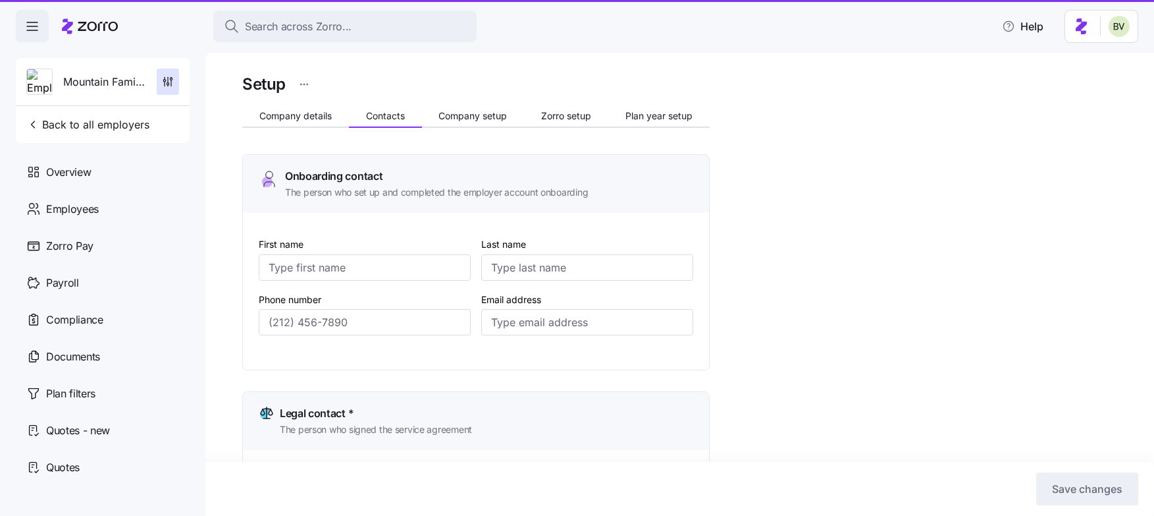
type input "lkoretski+manchester@kimcoxgroup.com"
type input "Lori"
type input "Koretski"
type input "lkoretski+manchester@kimcoxgroup.com"
type input "(859) 979-1863"
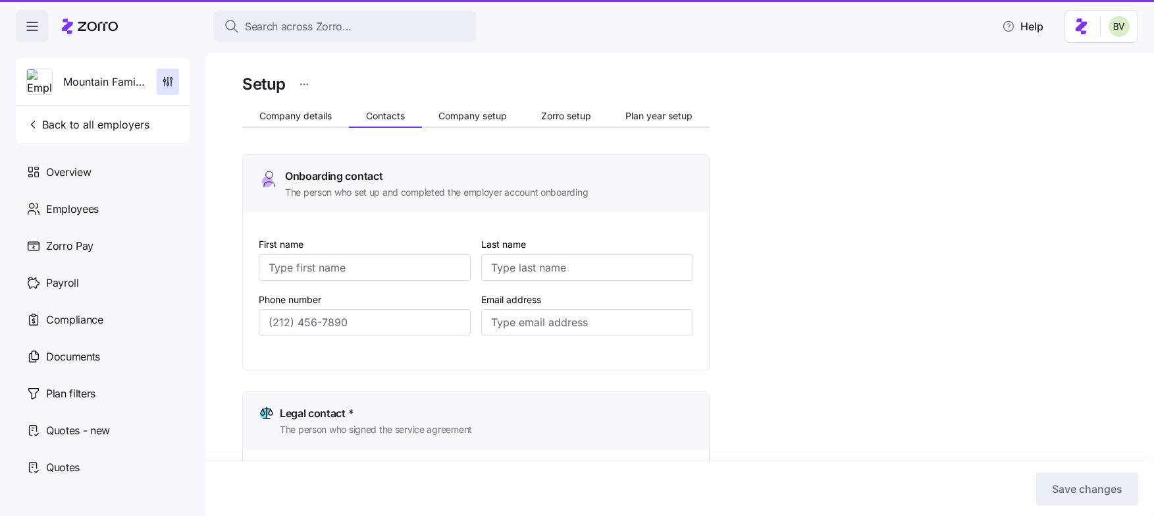
type input "(859) 979-1863"
